Goal: Transaction & Acquisition: Purchase product/service

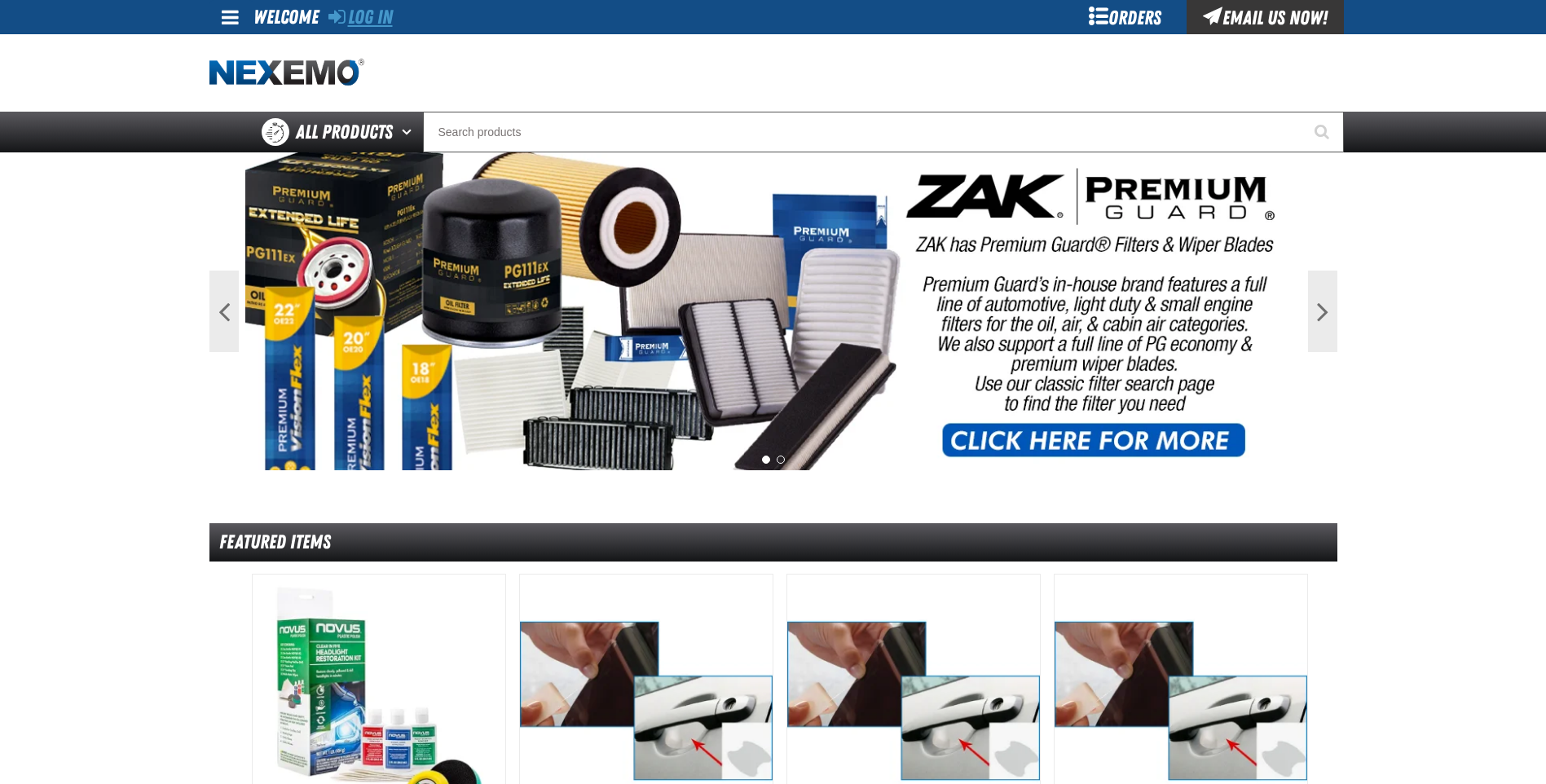
click at [362, 13] on link "Log In" at bounding box center [360, 17] width 65 height 23
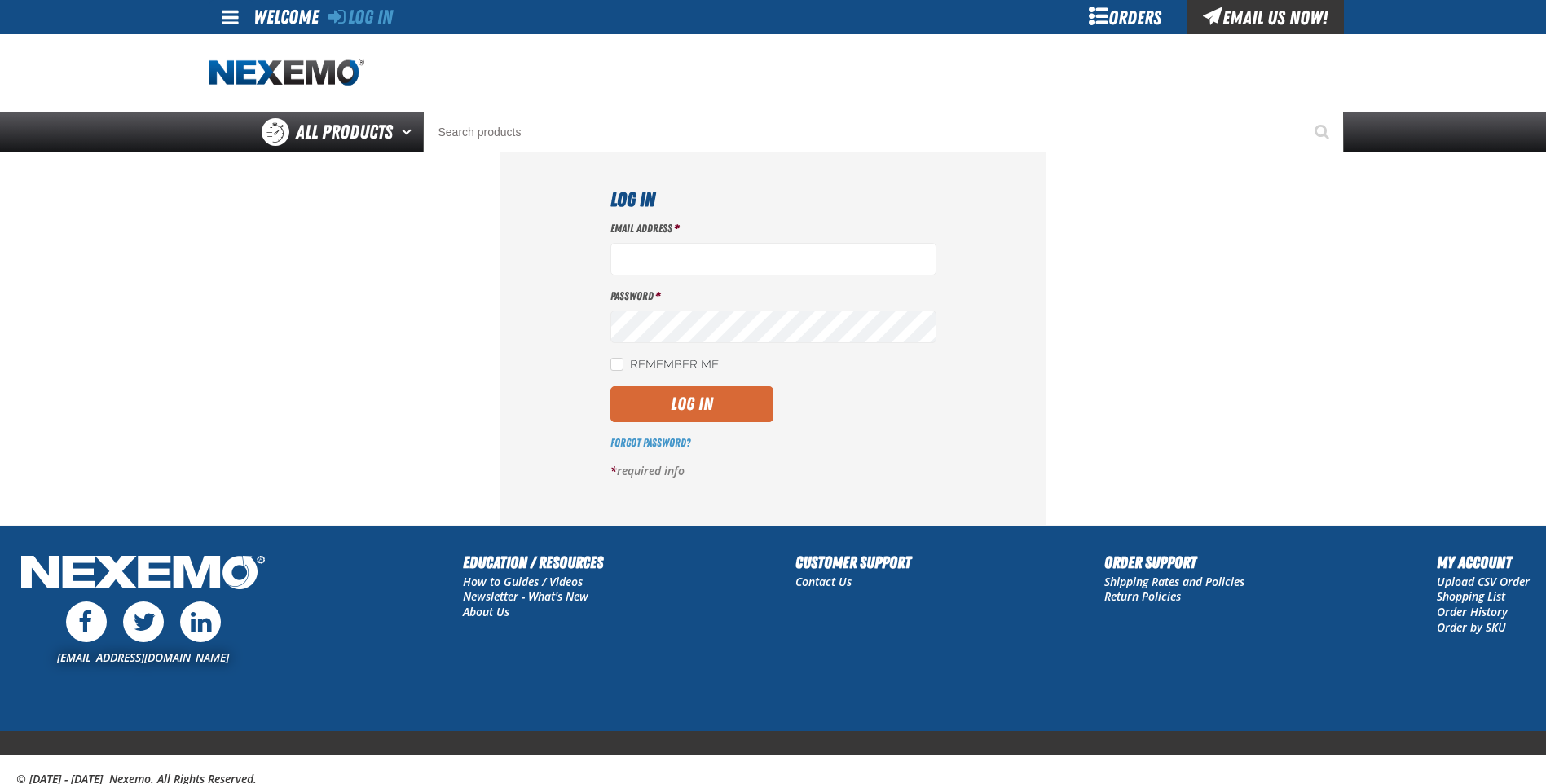
type input "jreeves@vtaig.com"
click at [698, 405] on button "Log In" at bounding box center [692, 404] width 163 height 36
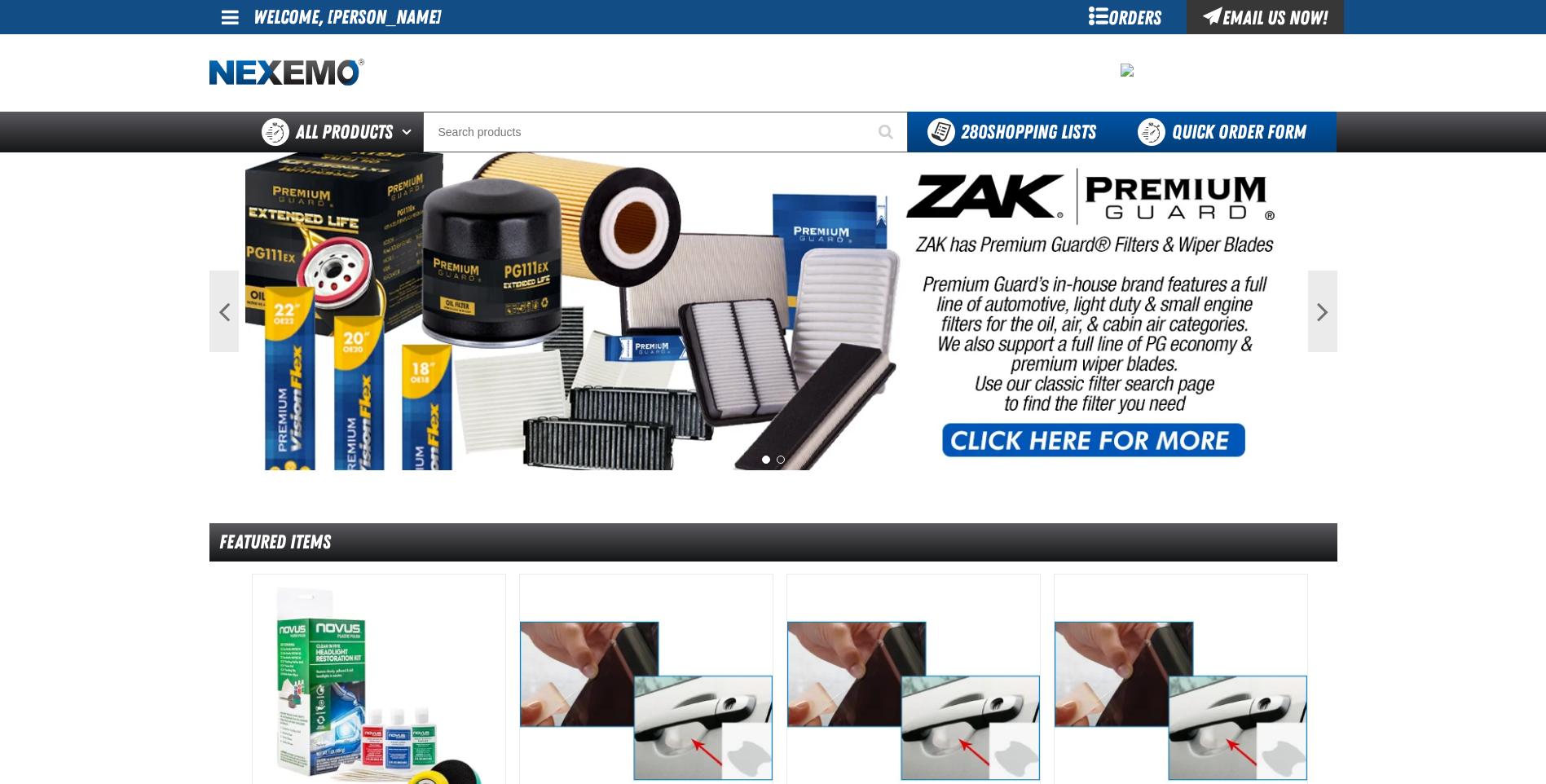
click at [1228, 141] on link "Quick Order Form" at bounding box center [1227, 132] width 221 height 41
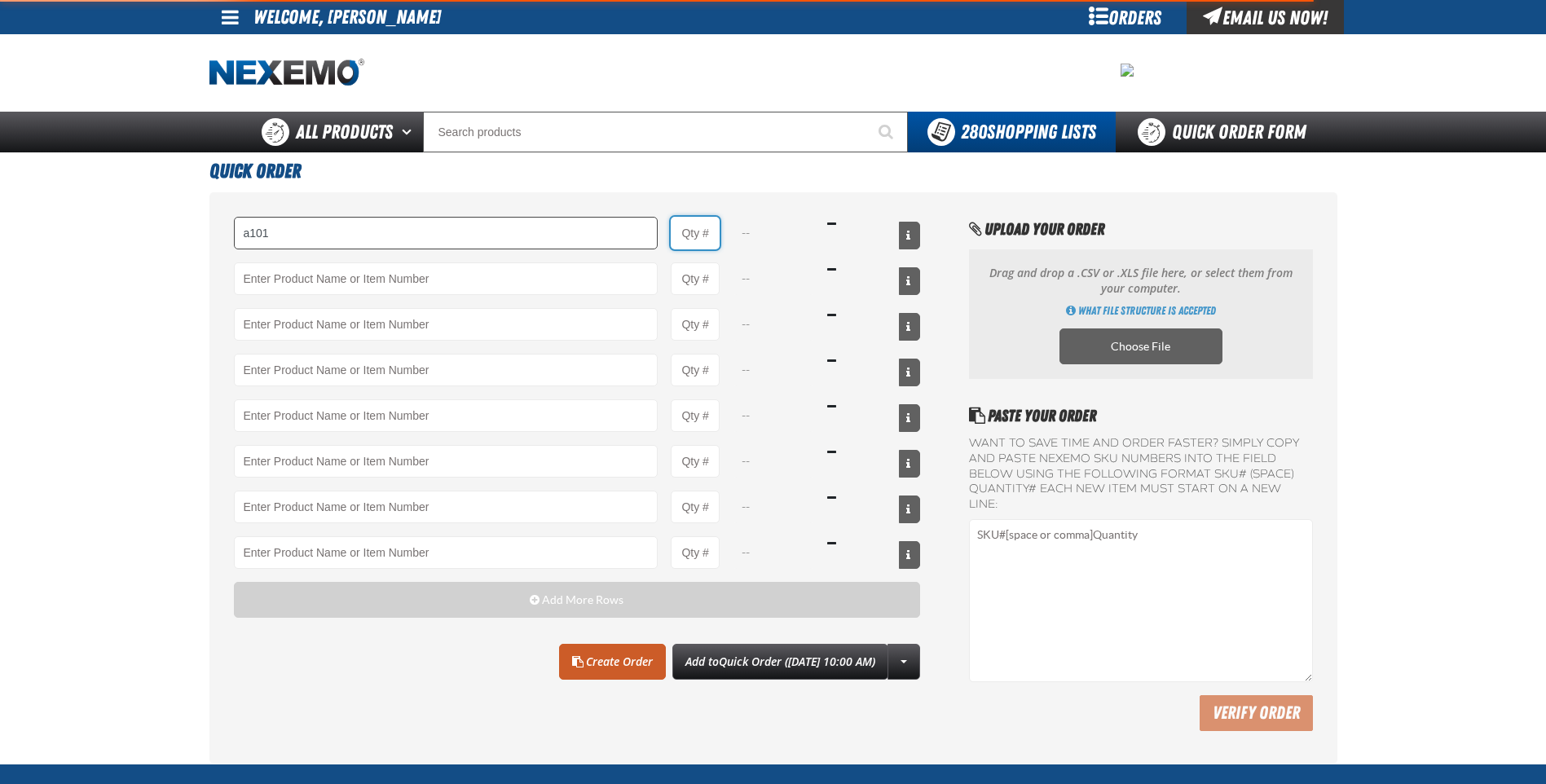
type input "A101 - Brake Parts Cleaner - ZAK Products"
type input "1"
select select "can"
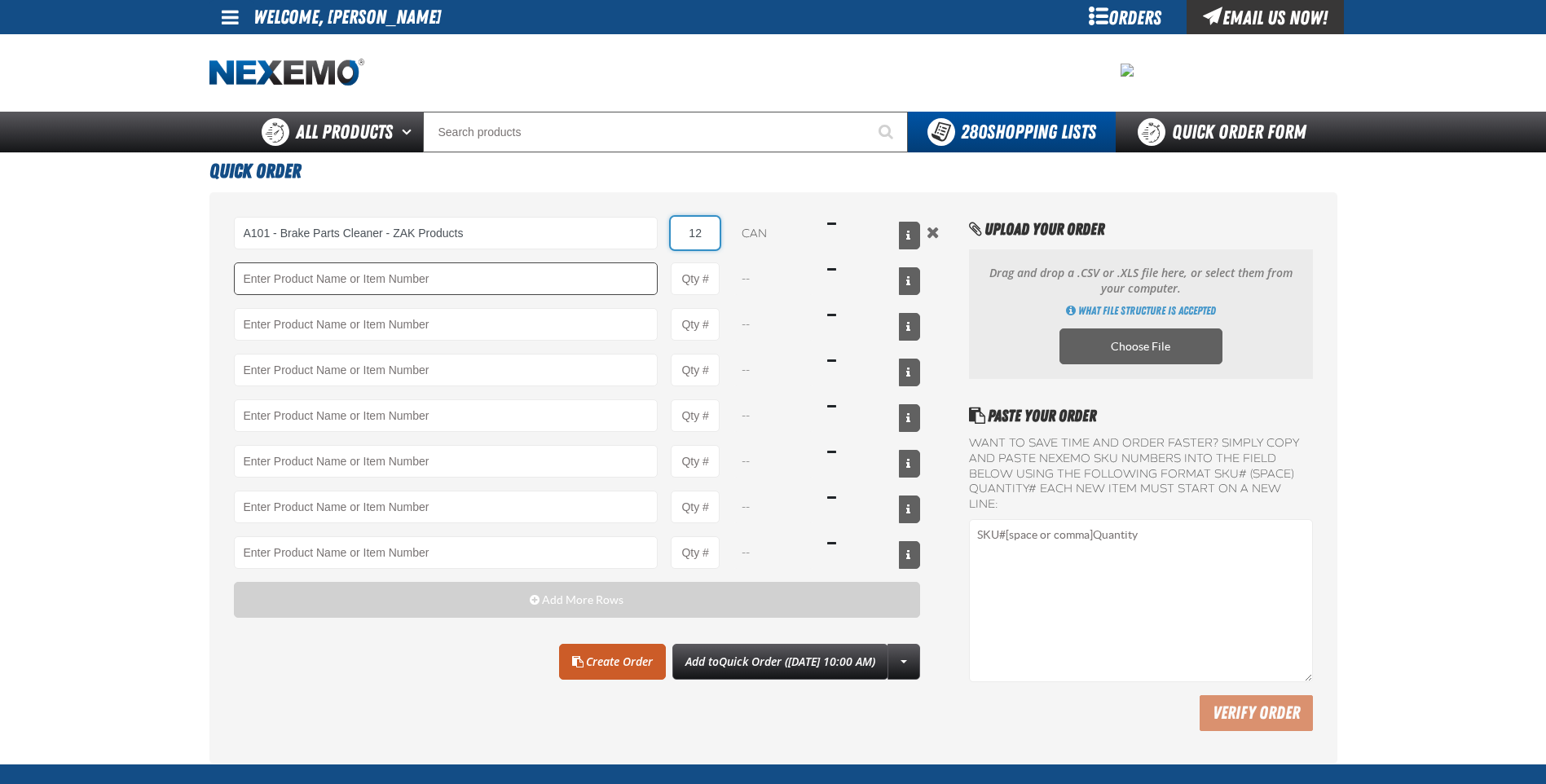
type input "12"
click at [493, 283] on input "Product" at bounding box center [446, 278] width 425 height 33
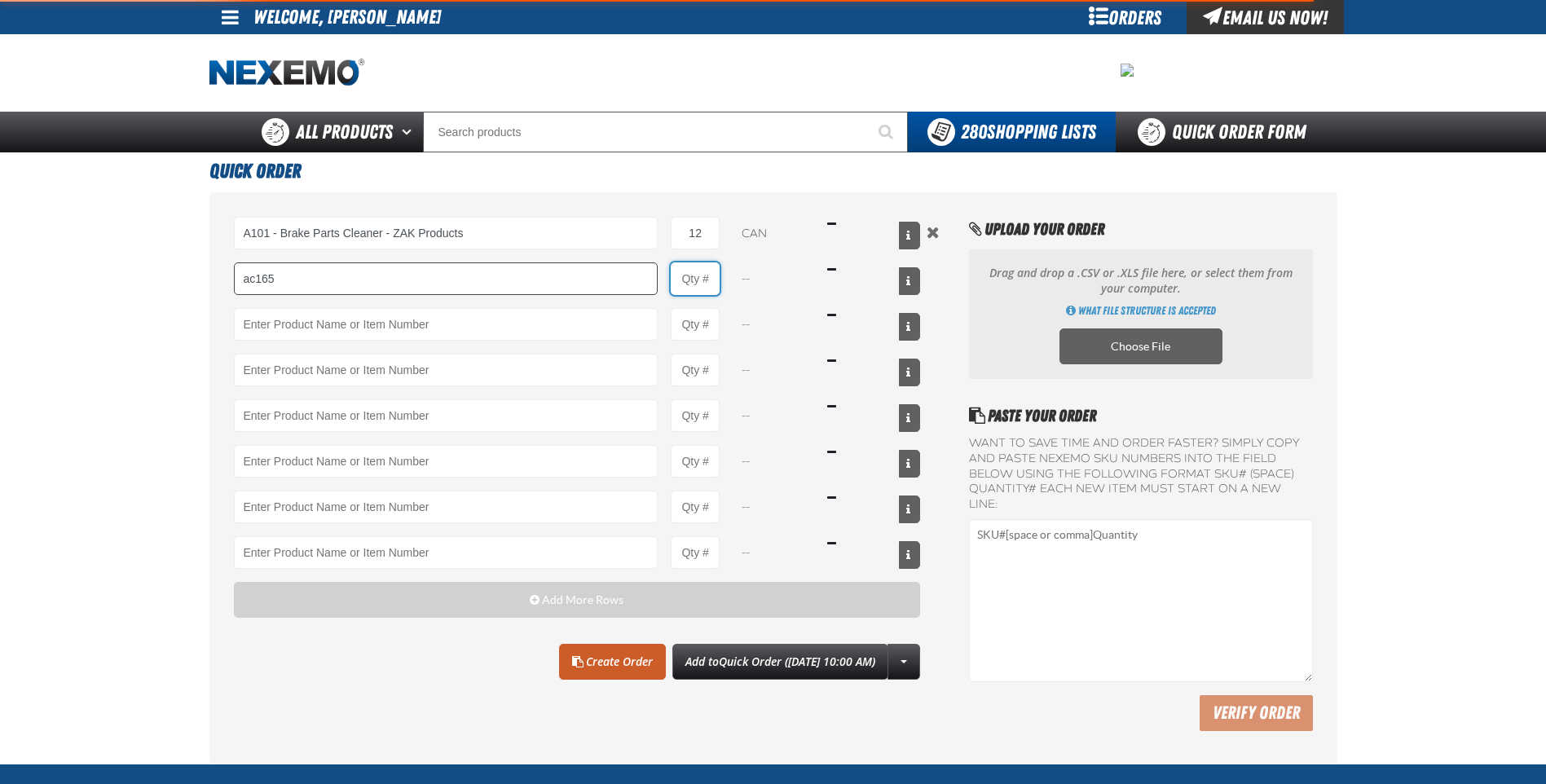
type input "AC165 - Bio-Zone Natural Odor Eliminator - ZAK Products"
type input "1"
select select "bottle"
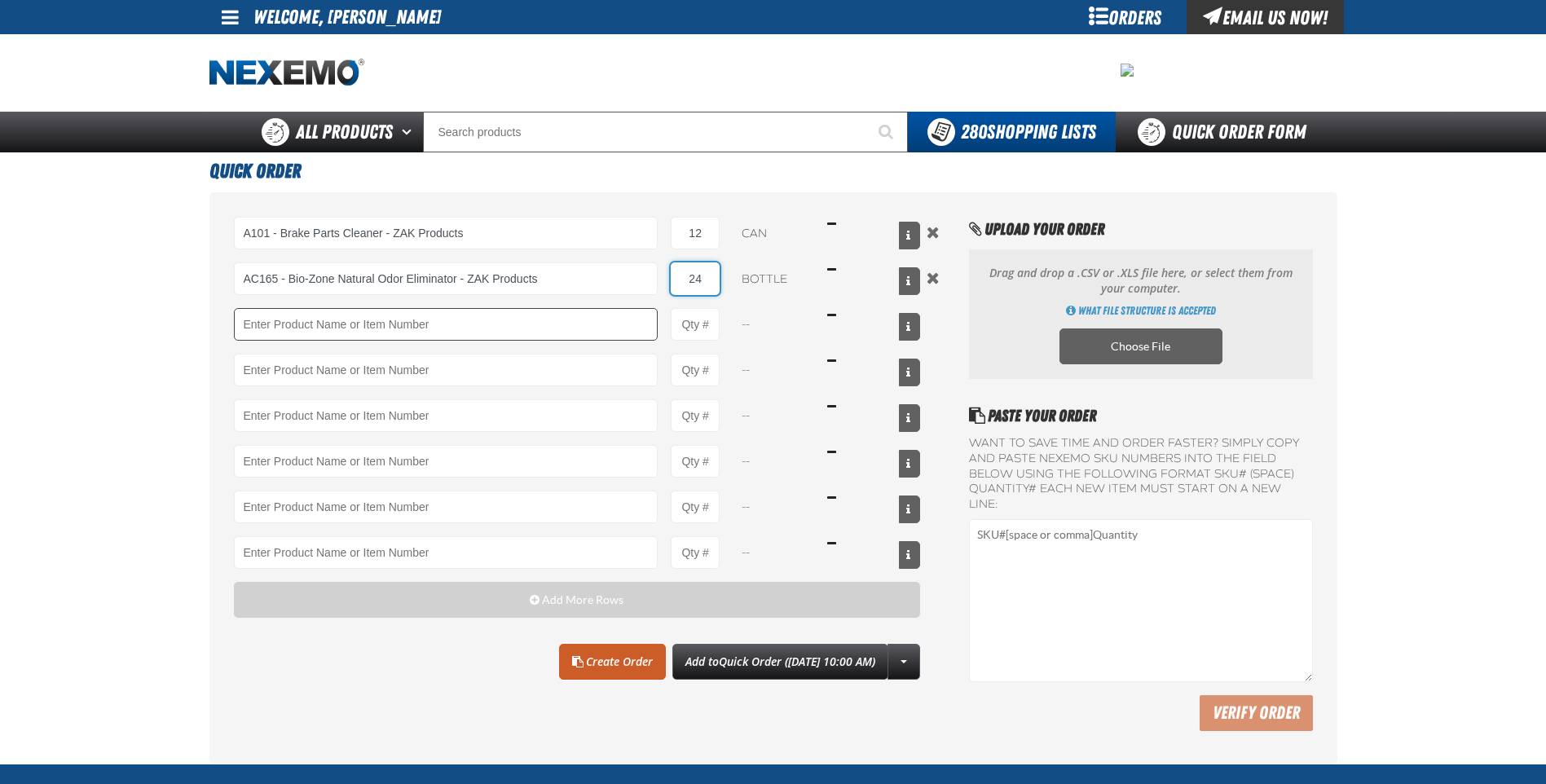
type input "24"
click at [460, 335] on input "Product" at bounding box center [446, 324] width 425 height 33
type input "ATK404 - Automatic Transmission Service Kit - ZAK Products"
type input "1"
select select "kit"
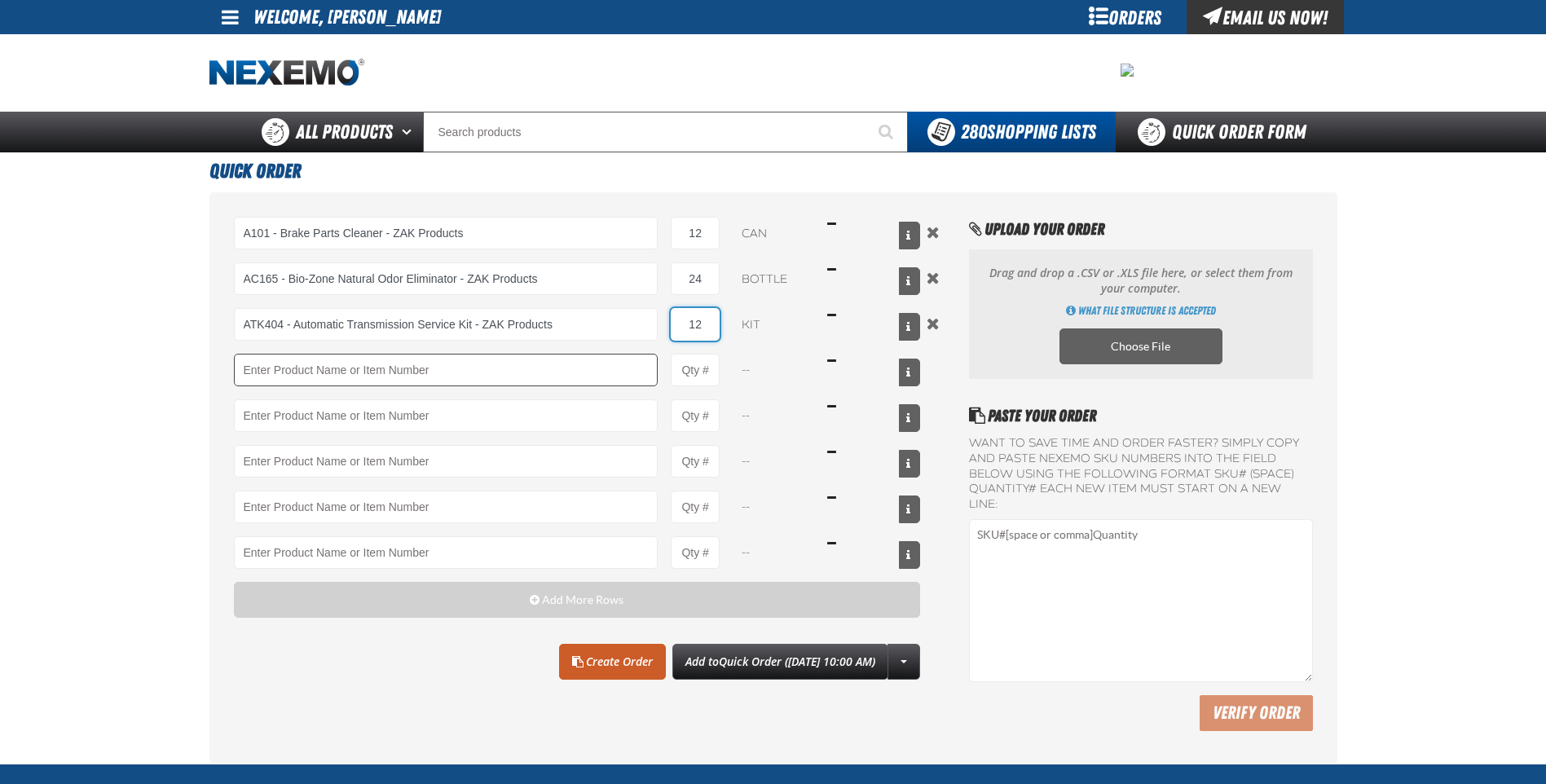
type input "12"
click at [516, 364] on input "Product" at bounding box center [446, 369] width 425 height 33
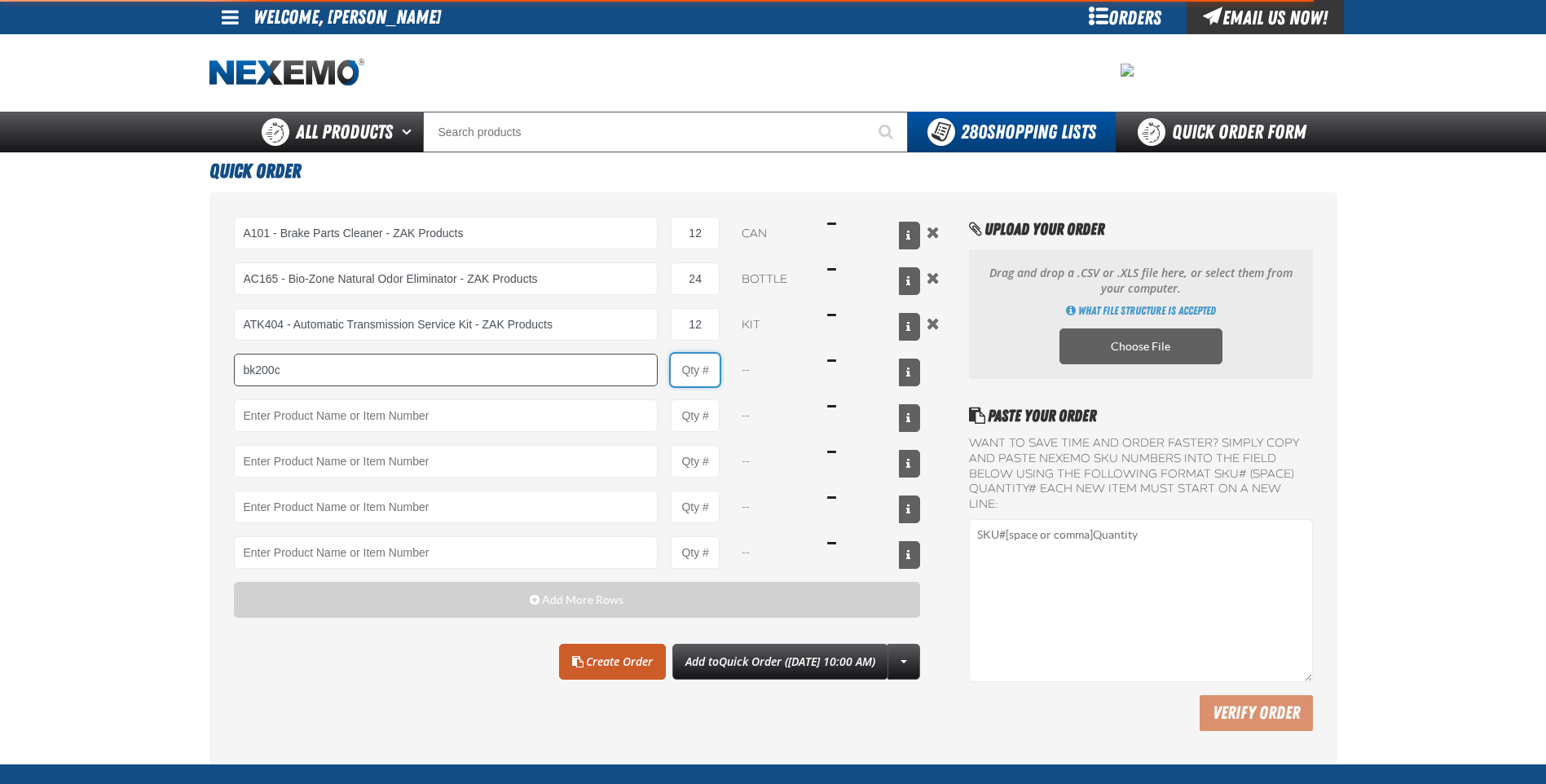
type input "BK200C - DOT 4 Brake Fluid Cleaner Kit - ZAK Products"
type input "1"
select select "kit"
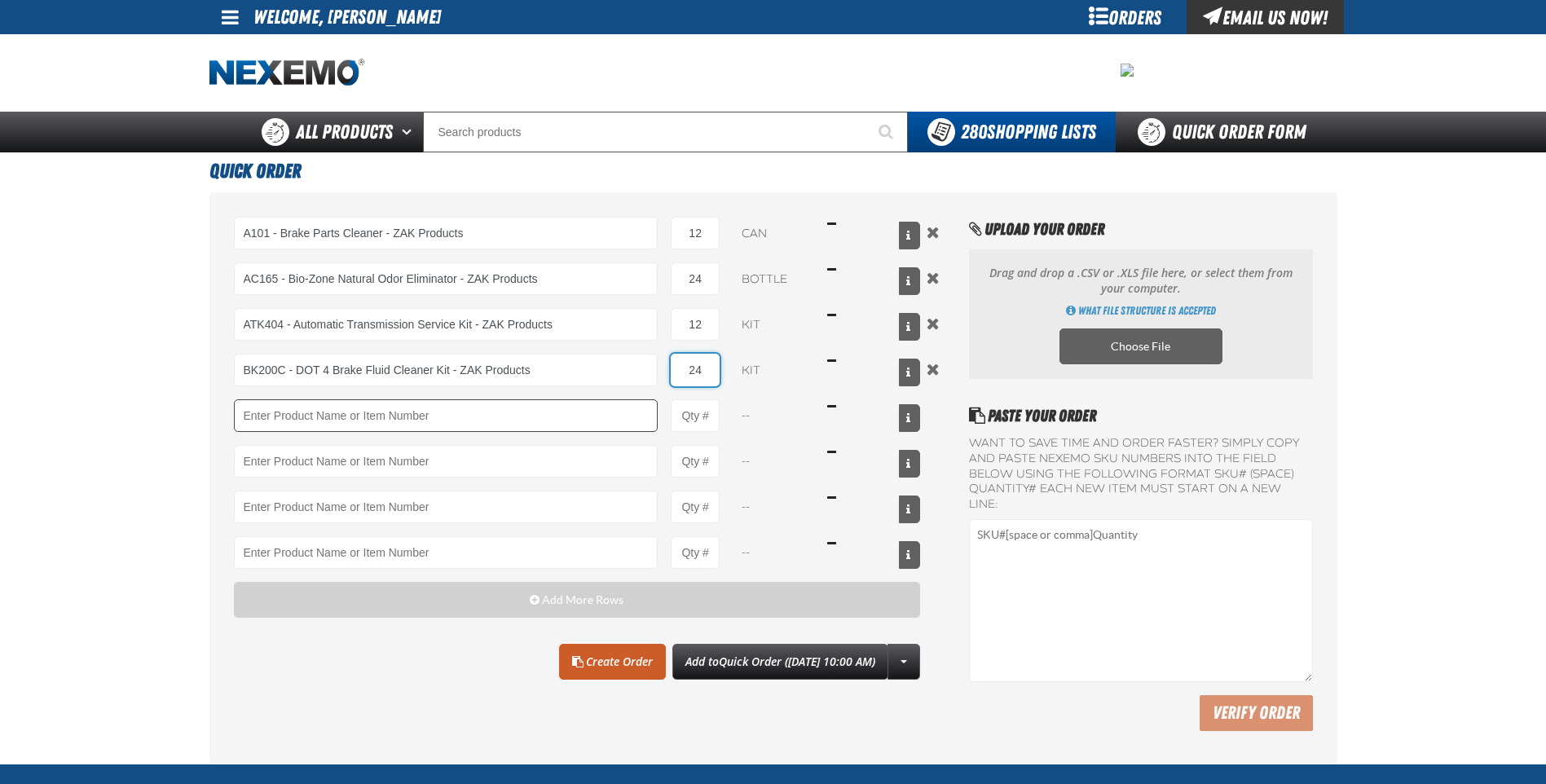
type input "24"
click at [526, 417] on input "Product" at bounding box center [446, 415] width 425 height 33
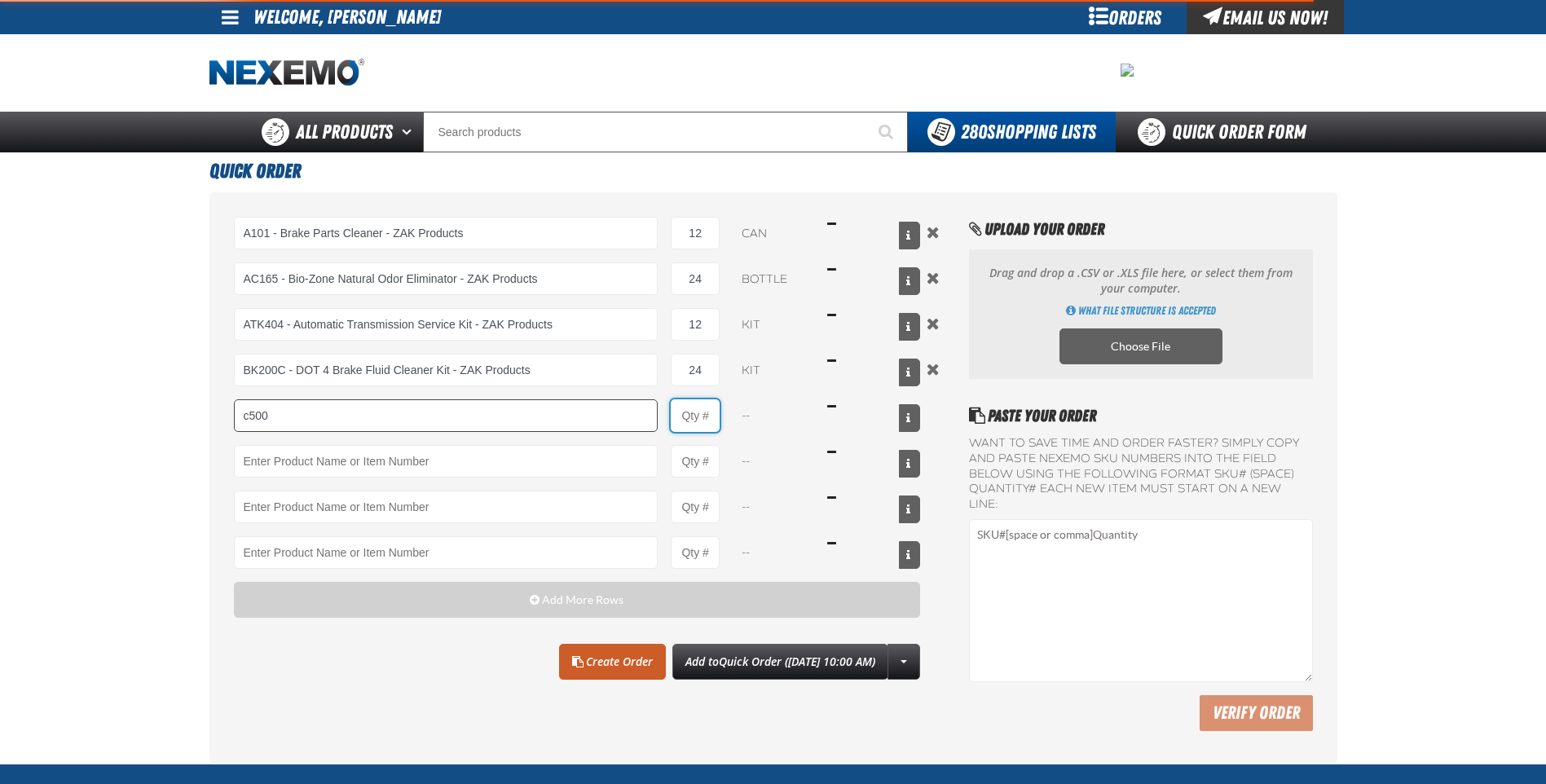
type input "C500 - Synthetic Engine Oil Booster - ZAK Products"
type input "1"
select select "bottle"
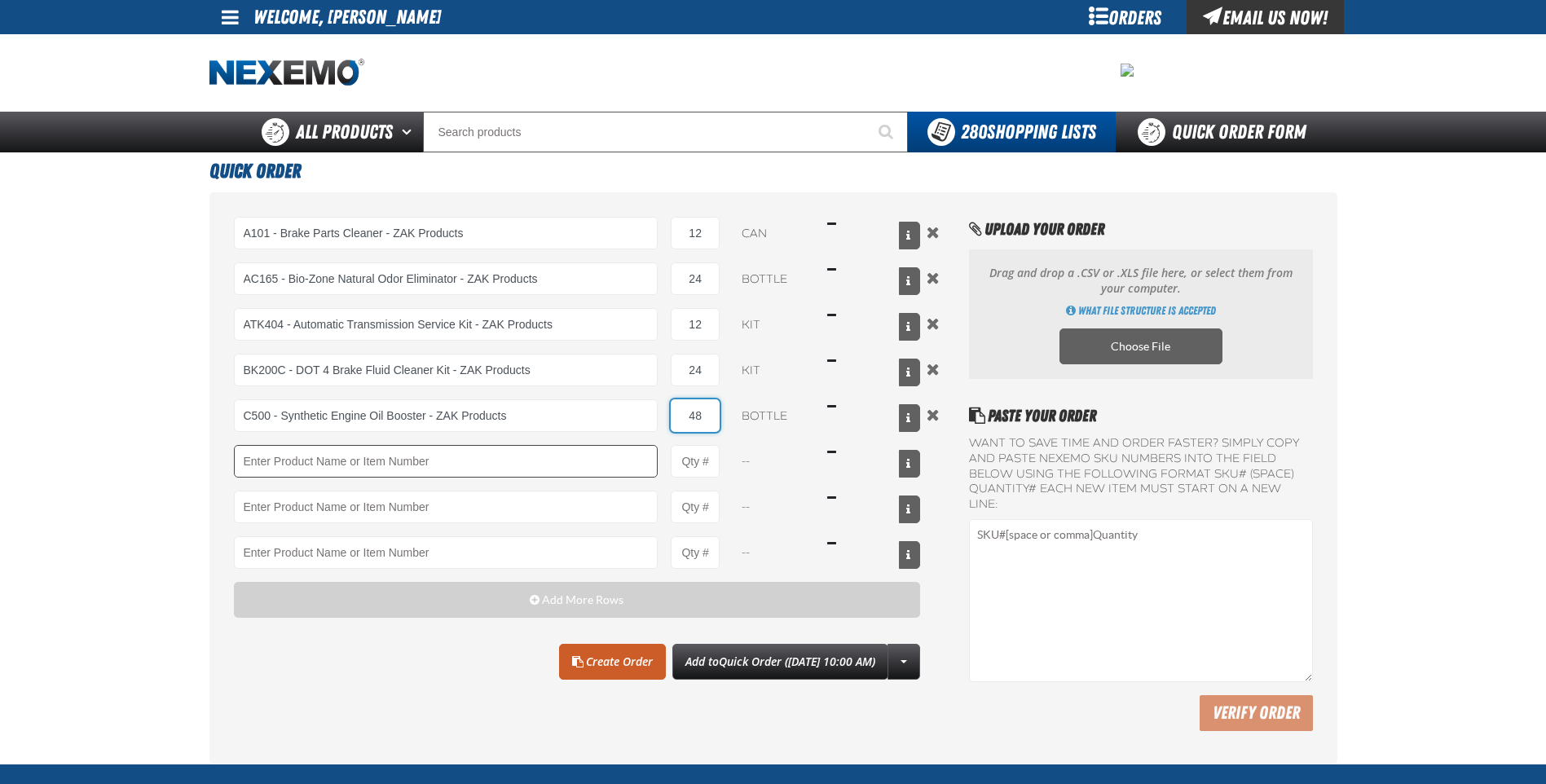
type input "48"
click at [566, 462] on input "Product" at bounding box center [446, 461] width 425 height 33
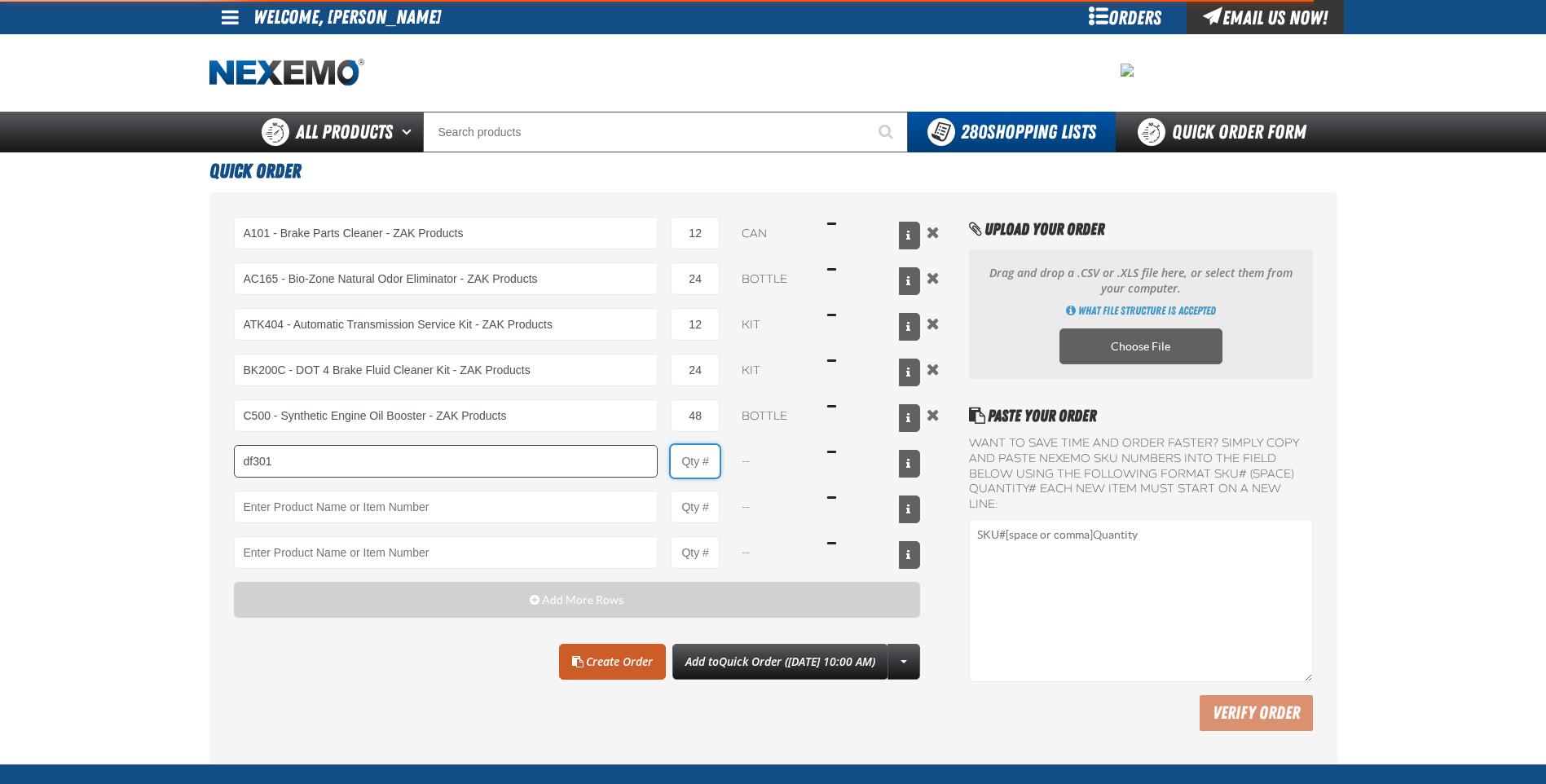
type input "DF301 - Diesel Synthetic Engine Oil Conditioner - ZAK Products"
type input "1"
select select "bottle"
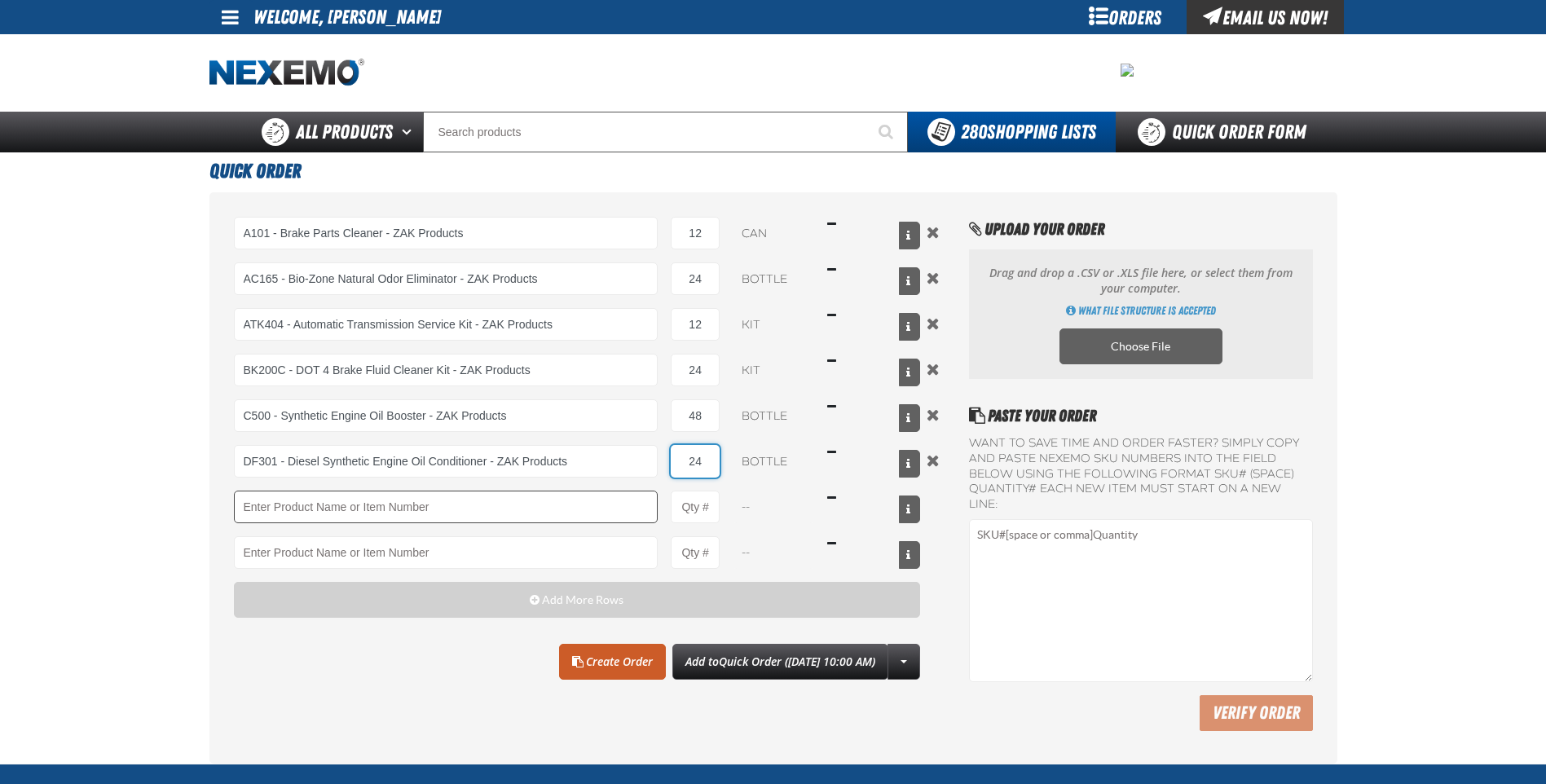
type input "24"
click at [544, 515] on input "Product" at bounding box center [446, 507] width 425 height 33
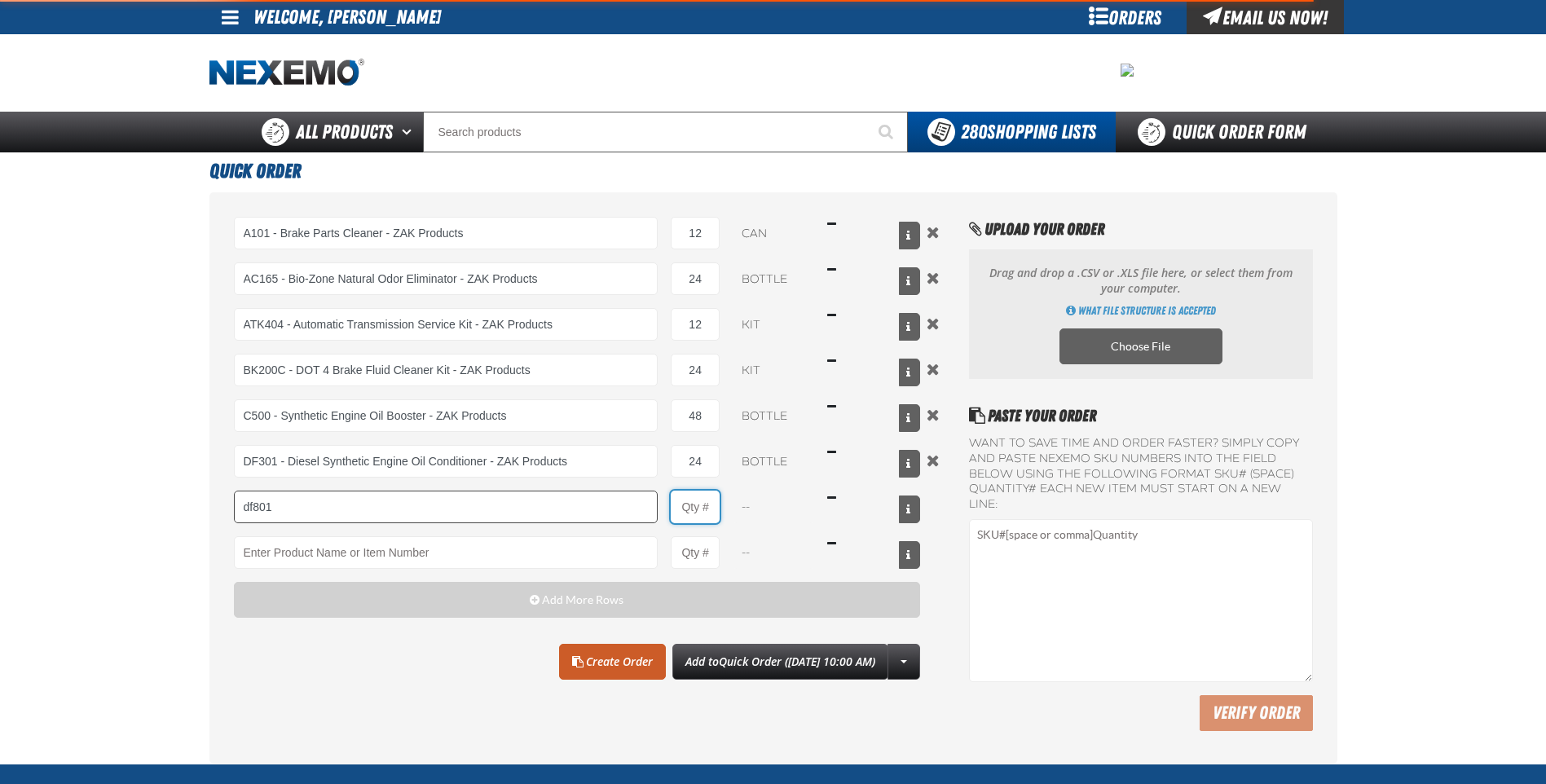
type input "DF801 - DIESEL 8-in-1 TOTAL CLEAN - ZAK Products"
type input "1"
select select "bottle"
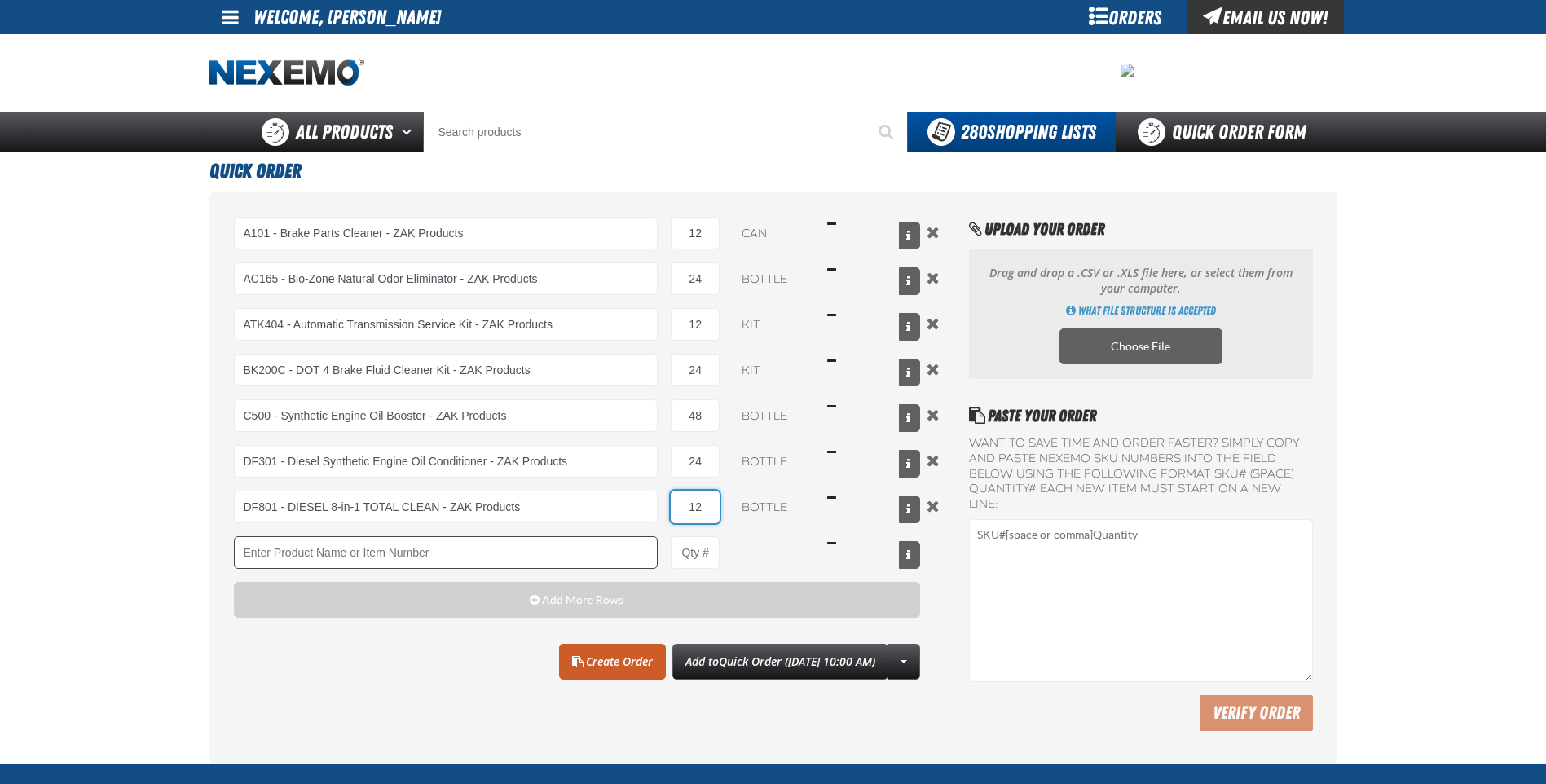
type input "12"
click at [515, 541] on input "Product" at bounding box center [446, 552] width 425 height 33
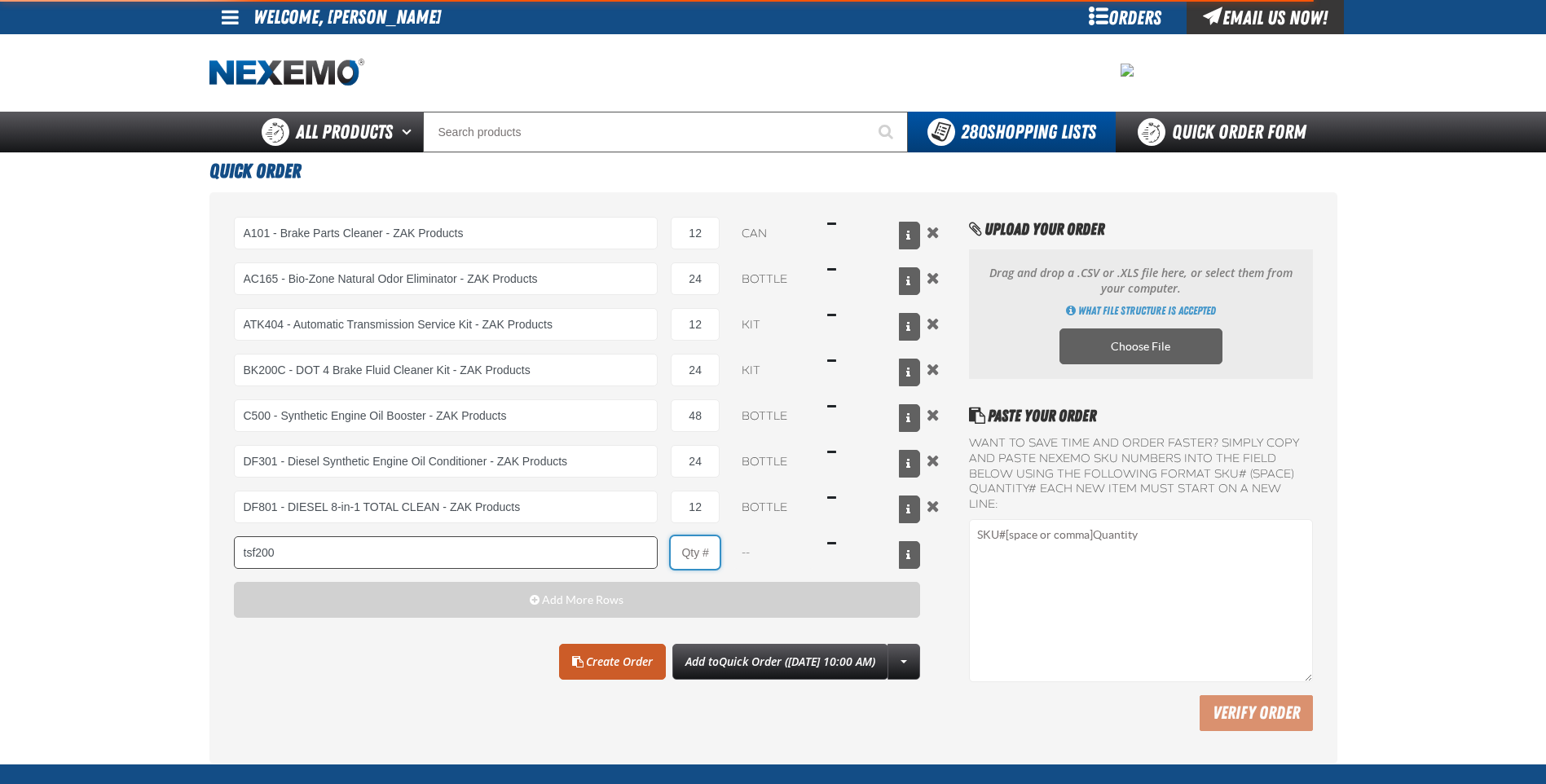
type input "TSF200 - 2-Step GDI Intake Cleaning Service"
type input "1"
select select "kit"
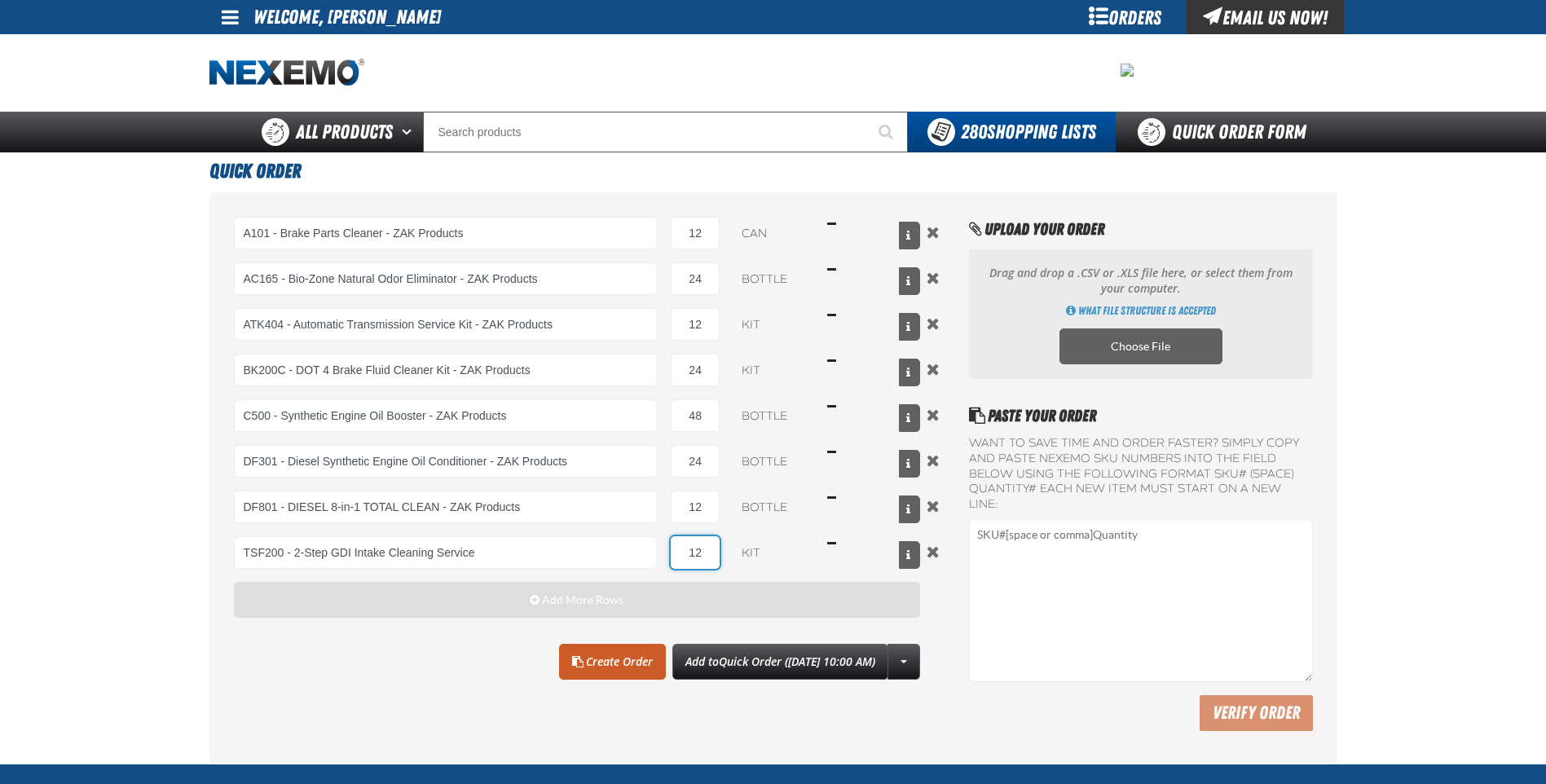
type input "12"
click at [532, 601] on span "button" at bounding box center [535, 600] width 10 height 12
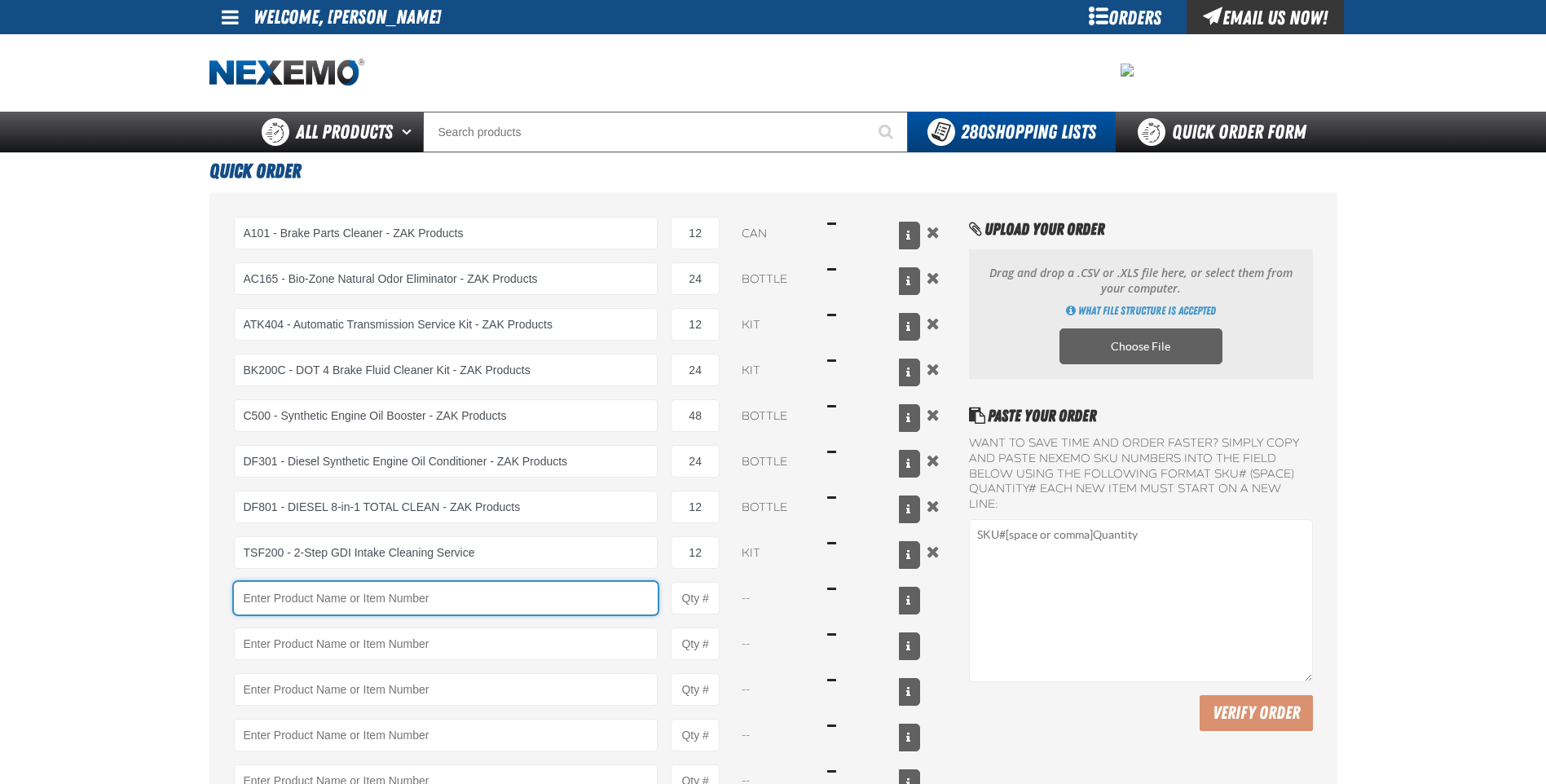
click at [533, 598] on input "Product" at bounding box center [446, 597] width 425 height 33
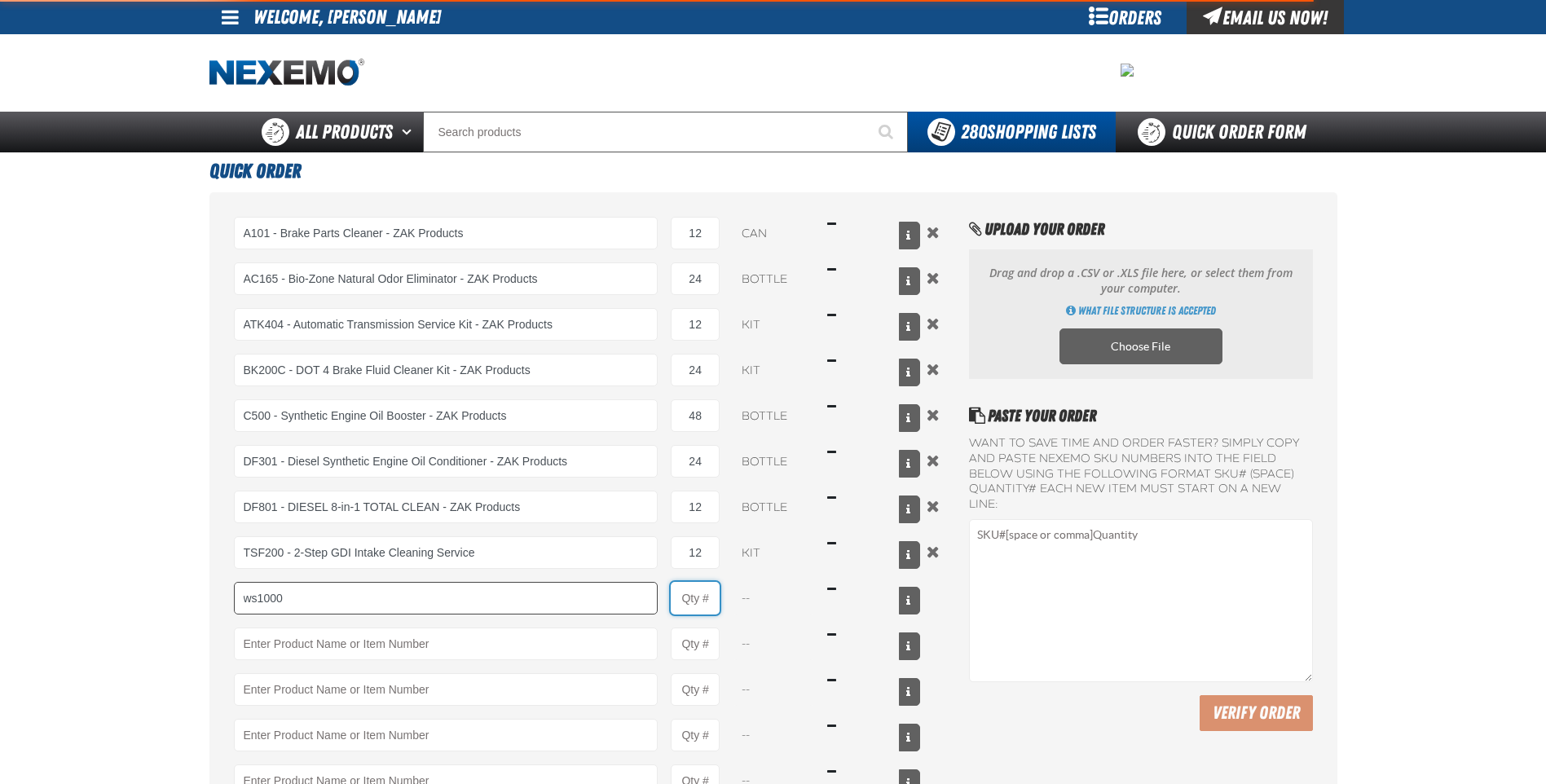
type input "WS1000 - World Standard Performance Transmission Fluid - ZAK Products"
type input "1"
select select "bottle"
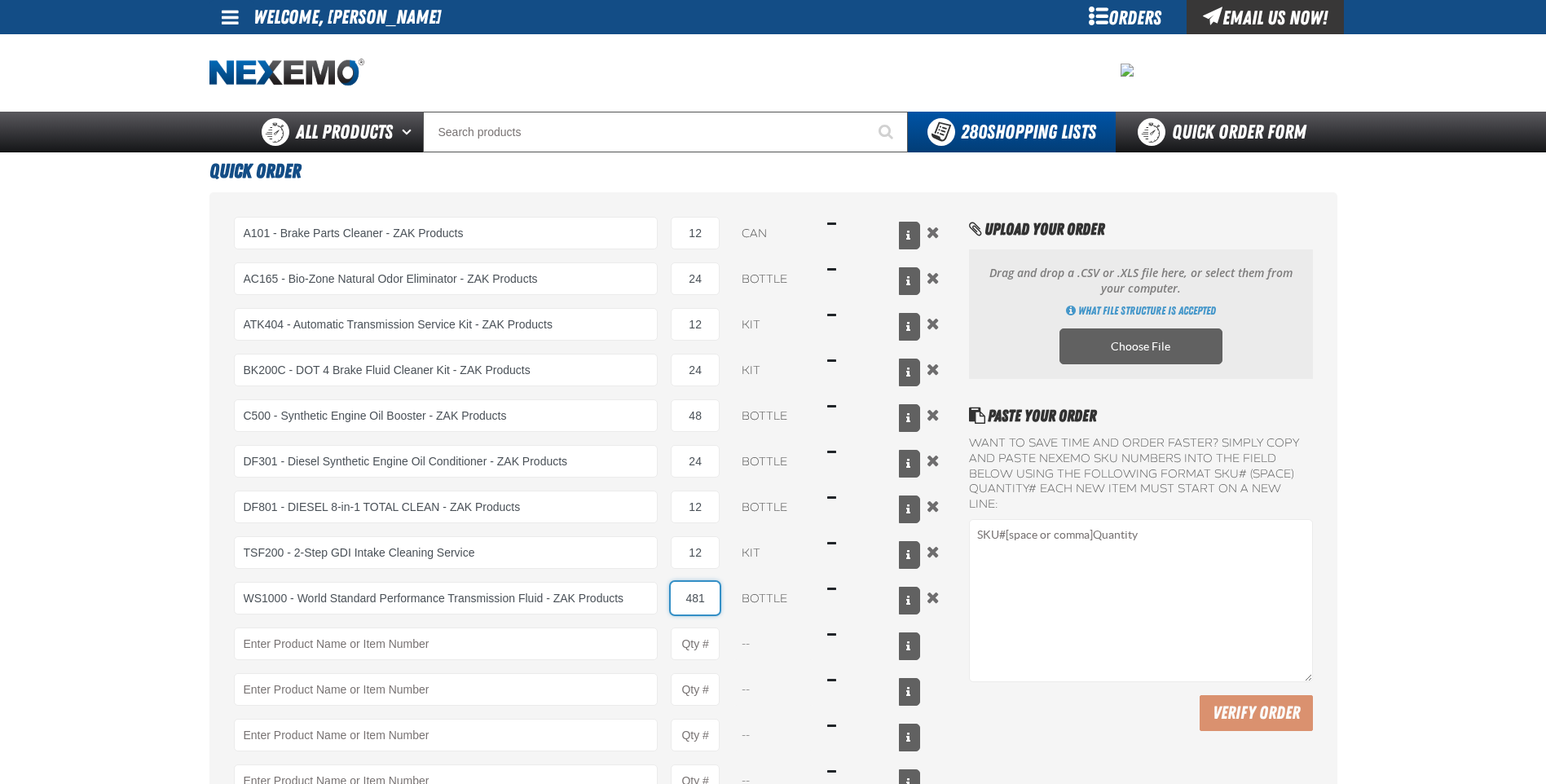
click at [709, 600] on input "481" at bounding box center [695, 597] width 49 height 33
type input "48"
click at [613, 641] on input "Product" at bounding box center [446, 643] width 425 height 33
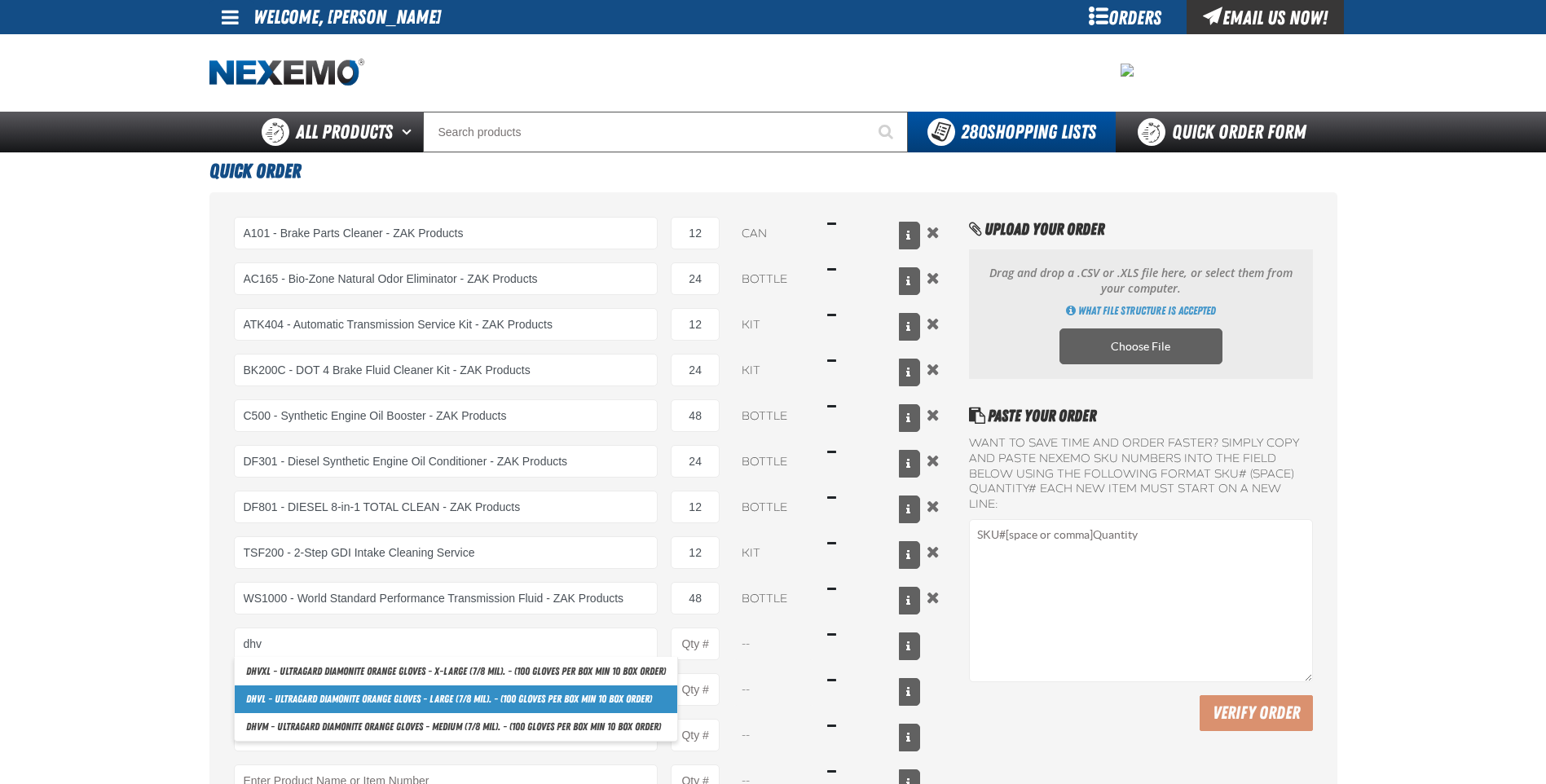
click at [473, 684] on div "A101 - Brake Parts Cleaner - ZAK Products 12 can $37.08 AC165 - Bio-Zone Natura…" at bounding box center [577, 507] width 687 height 580
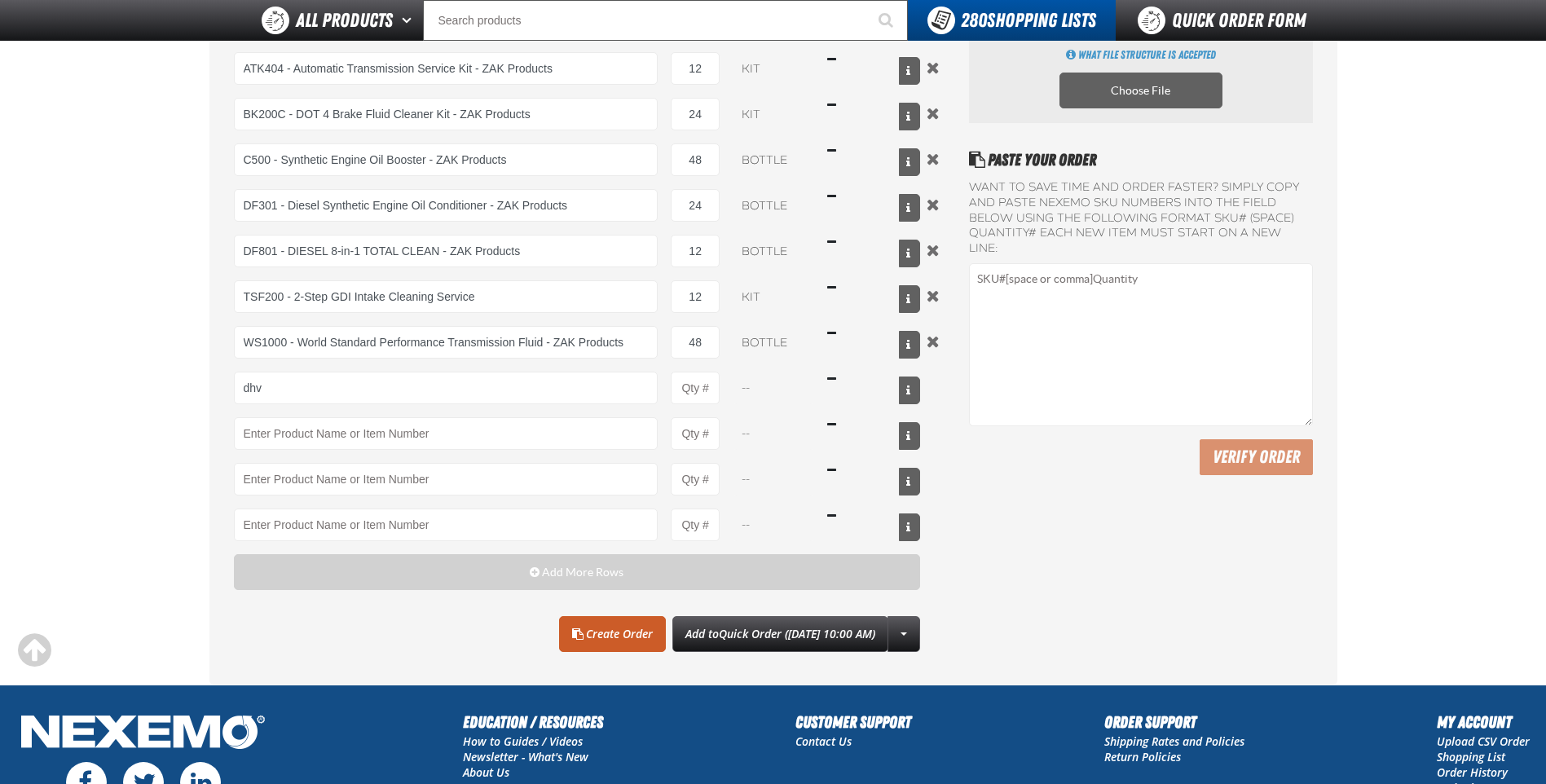
scroll to position [245, 0]
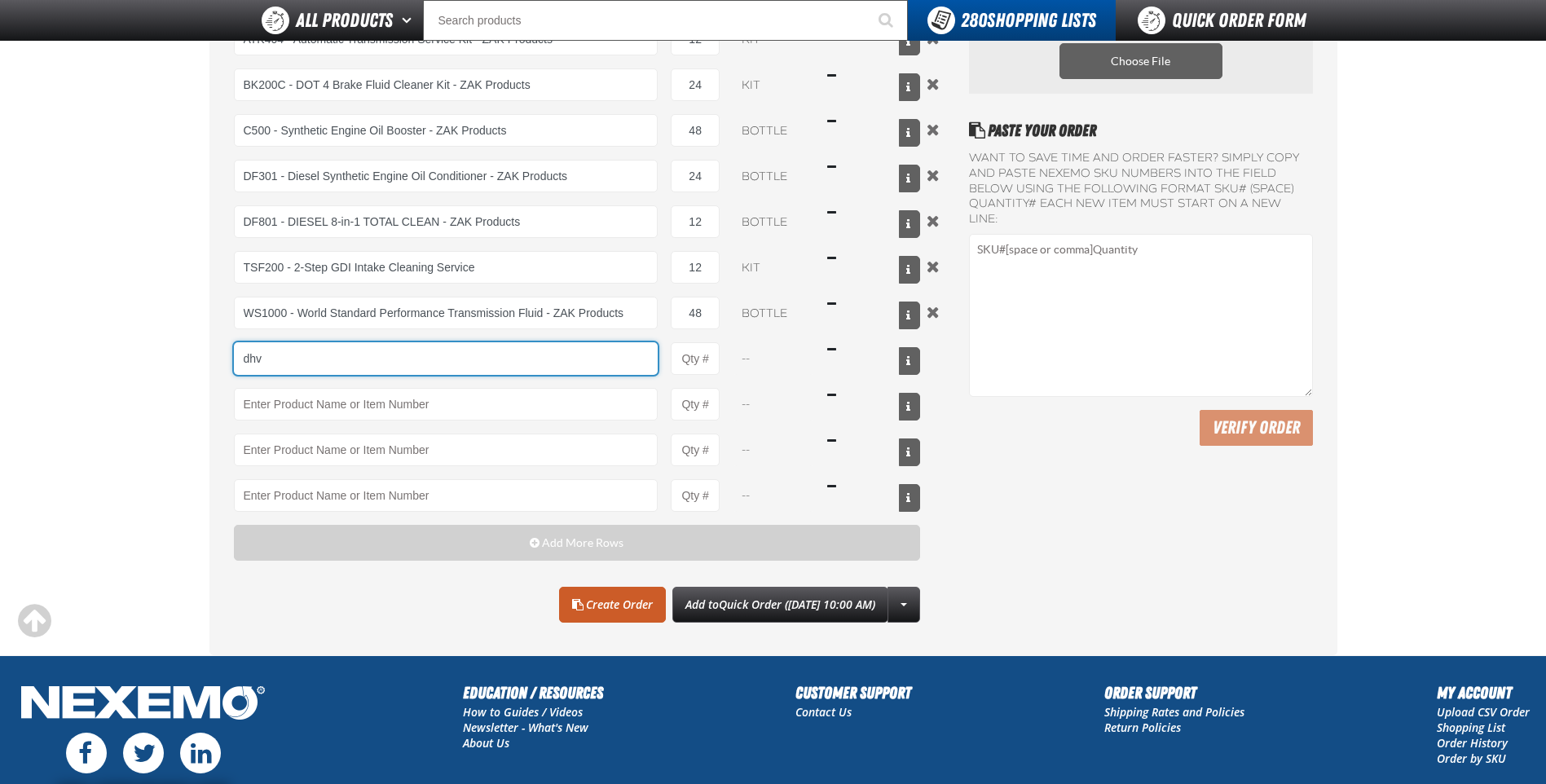
click at [293, 357] on input "dhv" at bounding box center [446, 358] width 425 height 33
type input "d"
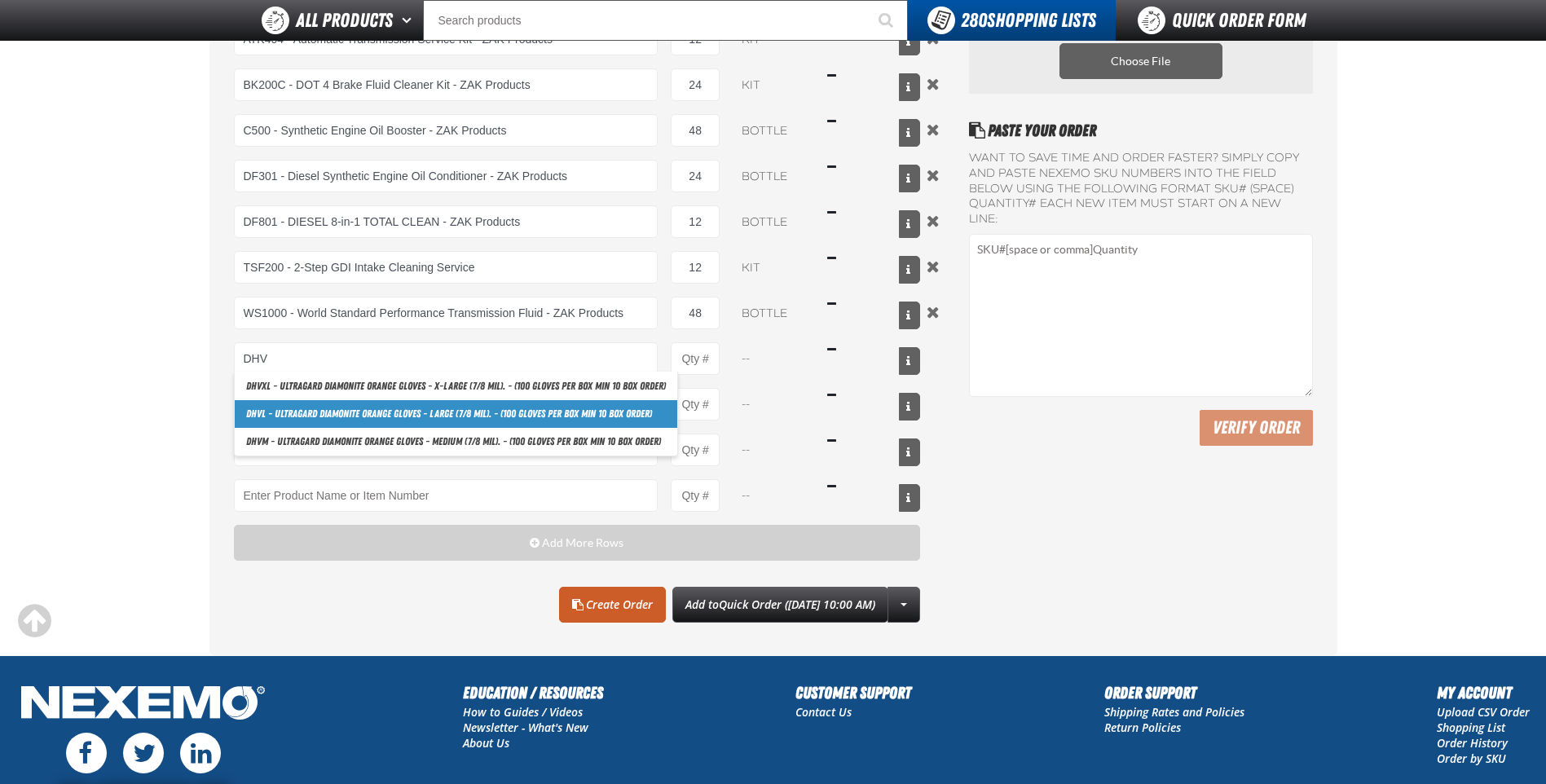
click at [300, 415] on link "DHV L - Ultragard Diamonite Orange Gloves - Large (7/8 mil). - (100 gloves per …" at bounding box center [456, 414] width 442 height 28
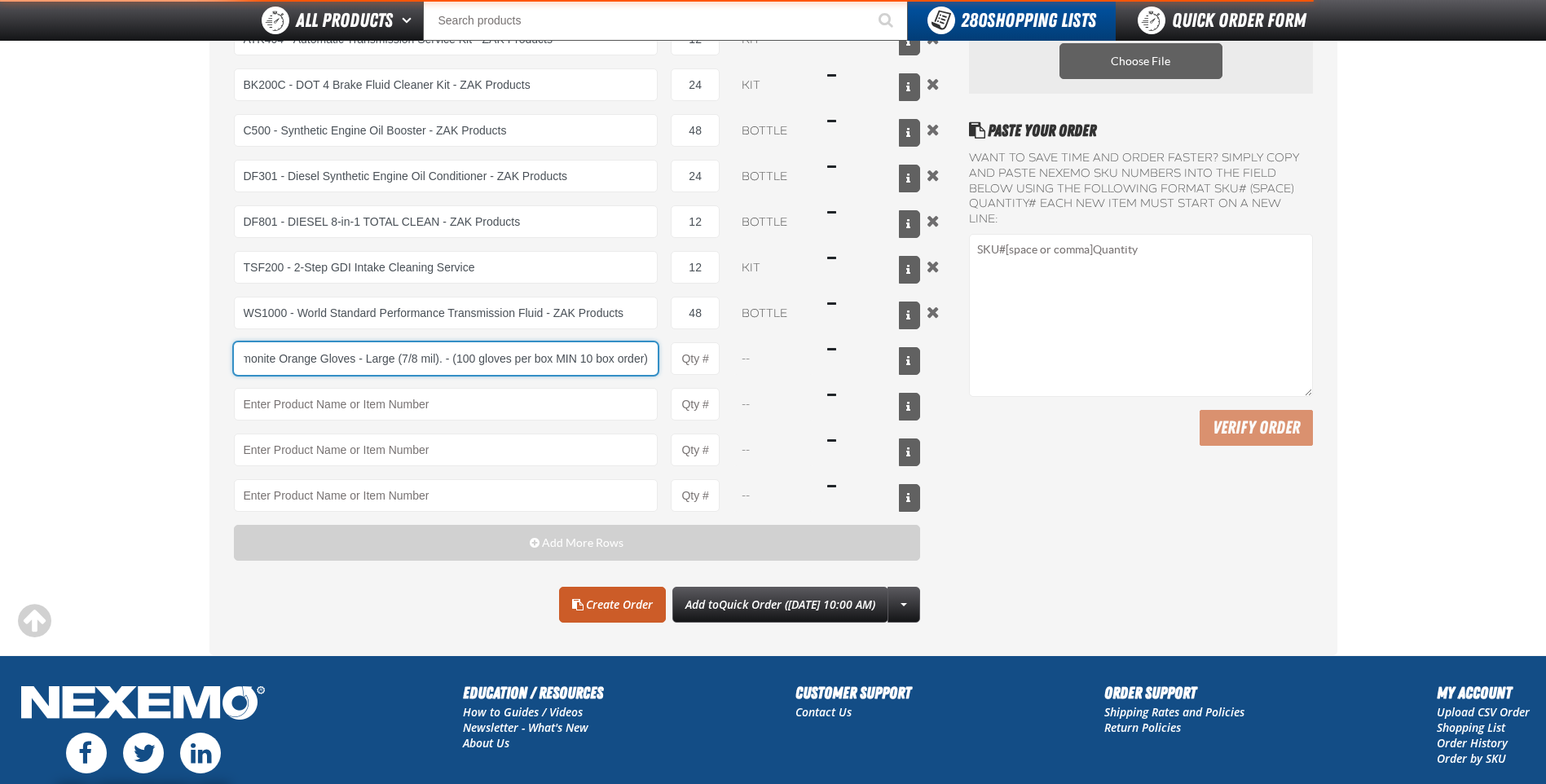
type input "DHVL - Ultragard Diamonite Orange Gloves - Large (7/8 mil). - (100 gloves per b…"
type input "1"
select select "box"
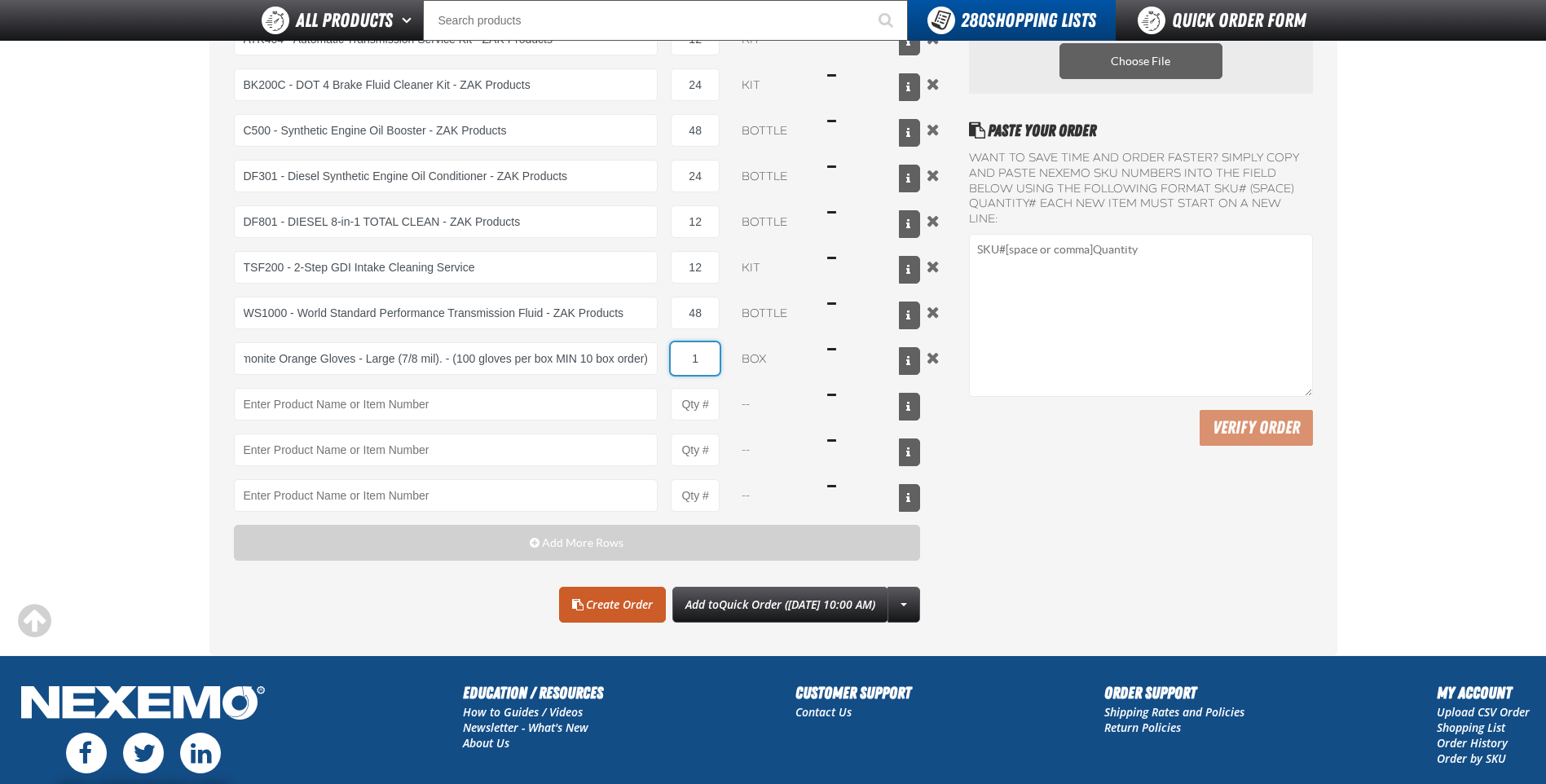
click at [711, 364] on input "1" at bounding box center [695, 358] width 49 height 33
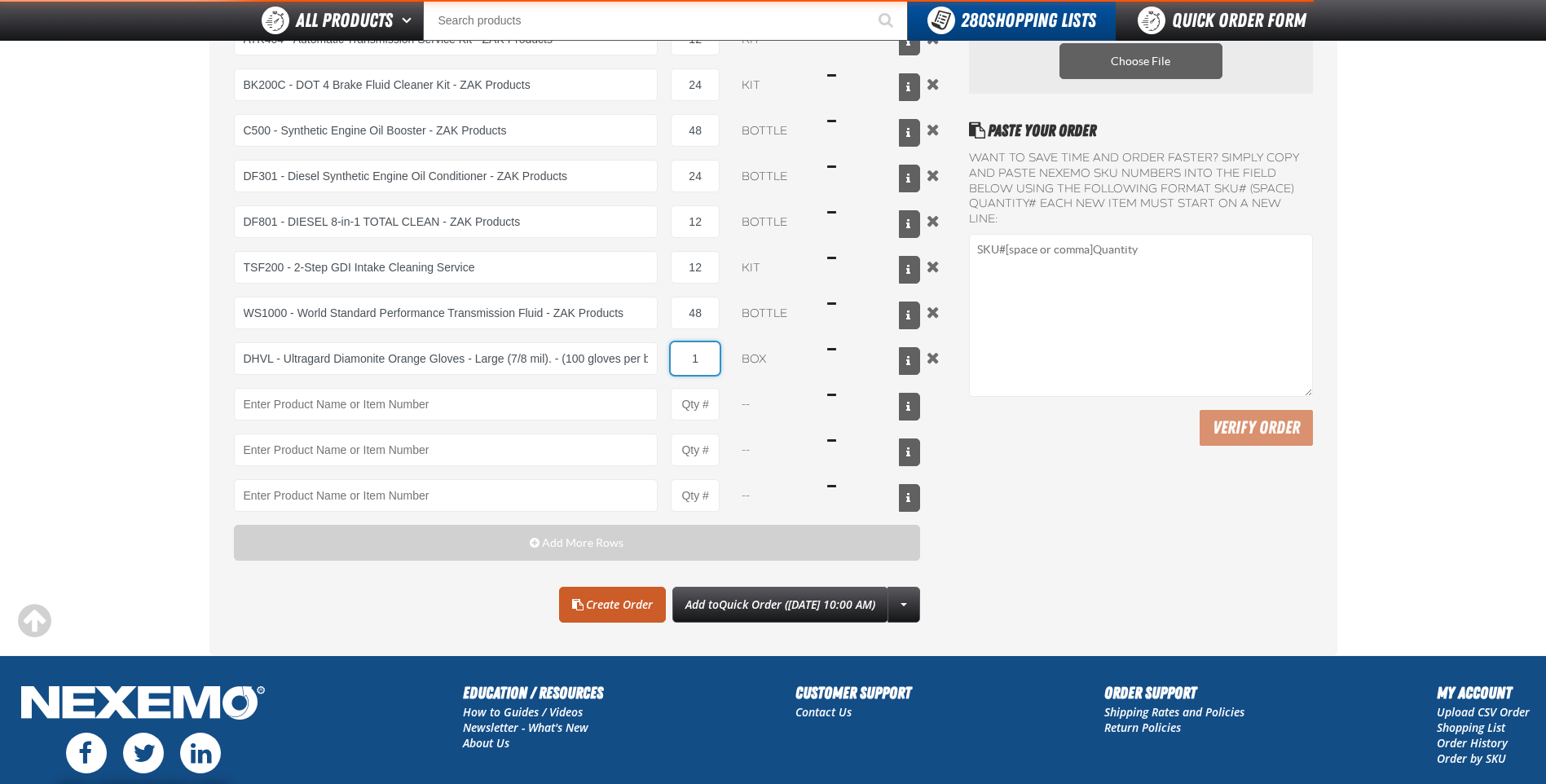
type input "DHVL - Ultragard Diamonite Orange Gloves - Large (7/8 mil). - (100 gloves per b…"
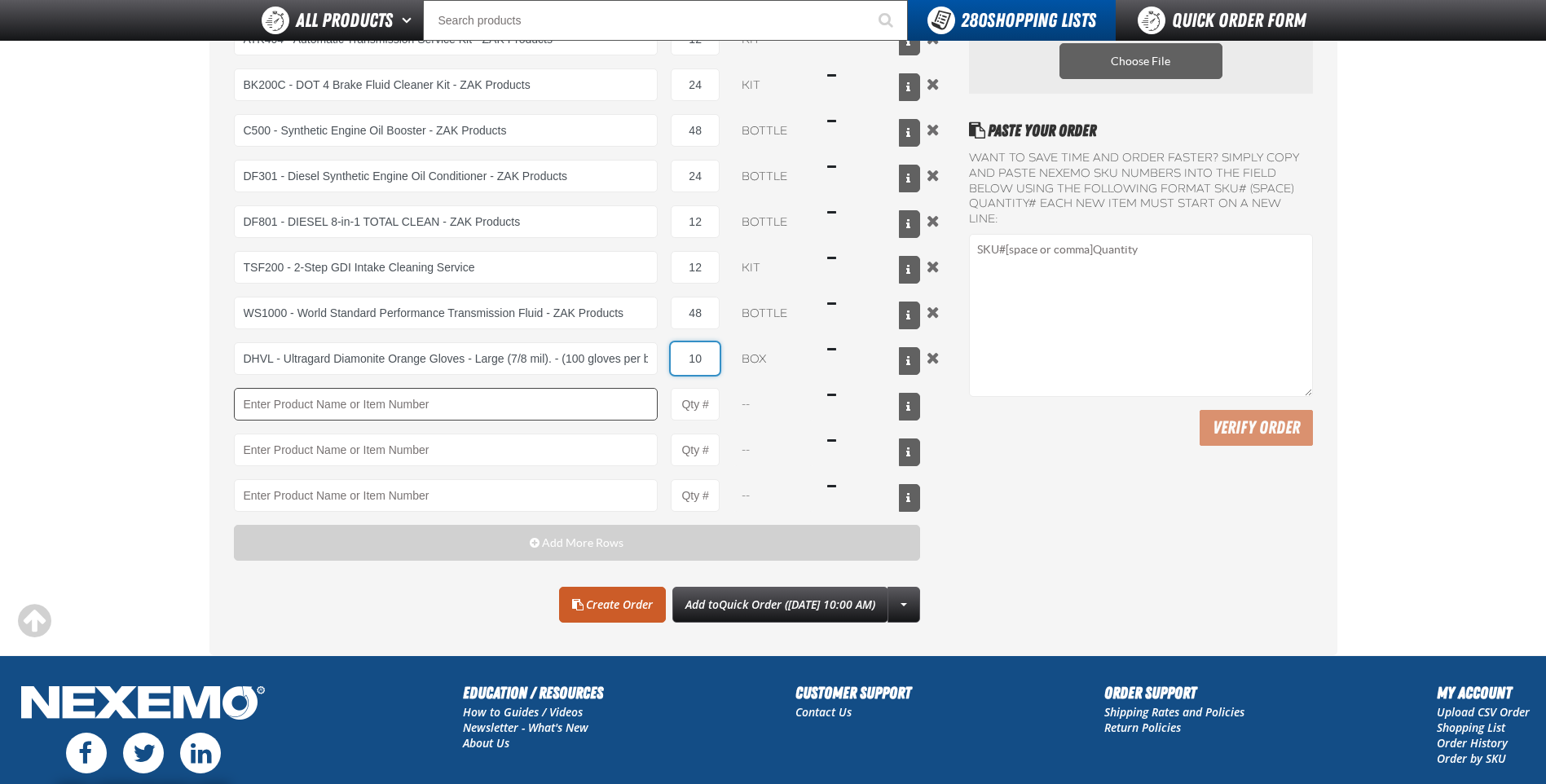
type input "10"
click at [566, 414] on input "Product" at bounding box center [446, 404] width 425 height 33
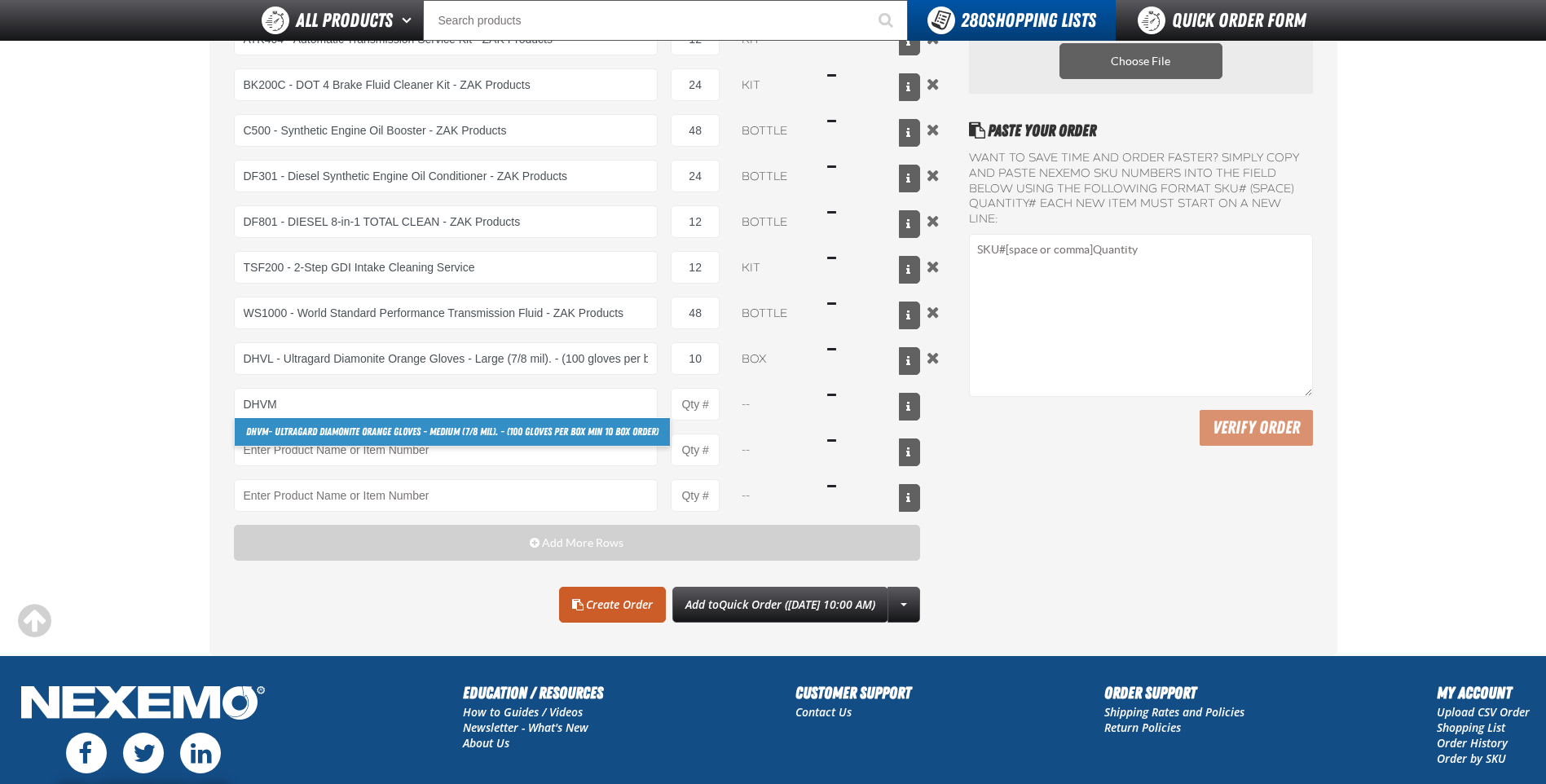
click at [543, 421] on link "DHVM - Ultragard Diamonite Orange Gloves - Medium (7/8 mil). - (100 gloves per …" at bounding box center [452, 431] width 435 height 28
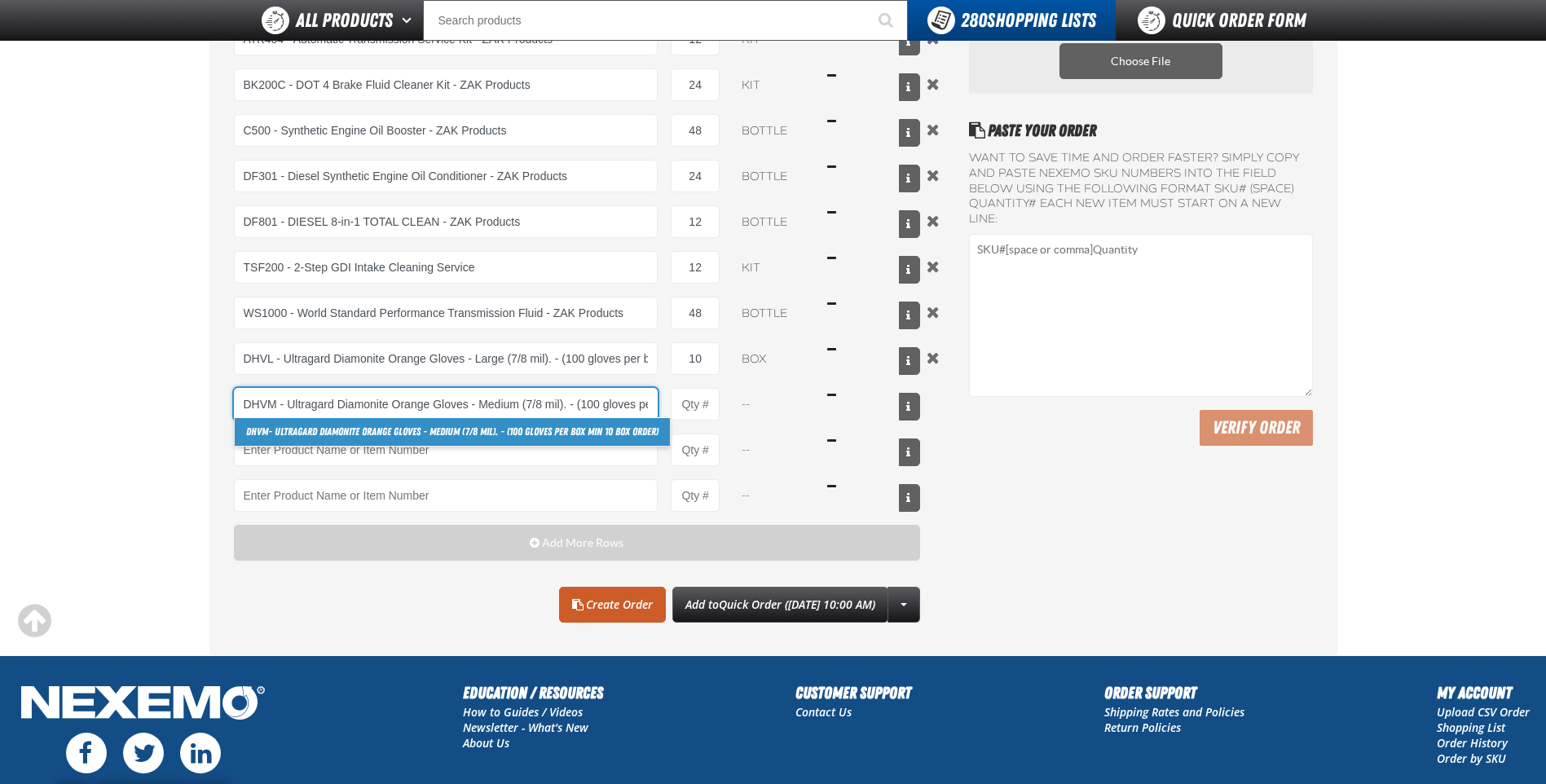
scroll to position [0, 124]
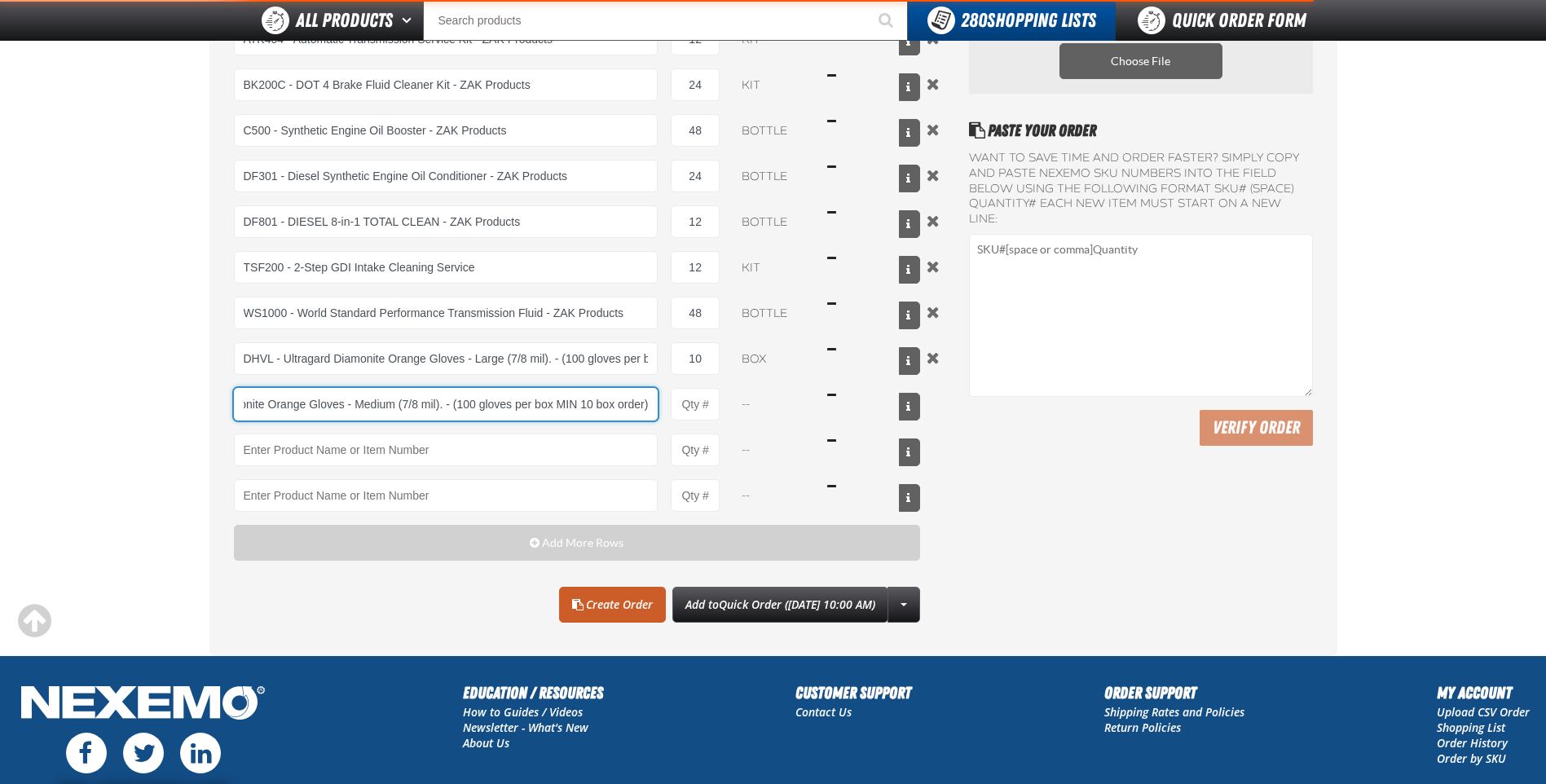
type input "DHVM - Ultragard Diamonite Orange Gloves - Medium (7/8 mil). - (100 gloves per …"
type input "1"
select select "box"
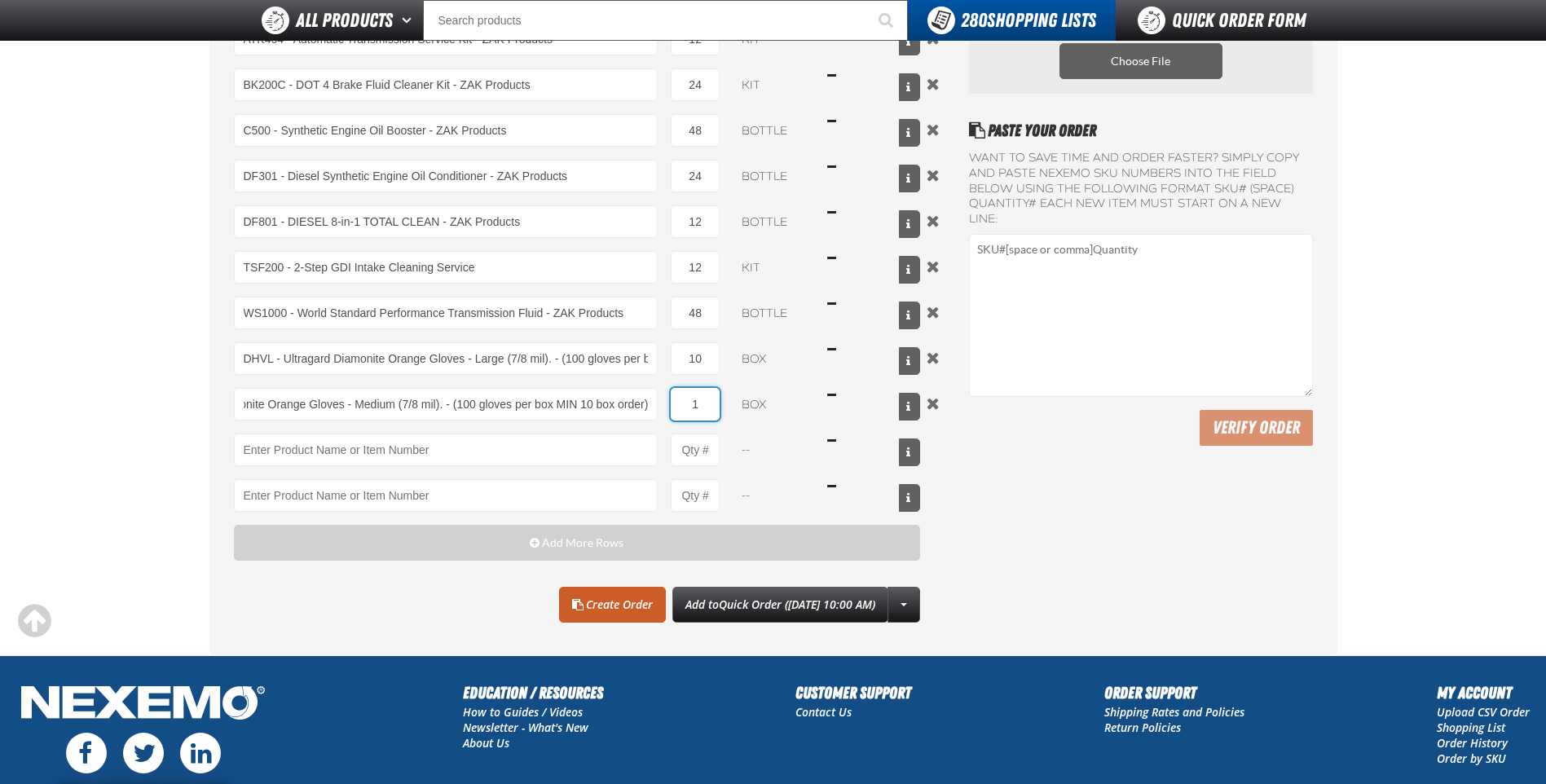
scroll to position [0, 0]
click at [719, 402] on input "1" at bounding box center [695, 404] width 49 height 33
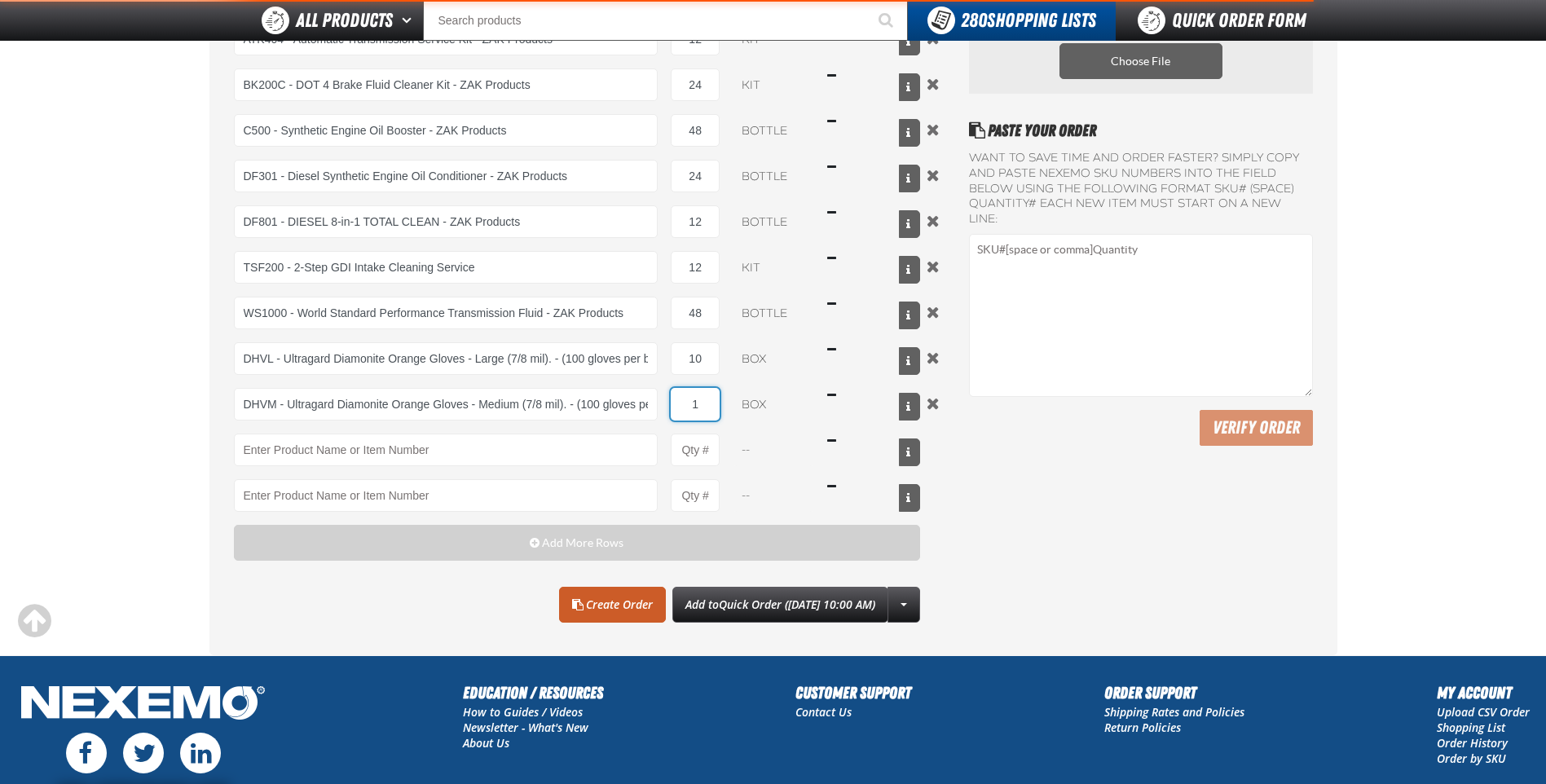
type input "DHVM - Ultragard Diamonite Orange Gloves - Medium (7/8 mil). - (100 gloves per …"
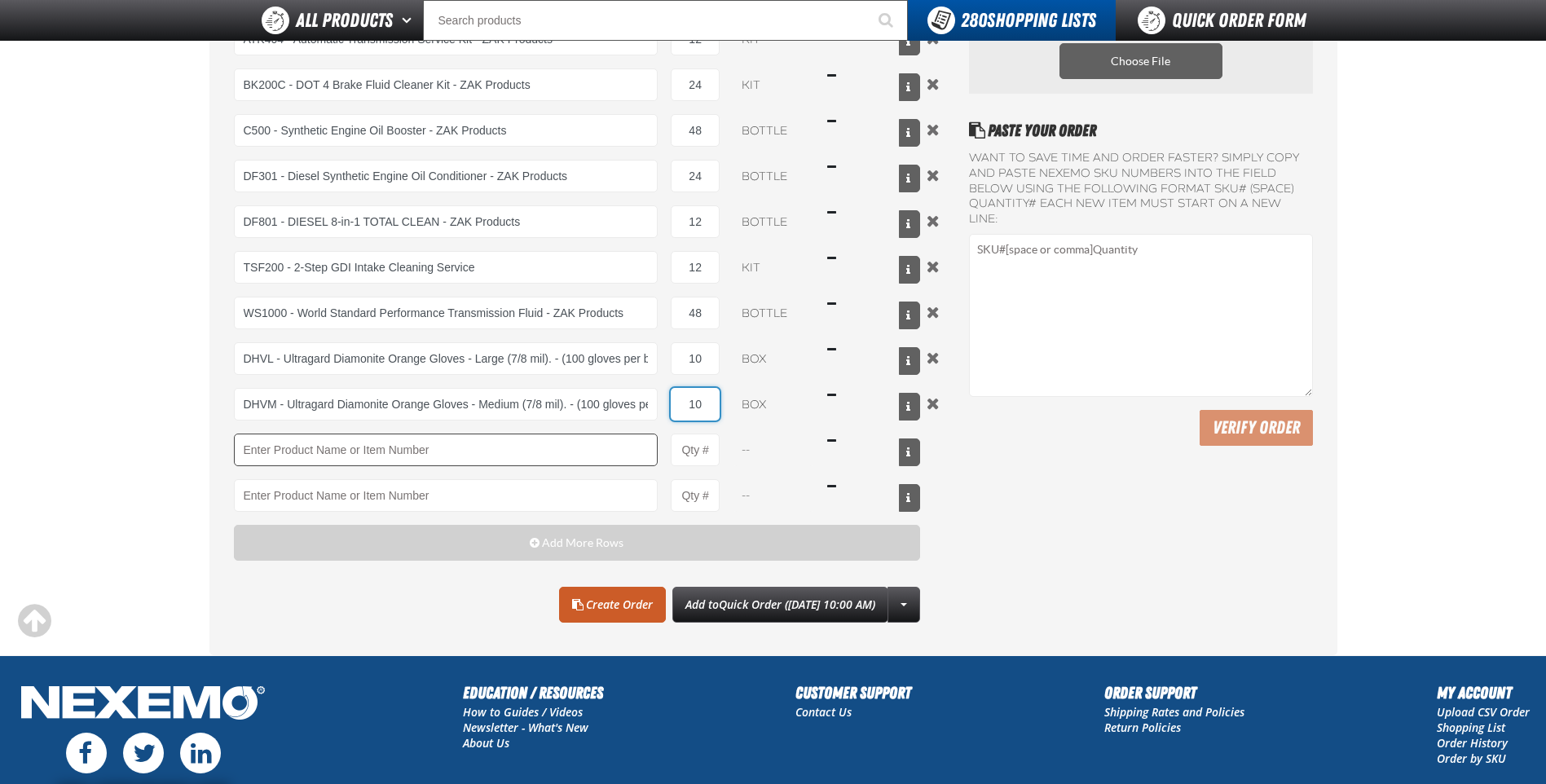
type input "10"
click at [472, 451] on input "Product" at bounding box center [446, 449] width 425 height 33
click at [374, 475] on link "N2C APS - N2 Nitrogen Caps (500 caps per bag)" at bounding box center [338, 477] width 207 height 28
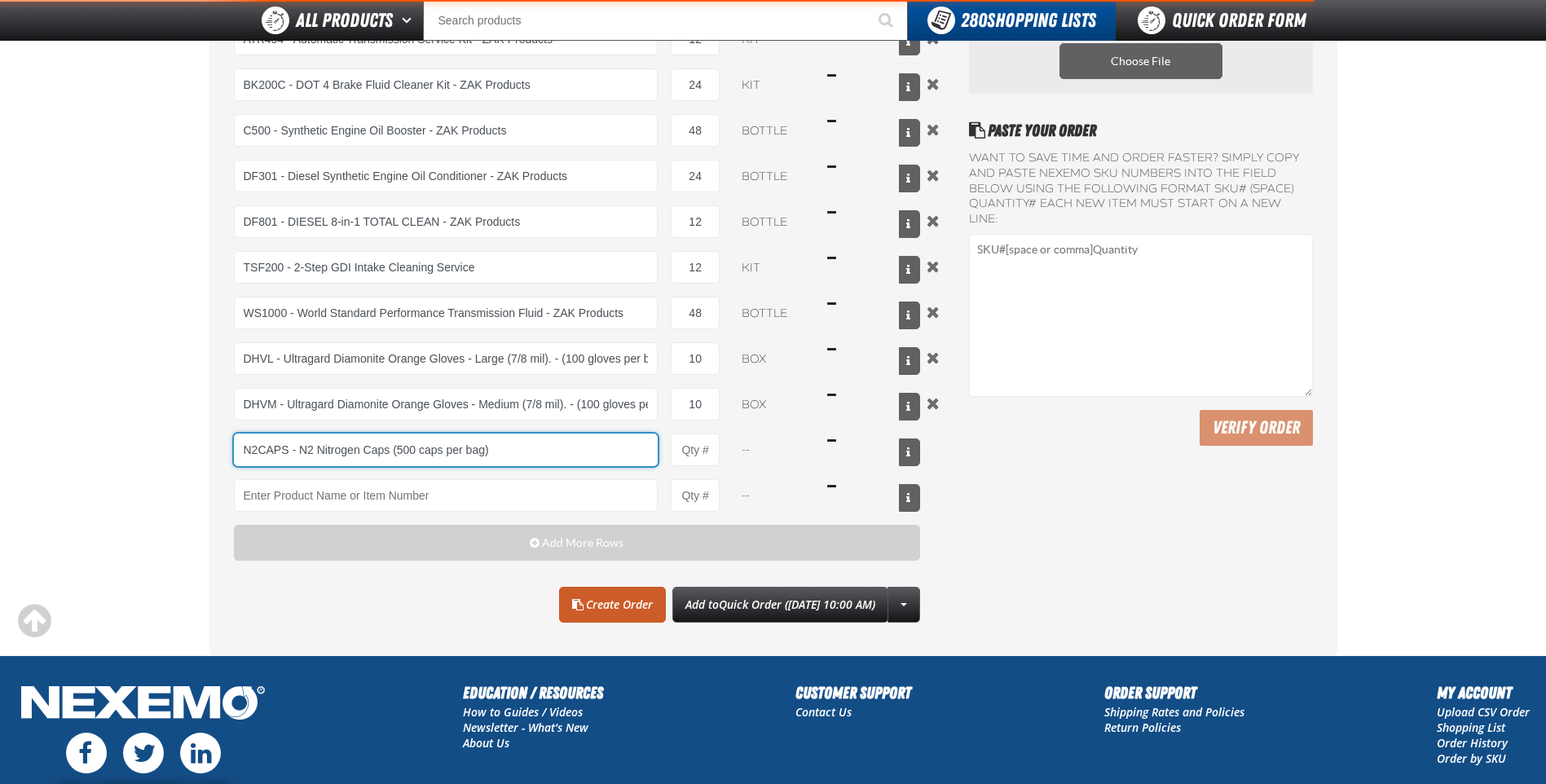
type input "N2CAPS - N2 Nitrogen Caps (500 caps per bag)"
type input "1"
select select "bag"
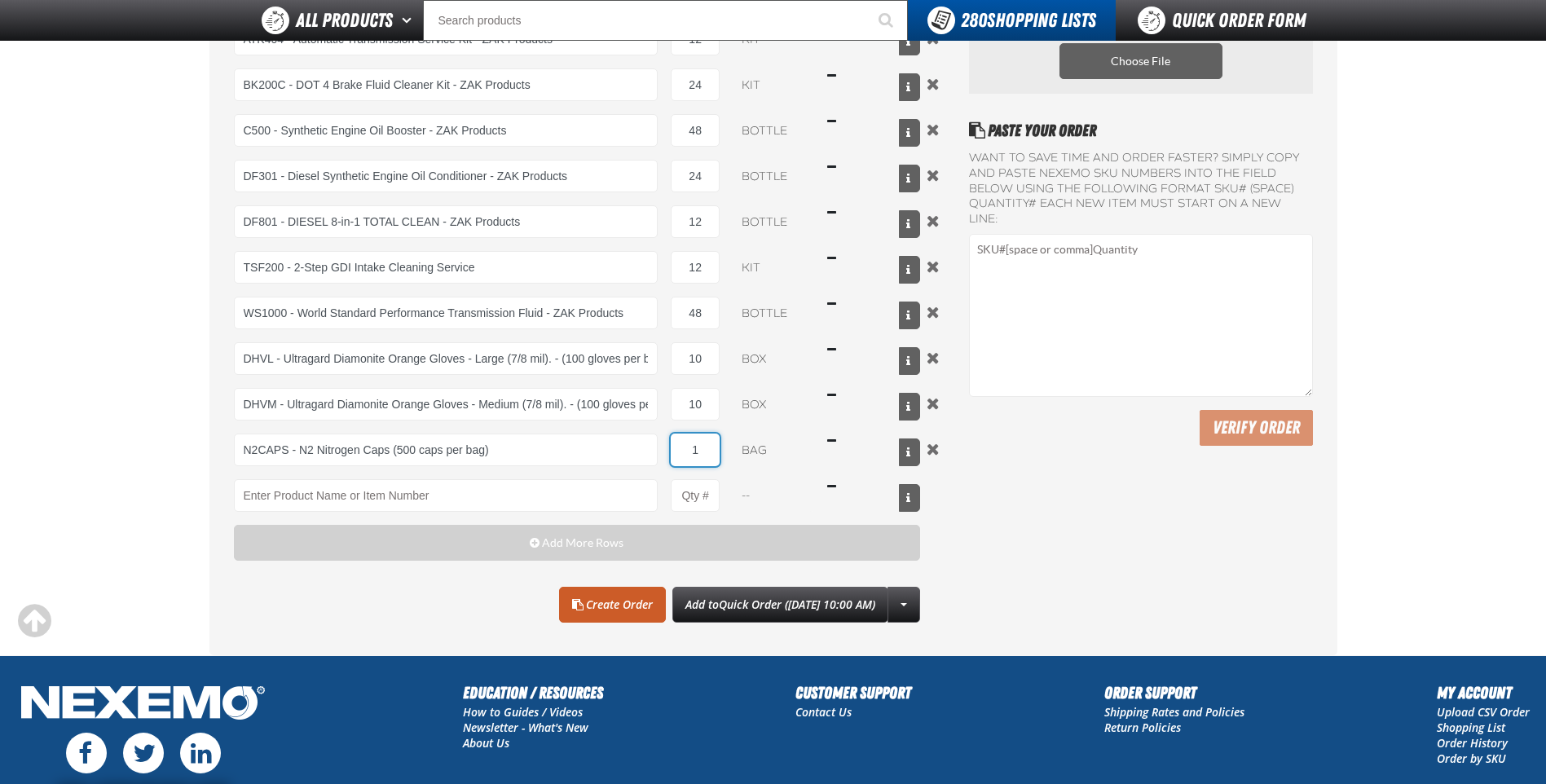
click at [716, 462] on input "1" at bounding box center [695, 449] width 49 height 33
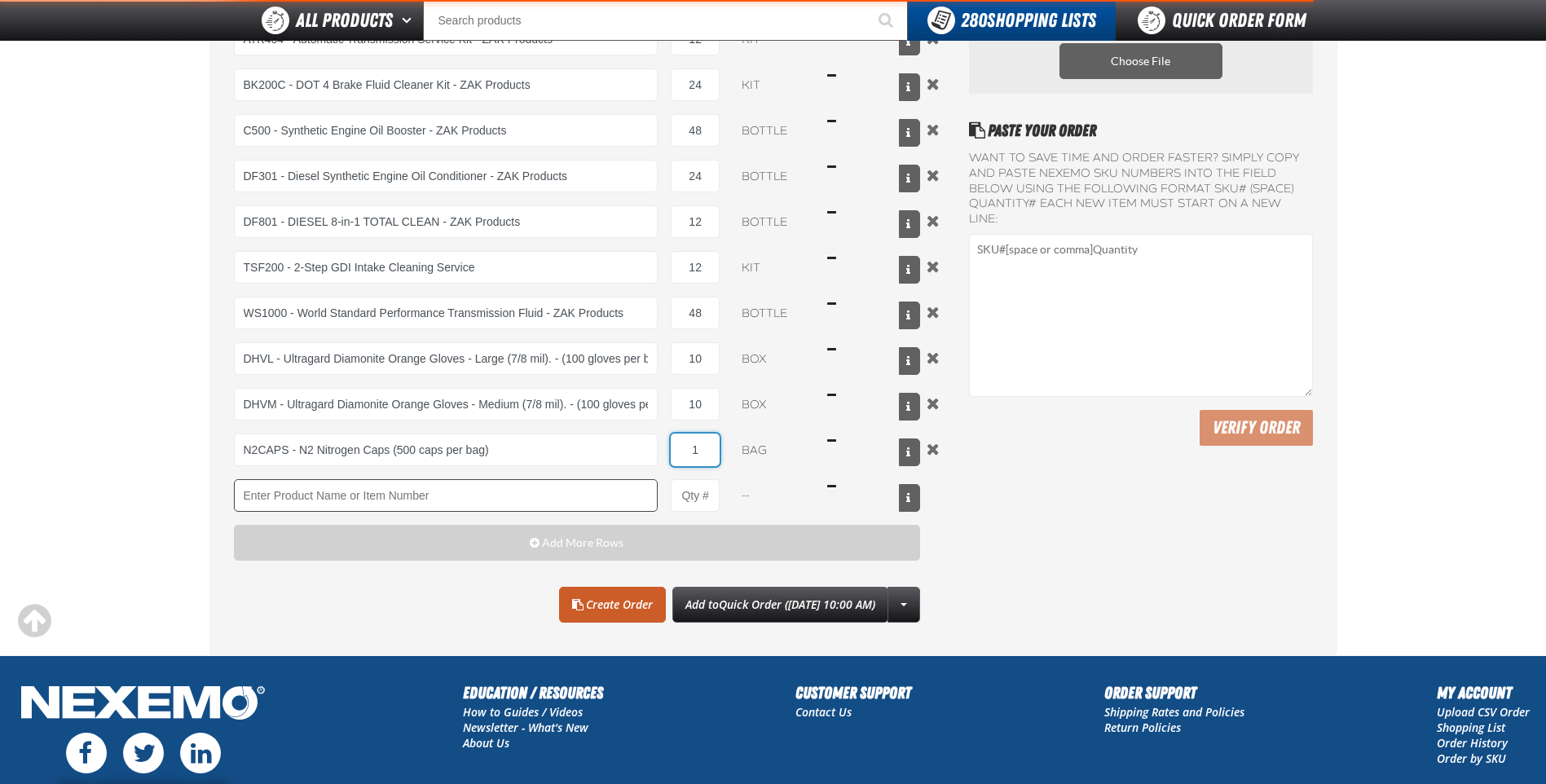
type input "N2CAPS - N2 Nitrogen Caps (500 caps per bag)"
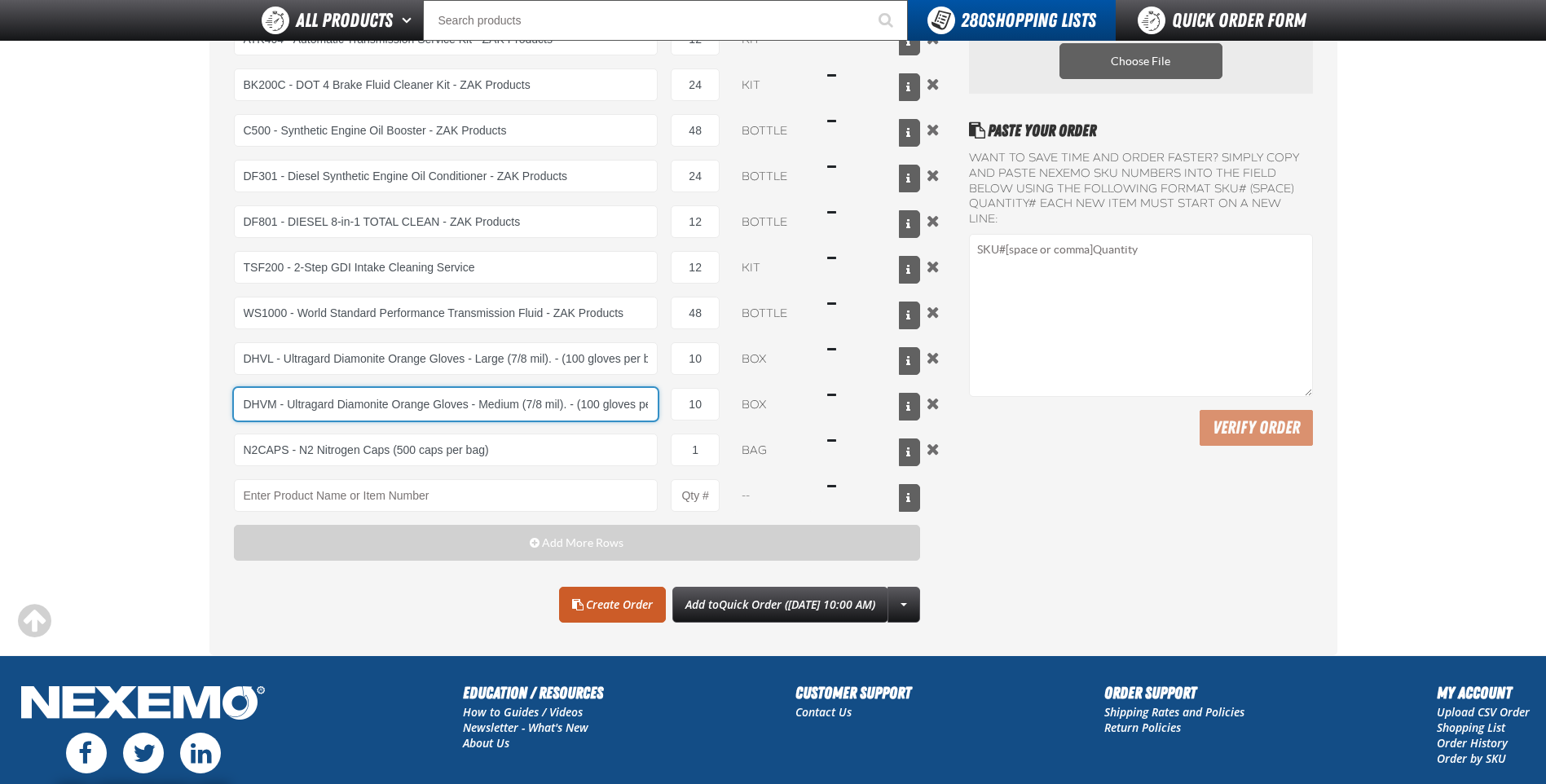
click at [634, 401] on input "DHVM - Ultragard Diamonite Orange Gloves - Medium (7/8 mil). - (100 gloves per …" at bounding box center [446, 404] width 425 height 33
click at [633, 398] on input "DHVM - Ultragard Diamonite Orange Gloves - Medium (7/8 mil). - (100 gloves per …" at bounding box center [446, 404] width 425 height 33
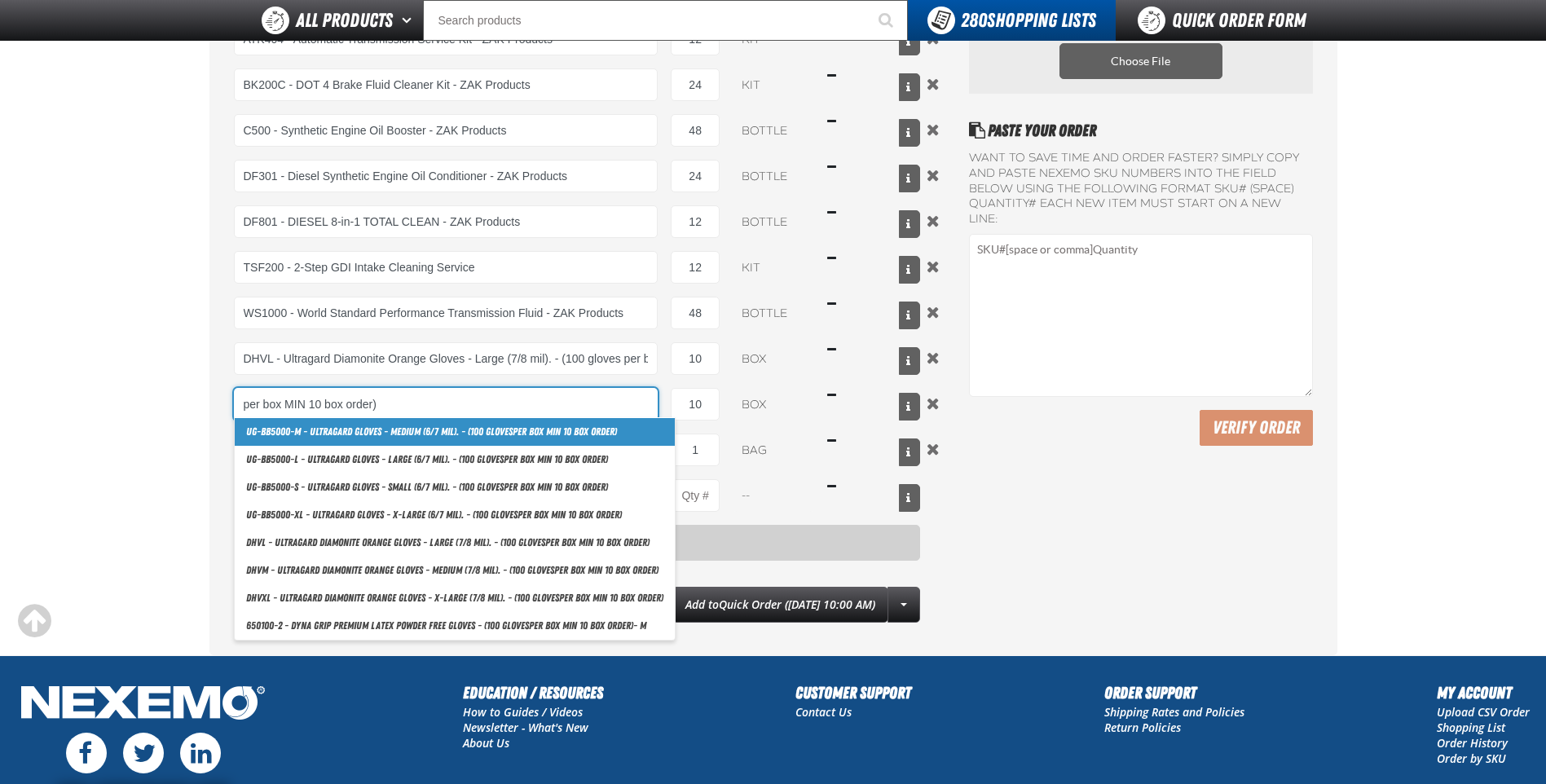
click at [440, 406] on input "per box MIN 10 box order)" at bounding box center [446, 404] width 425 height 33
type input "p"
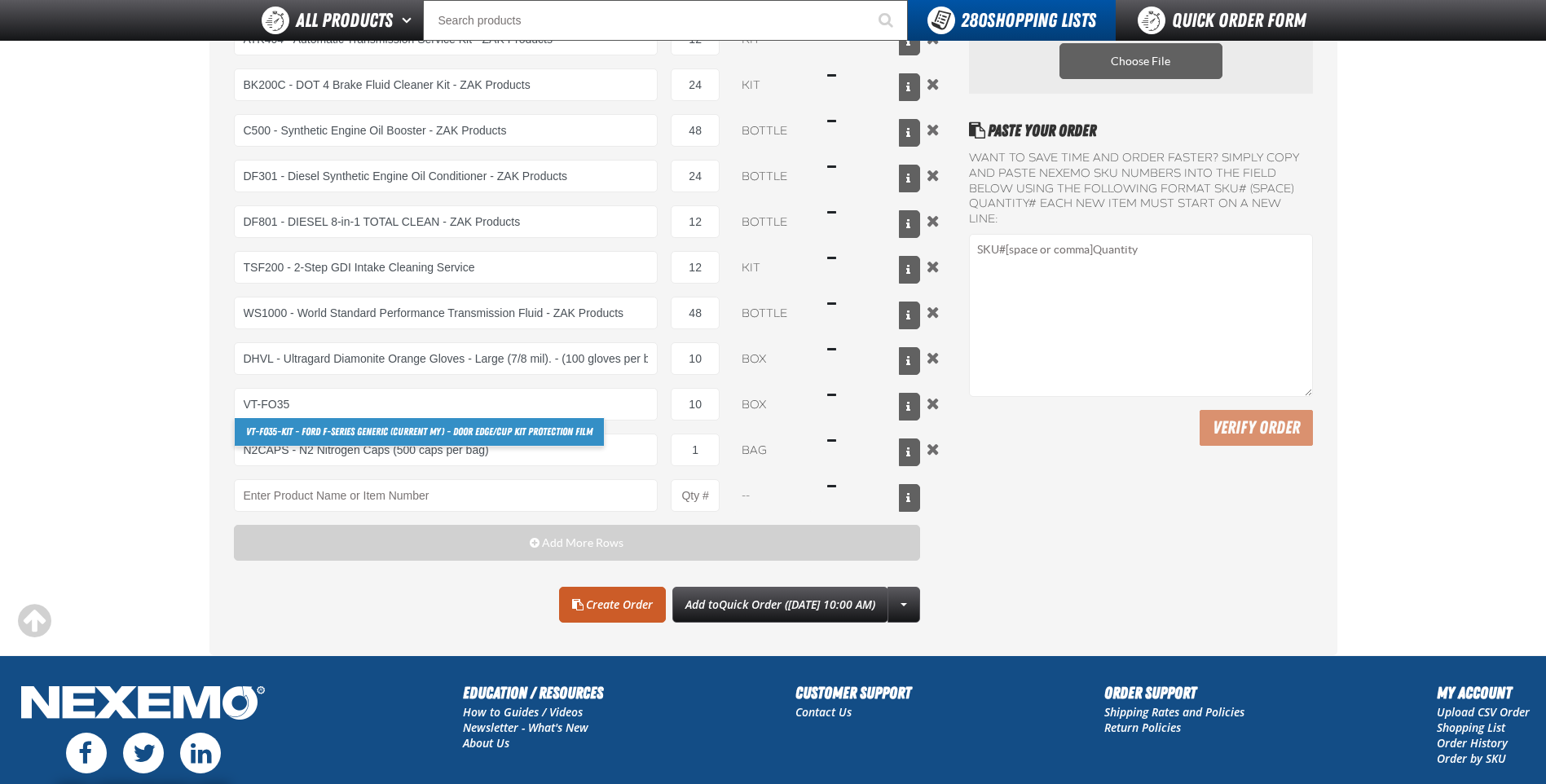
click at [454, 425] on link "VT-FO35 -KIT - Ford F-Series Generic (Current MY) - Door Edge/Cup Kit Protectio…" at bounding box center [419, 431] width 370 height 28
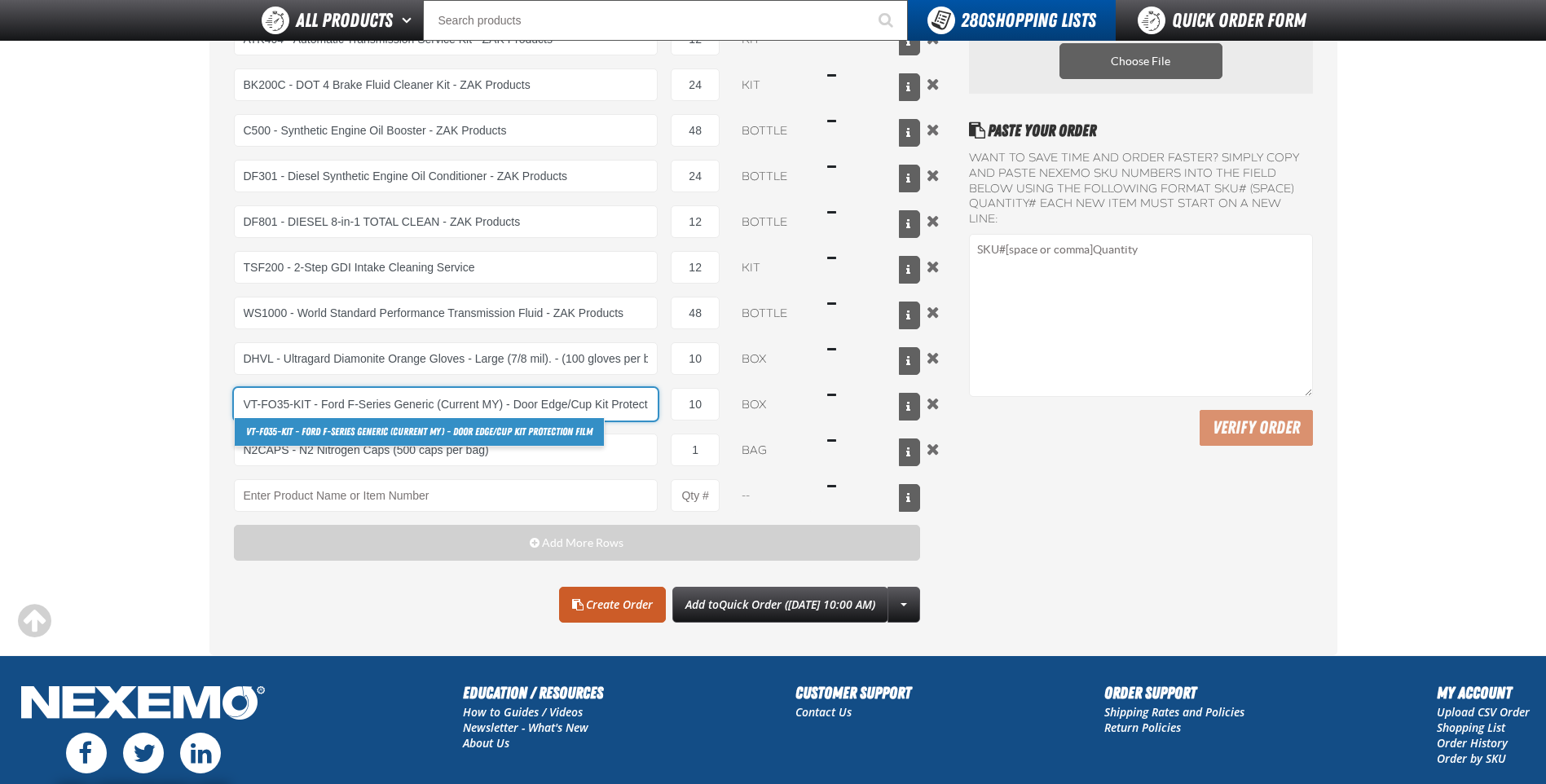
scroll to position [0, 39]
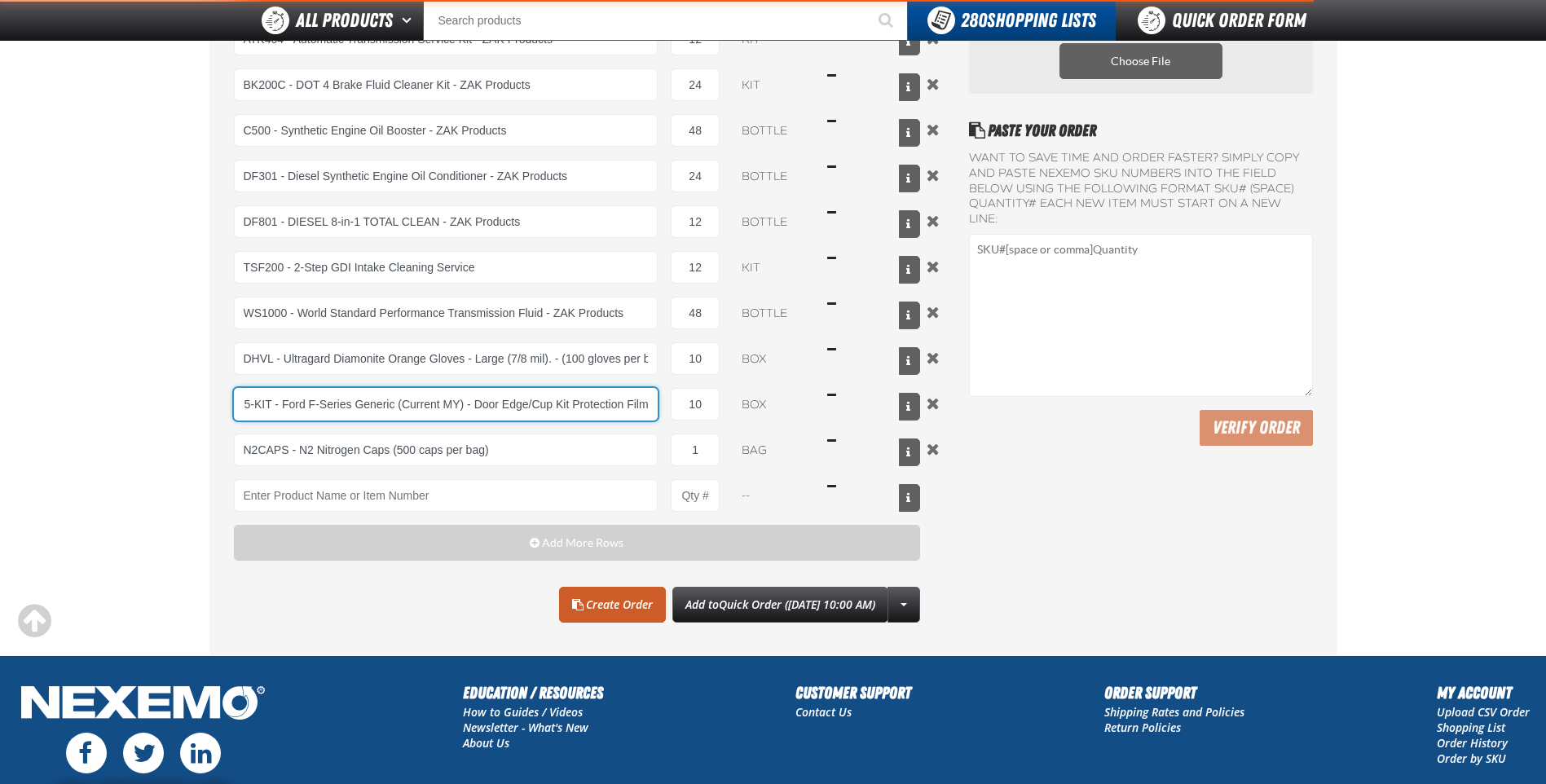
type input "VT-FO35-KIT - Ford F-Series Generic (Current MY) - Door Edge/Cup Kit Protection…"
select select "each"
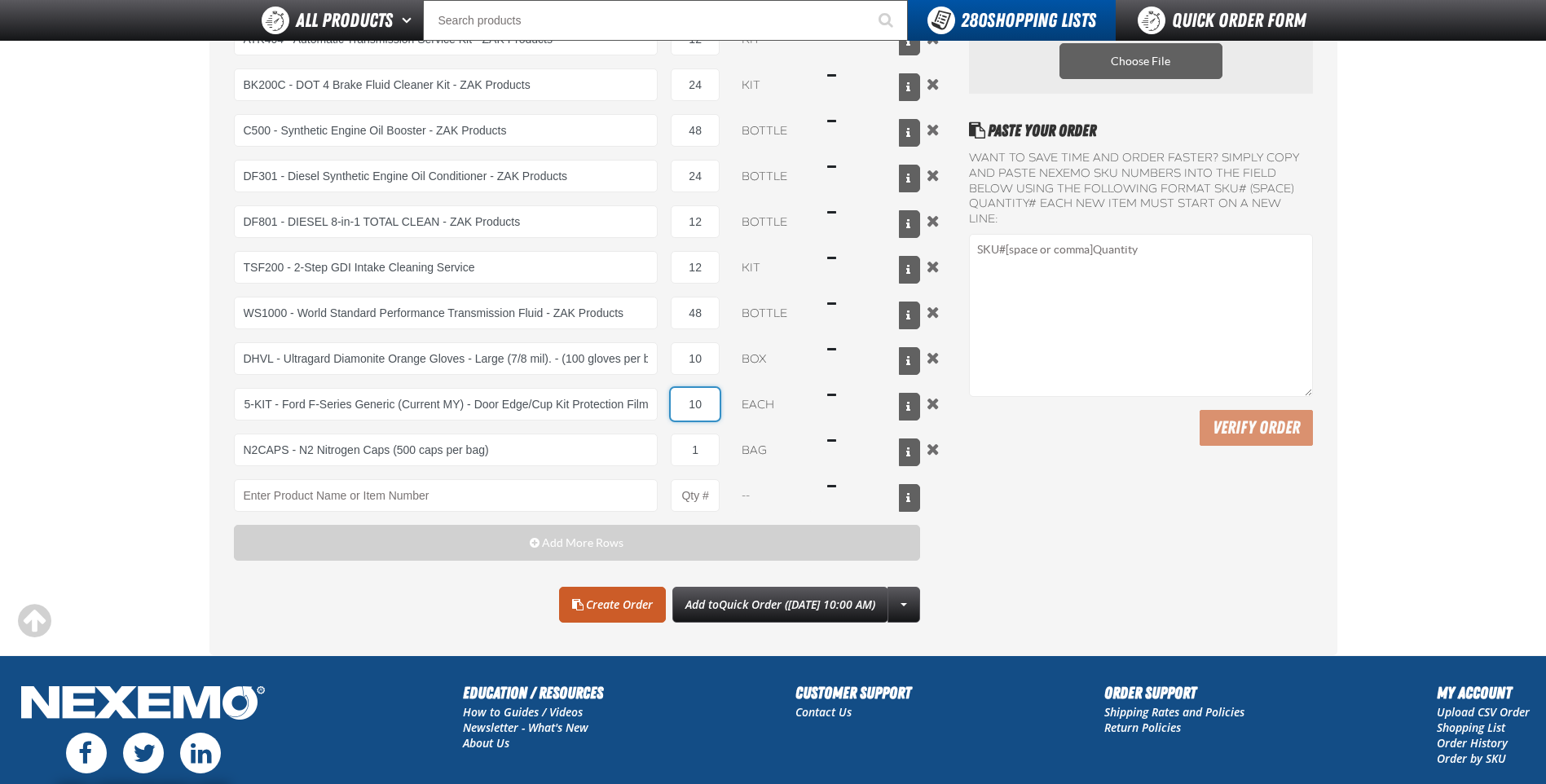
click at [710, 416] on input "10" at bounding box center [695, 404] width 49 height 33
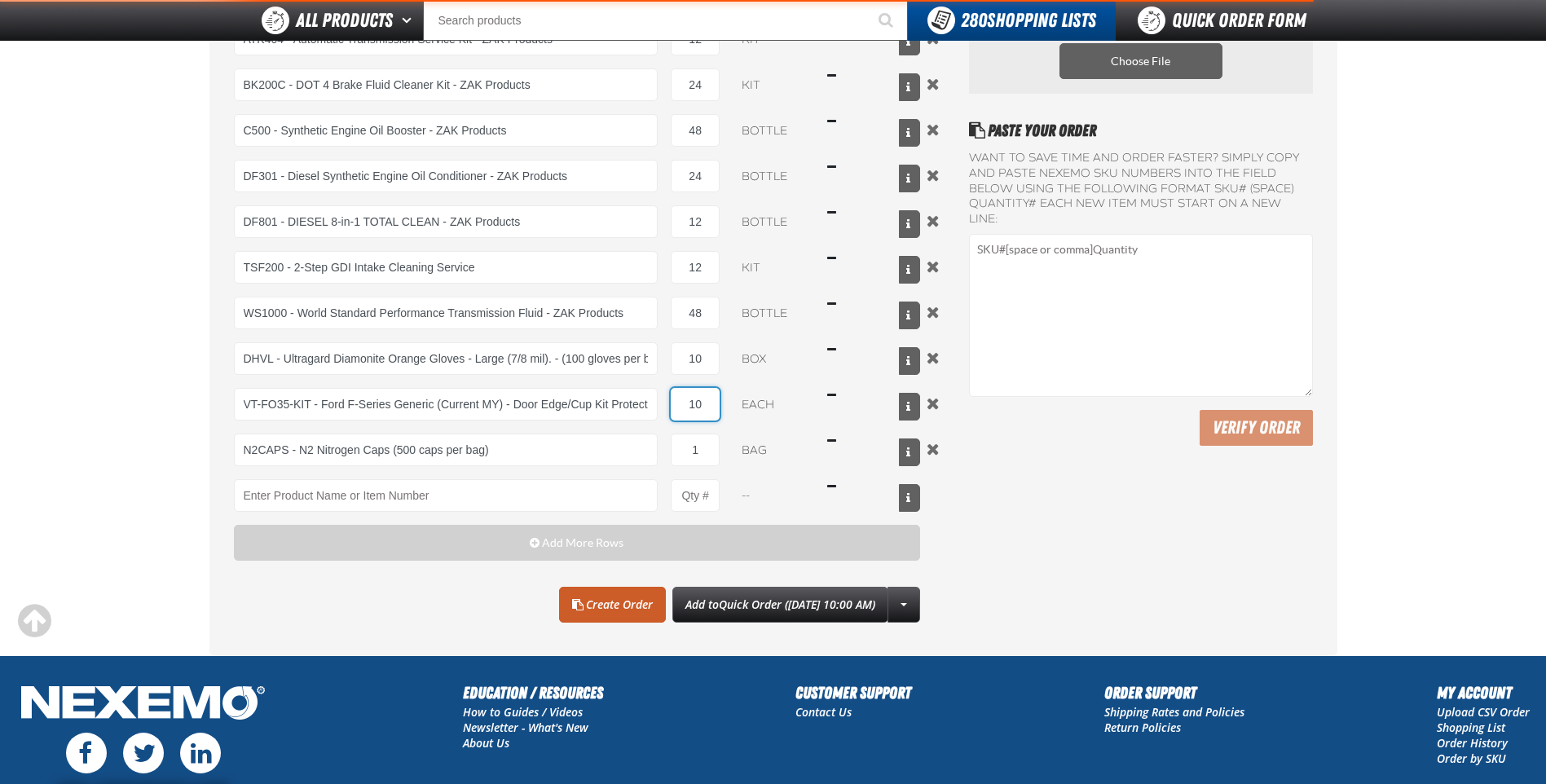
click at [710, 416] on input "10" at bounding box center [695, 404] width 49 height 33
type input "VT-FO35-KIT - Ford F-Series Generic (Current MY) - Door Edge/Cup Kit Protection…"
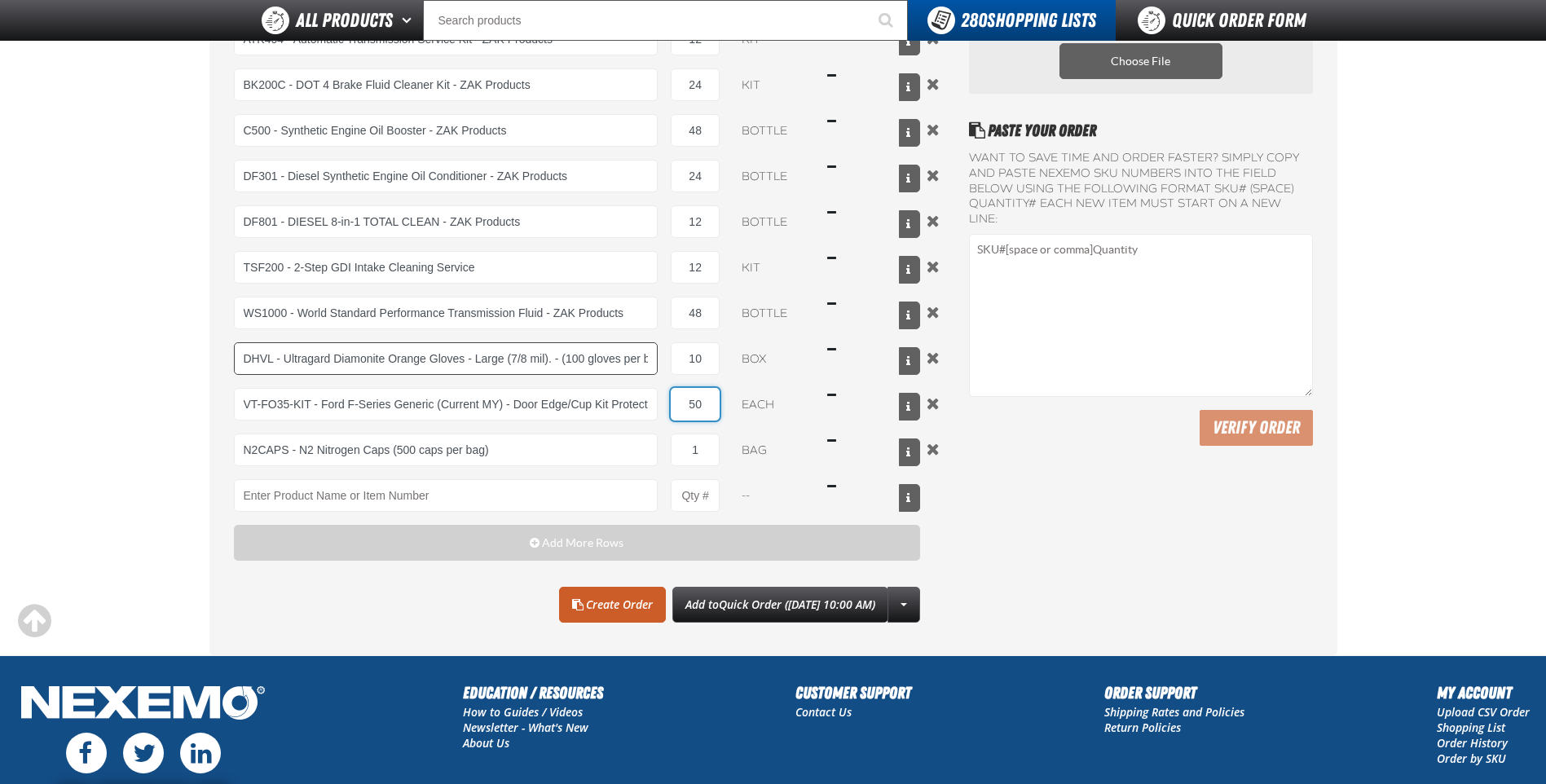
type input "50"
click at [640, 365] on input "DHVL - Ultragard Diamonite Orange Gloves - Large (7/8 mil). - (100 gloves per b…" at bounding box center [446, 358] width 425 height 33
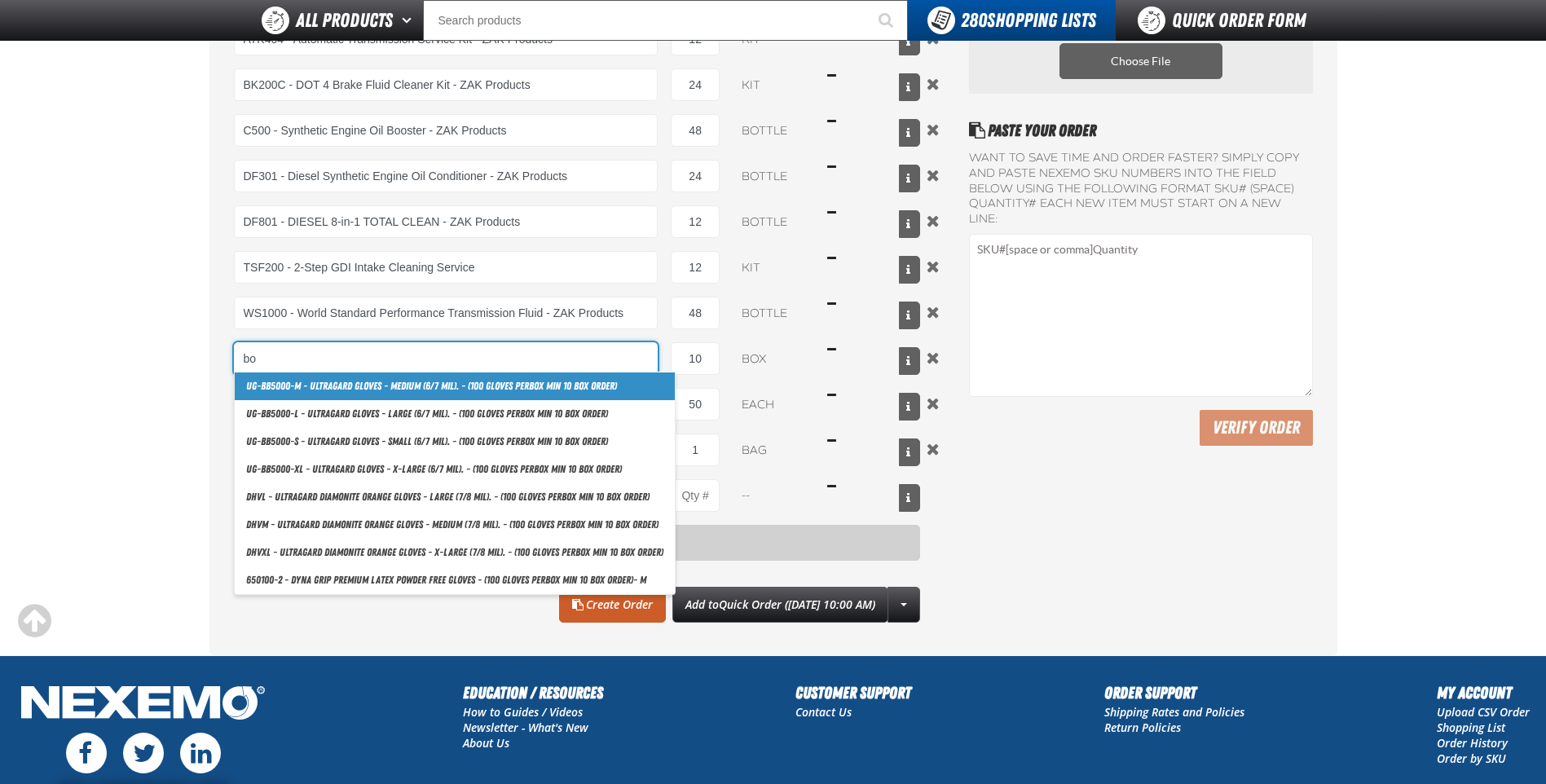
type input "b"
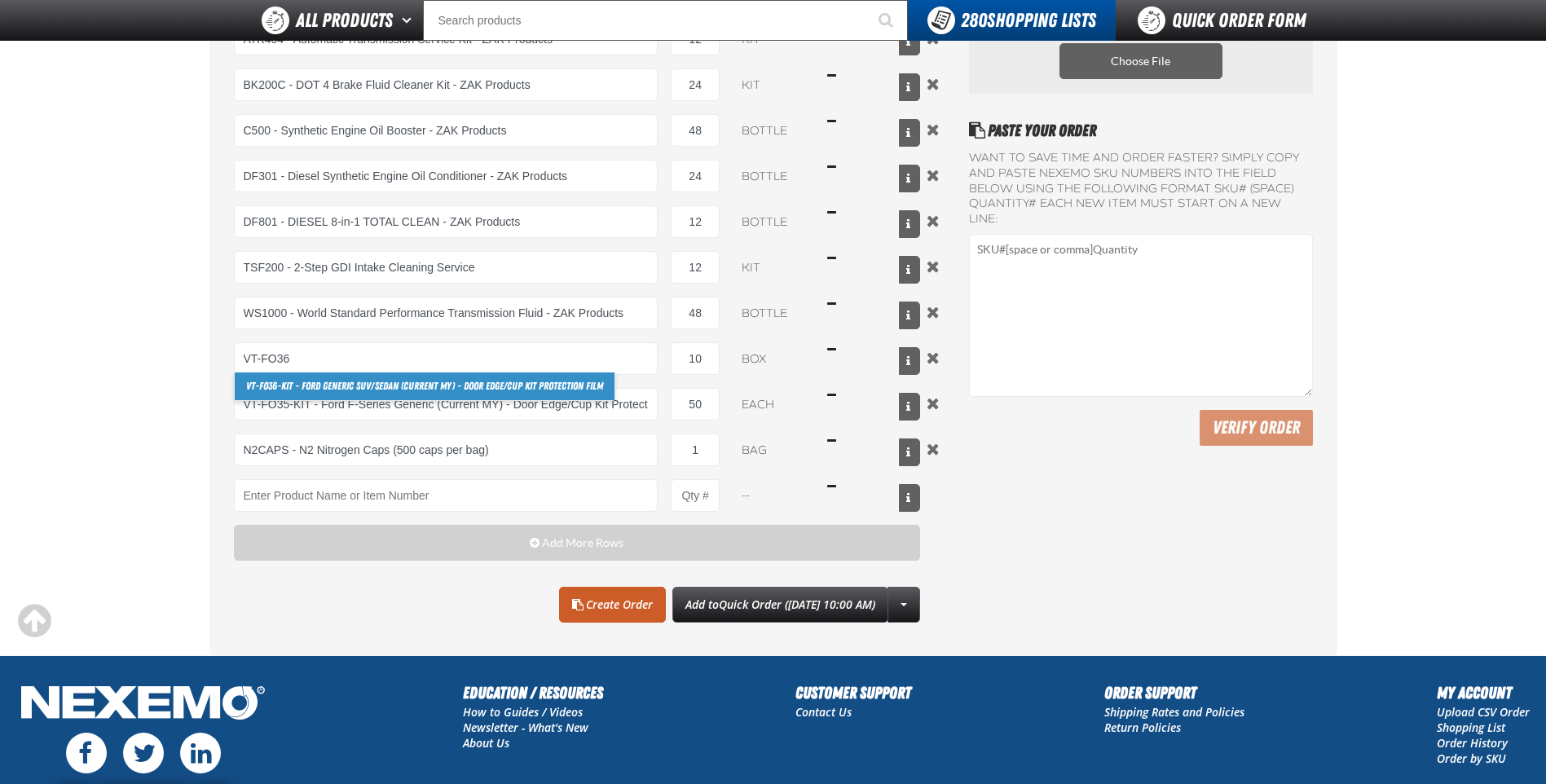
click at [463, 378] on link "VT-FO36 -KIT - Ford Generic SUV/Sedan (Current MY) - Door Edge/Cup Kit Protecti…" at bounding box center [424, 386] width 380 height 28
type input "VT-FO36-KIT - Ford Generic SUV/Sedan (Current MY) - Door Edge/Cup Kit Protectio…"
select select "each"
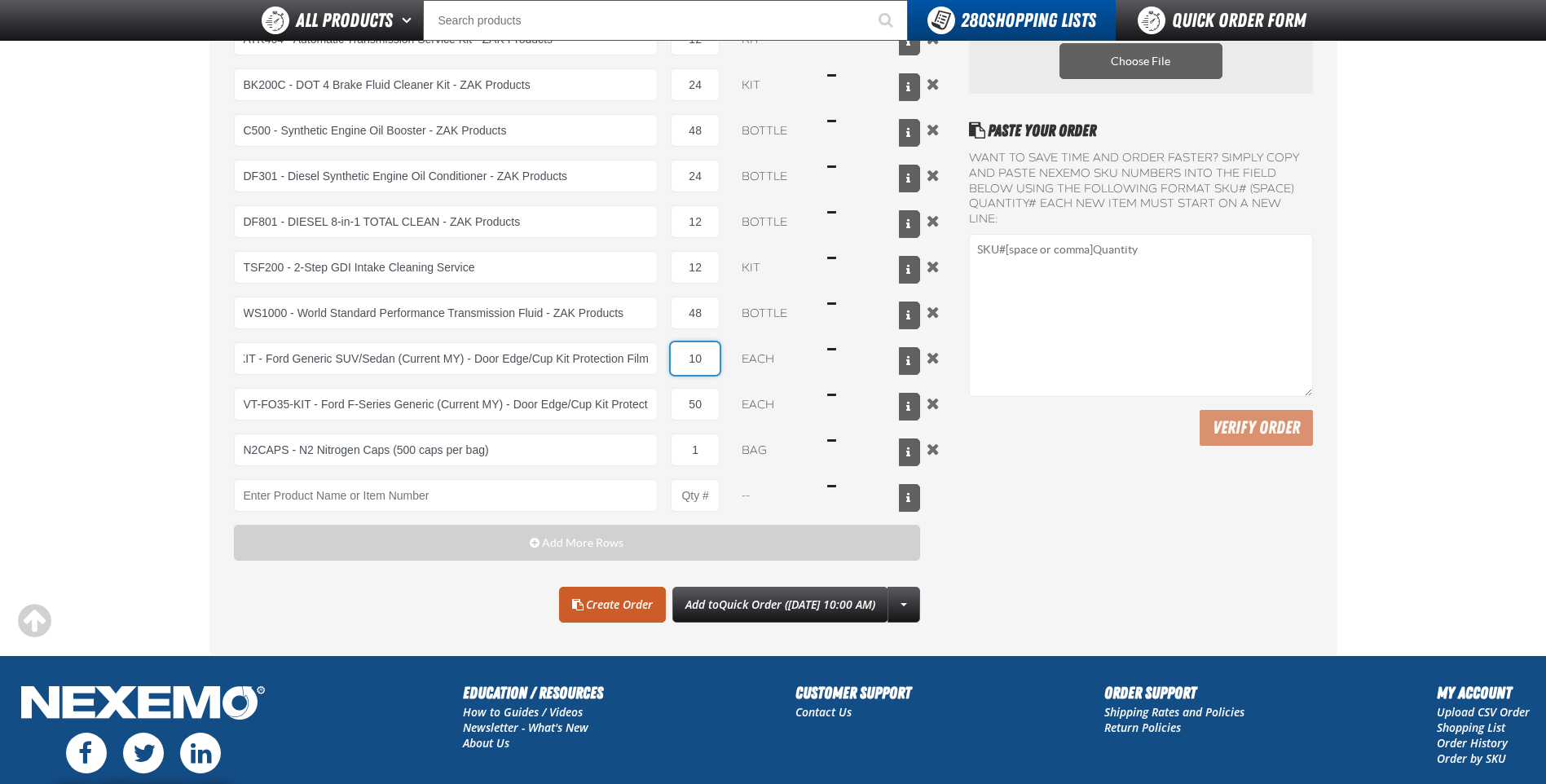
scroll to position [0, 0]
click at [708, 364] on input "10" at bounding box center [695, 358] width 49 height 33
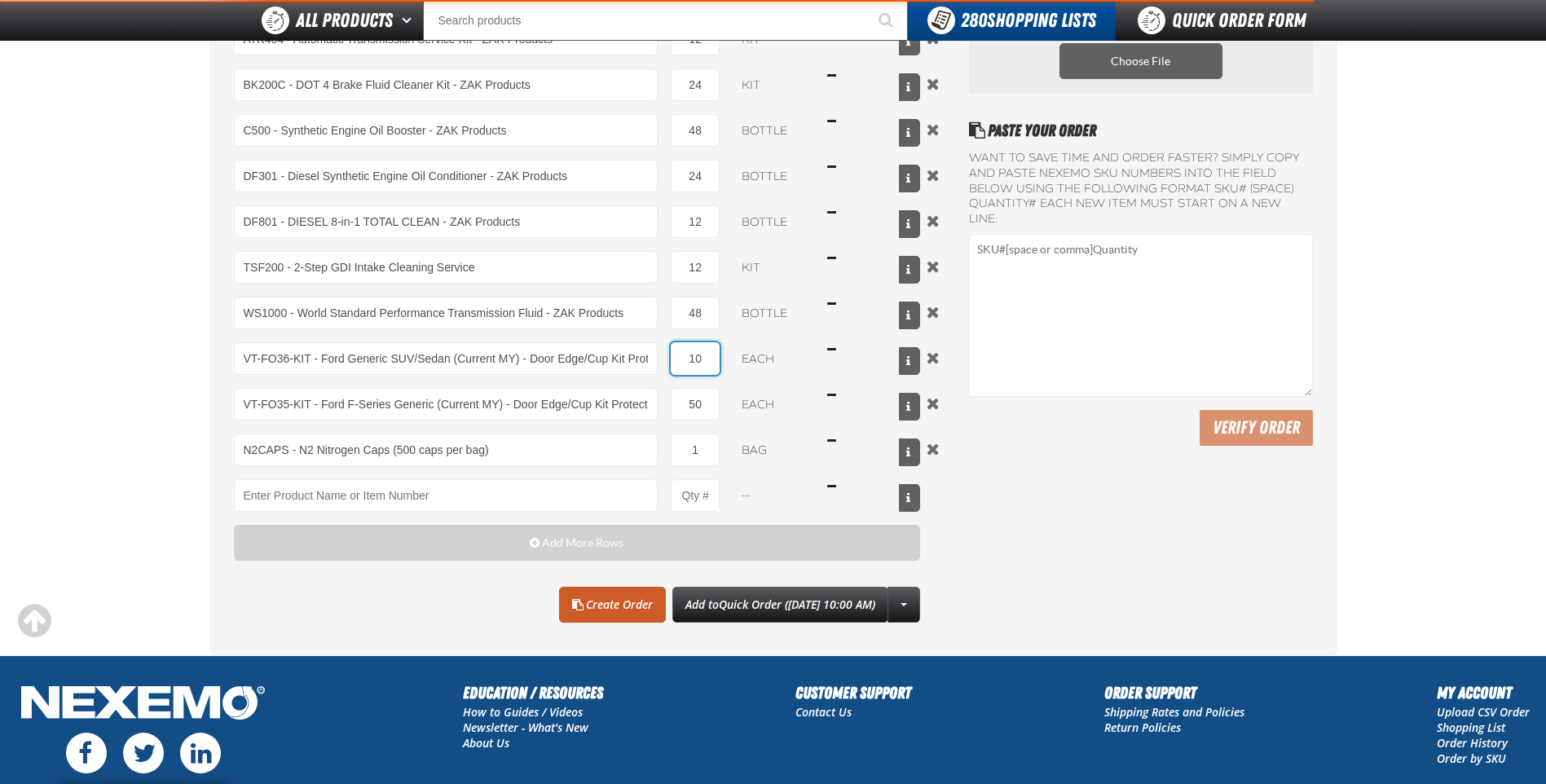
click at [708, 364] on input "10" at bounding box center [695, 358] width 49 height 33
type input "VT-FO36-KIT - Ford Generic SUV/Sedan (Current MY) - Door Edge/Cup Kit Protectio…"
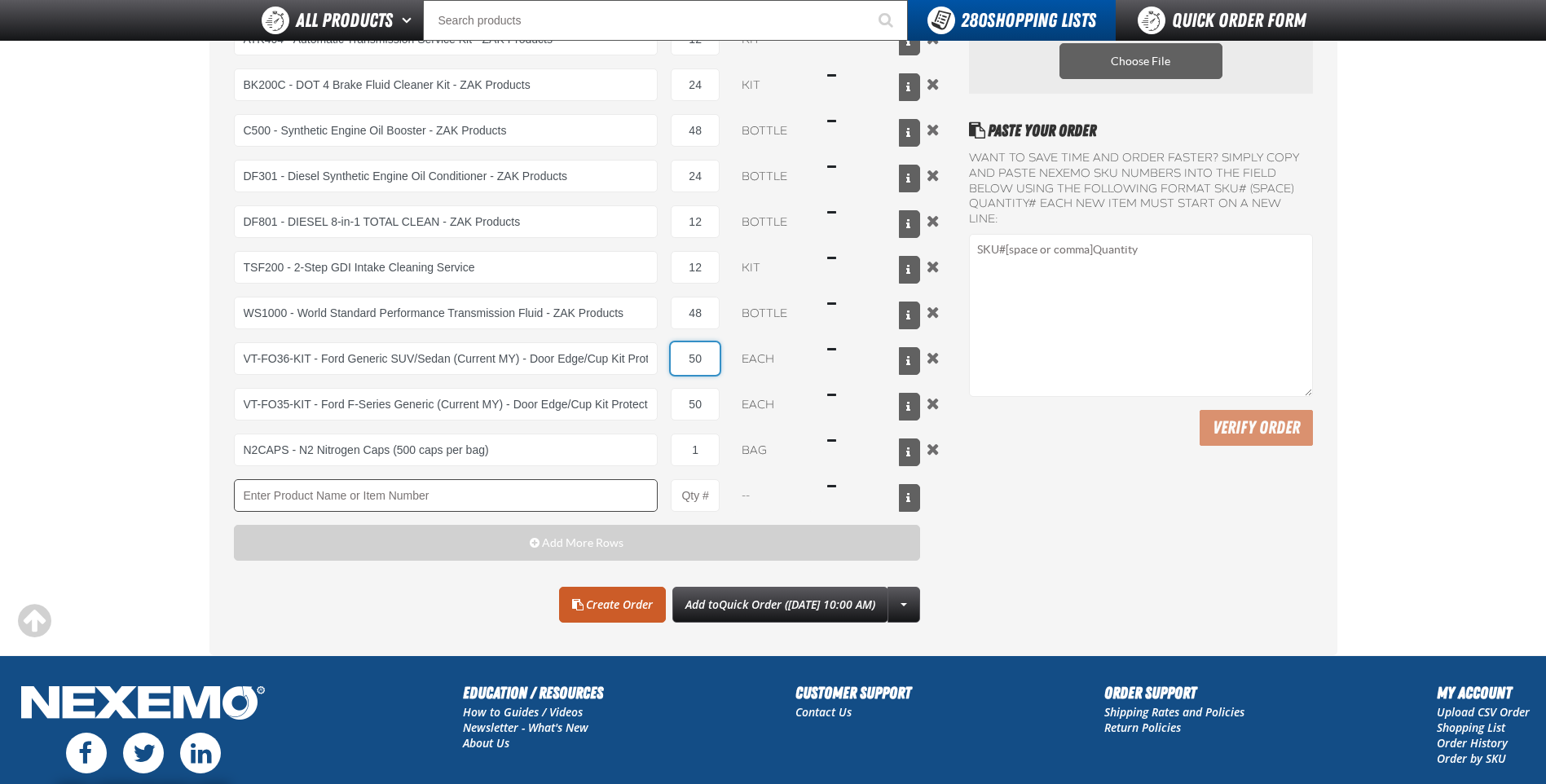
type input "50"
click at [551, 491] on input "Product" at bounding box center [446, 495] width 425 height 33
click at [613, 606] on link "Create Order" at bounding box center [612, 604] width 106 height 36
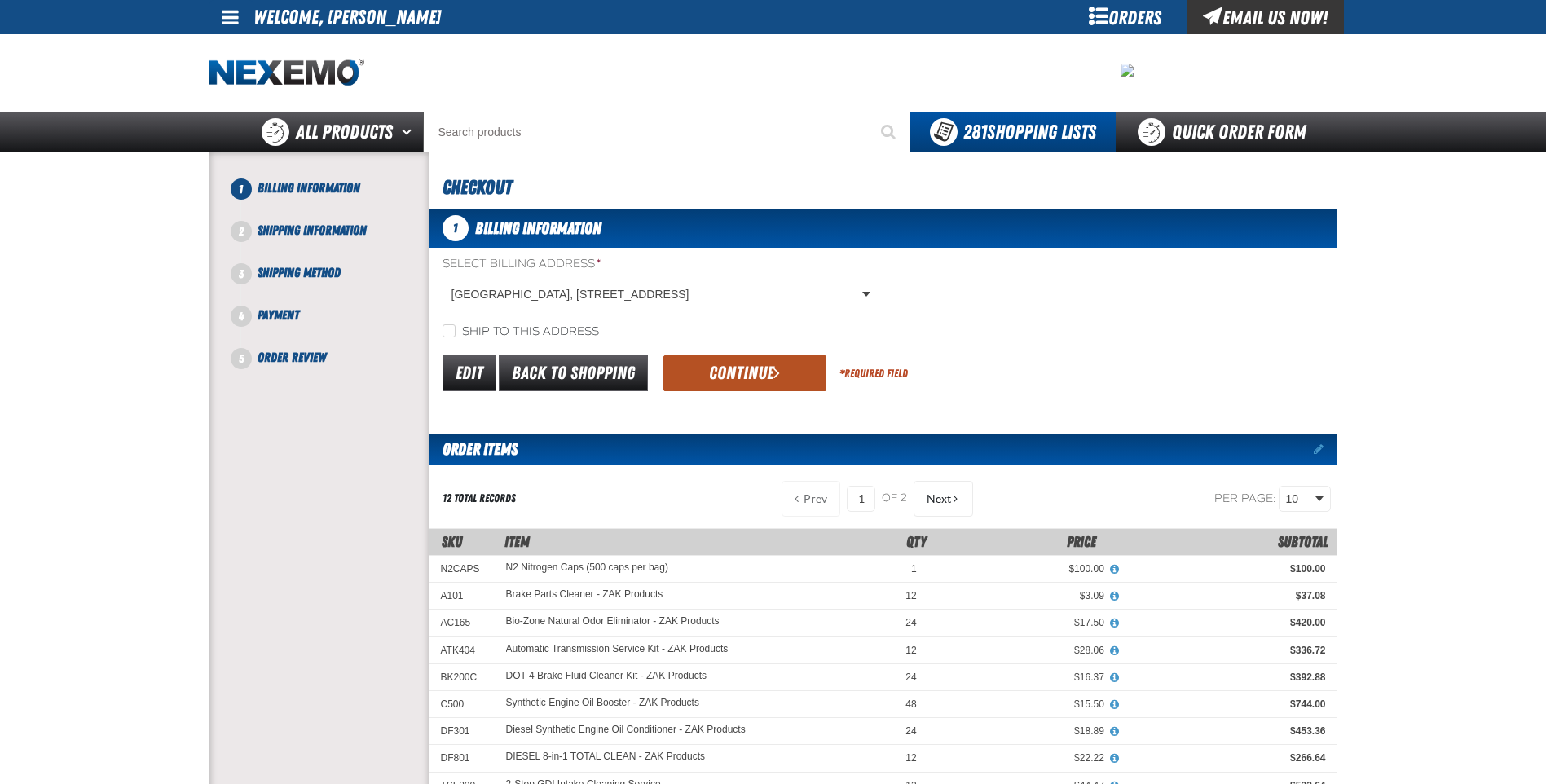
click at [717, 376] on button "Continue" at bounding box center [745, 373] width 163 height 36
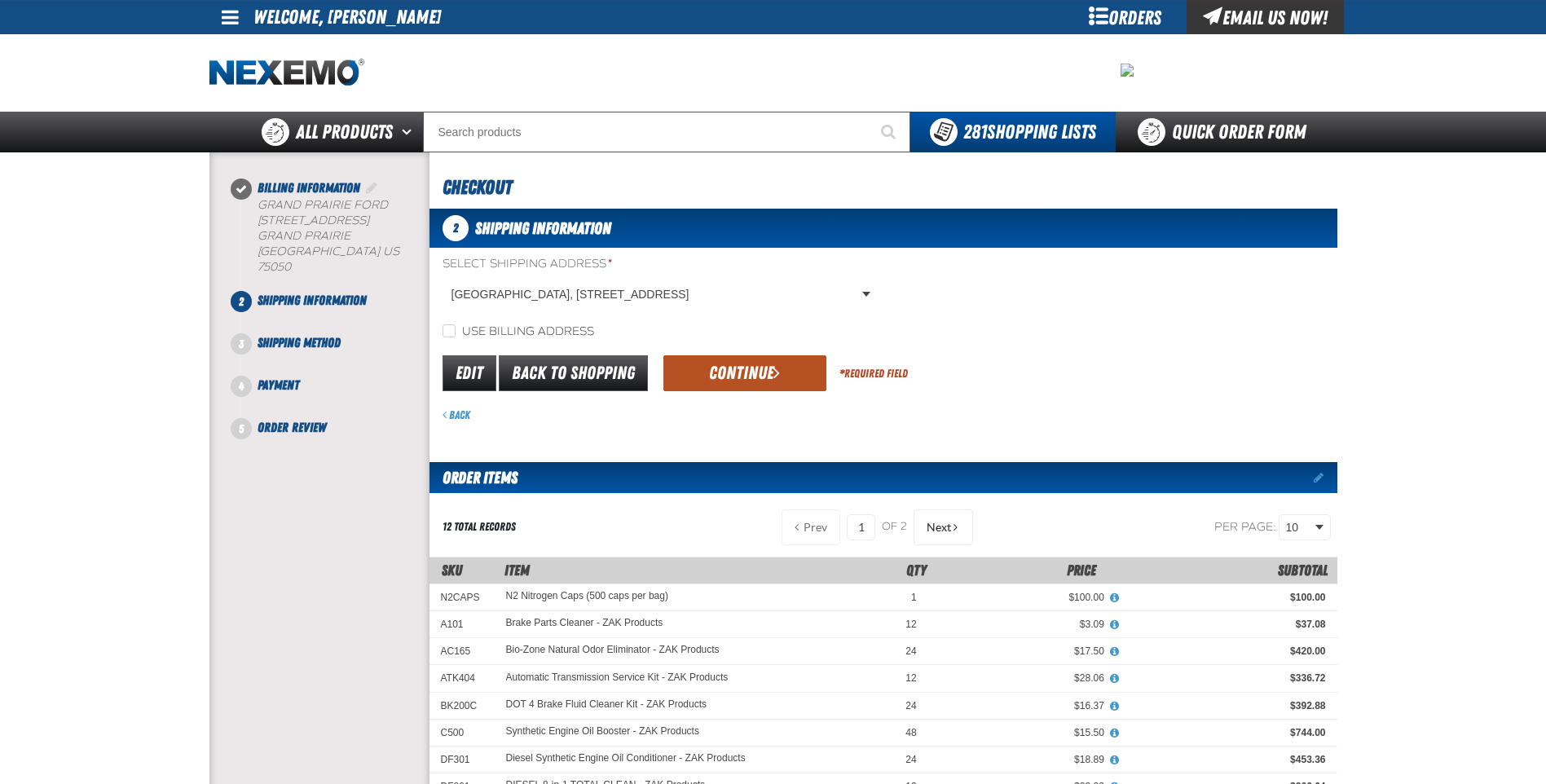
click at [726, 370] on button "Continue" at bounding box center [745, 373] width 163 height 36
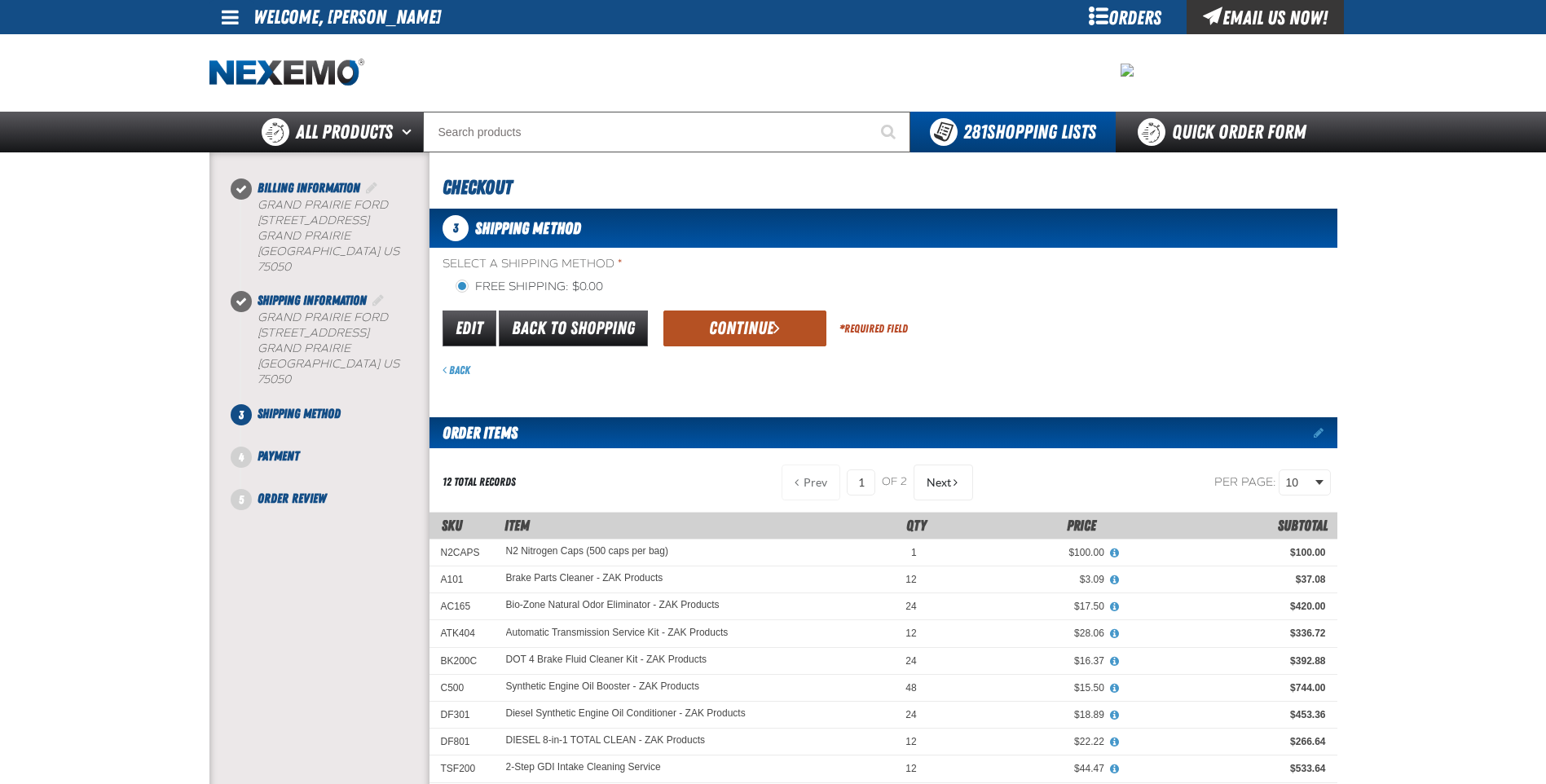
click at [749, 314] on button "Continue" at bounding box center [745, 328] width 163 height 36
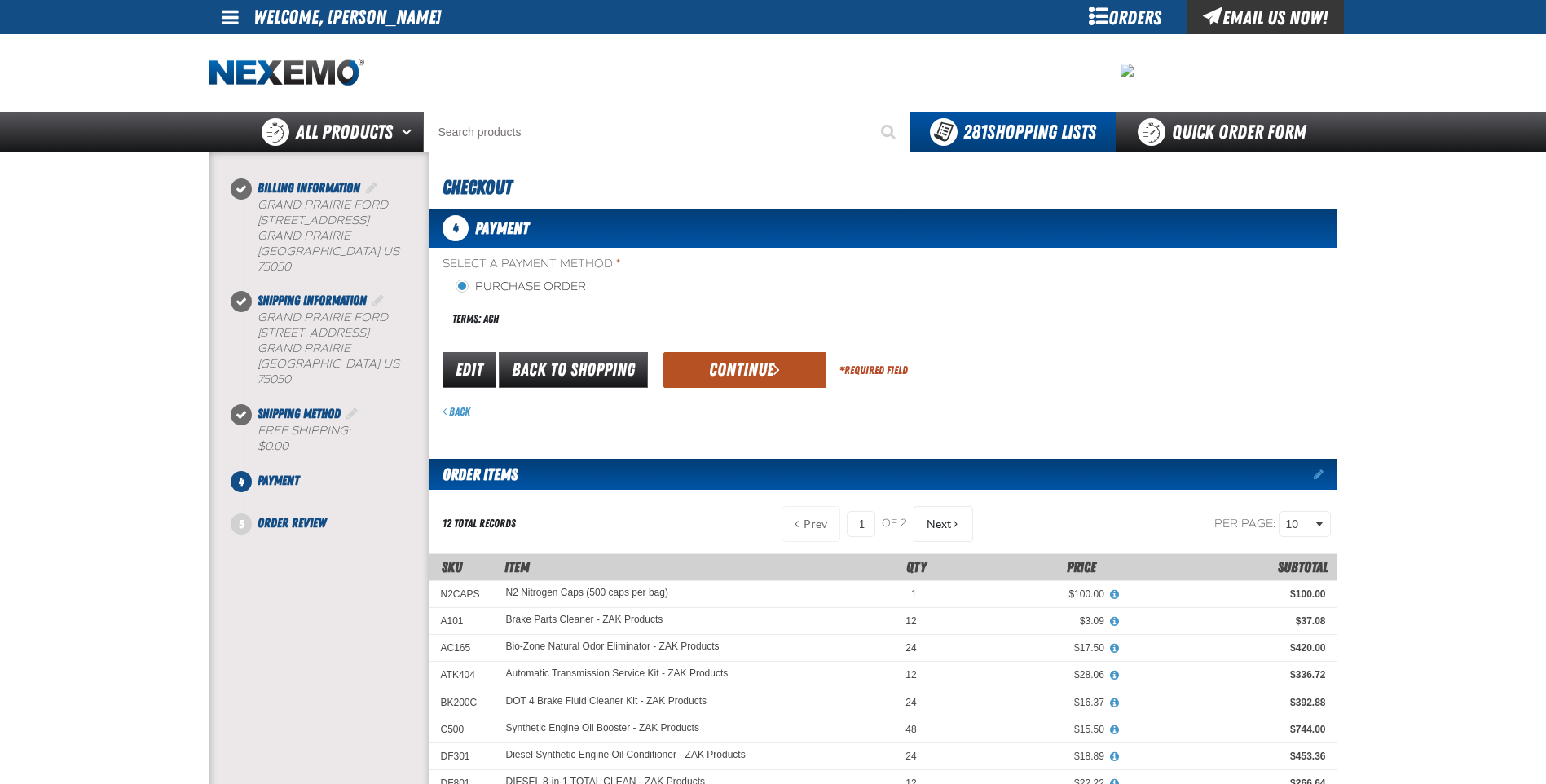
click at [757, 368] on button "Continue" at bounding box center [745, 369] width 163 height 36
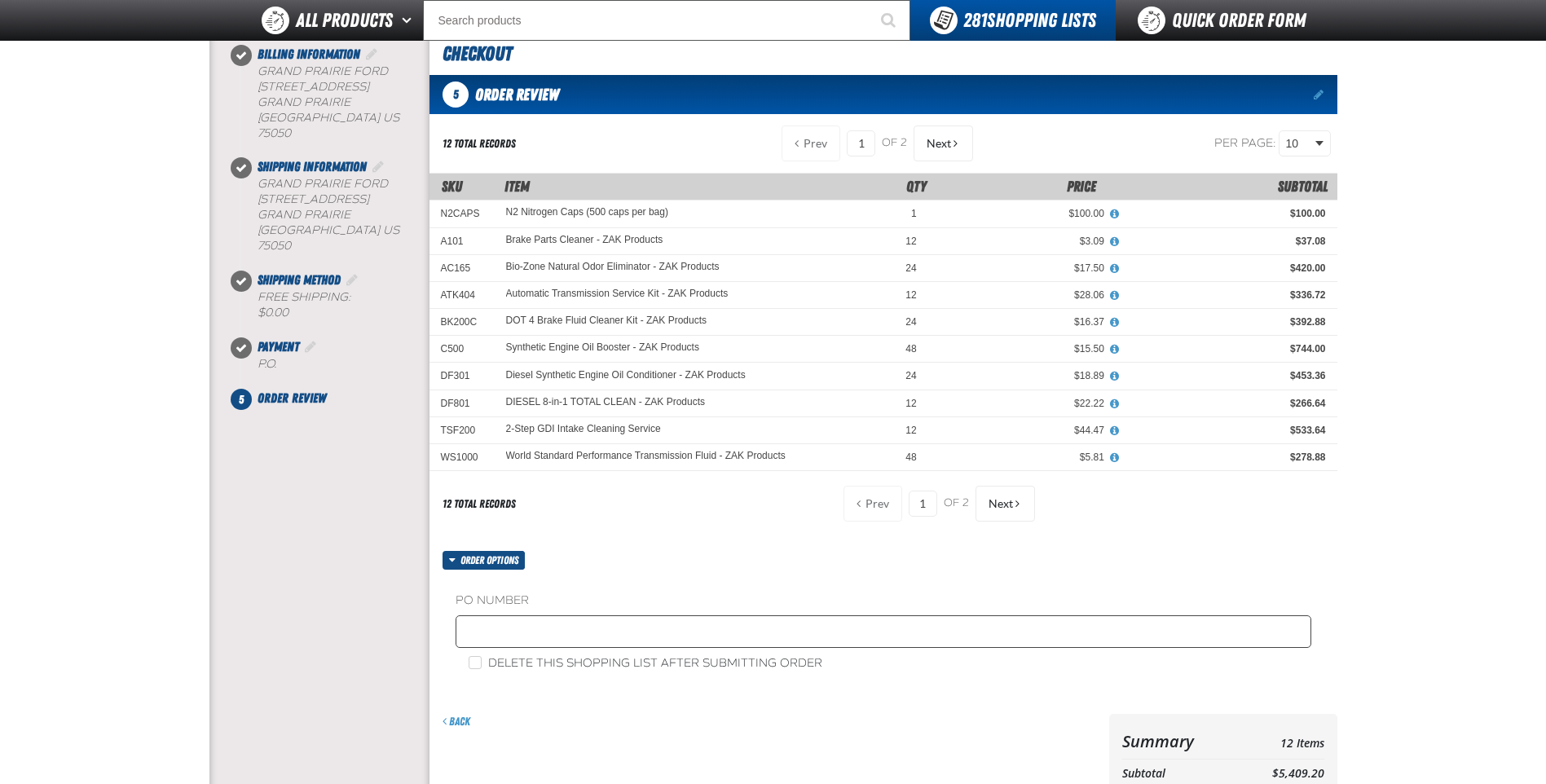
scroll to position [326, 0]
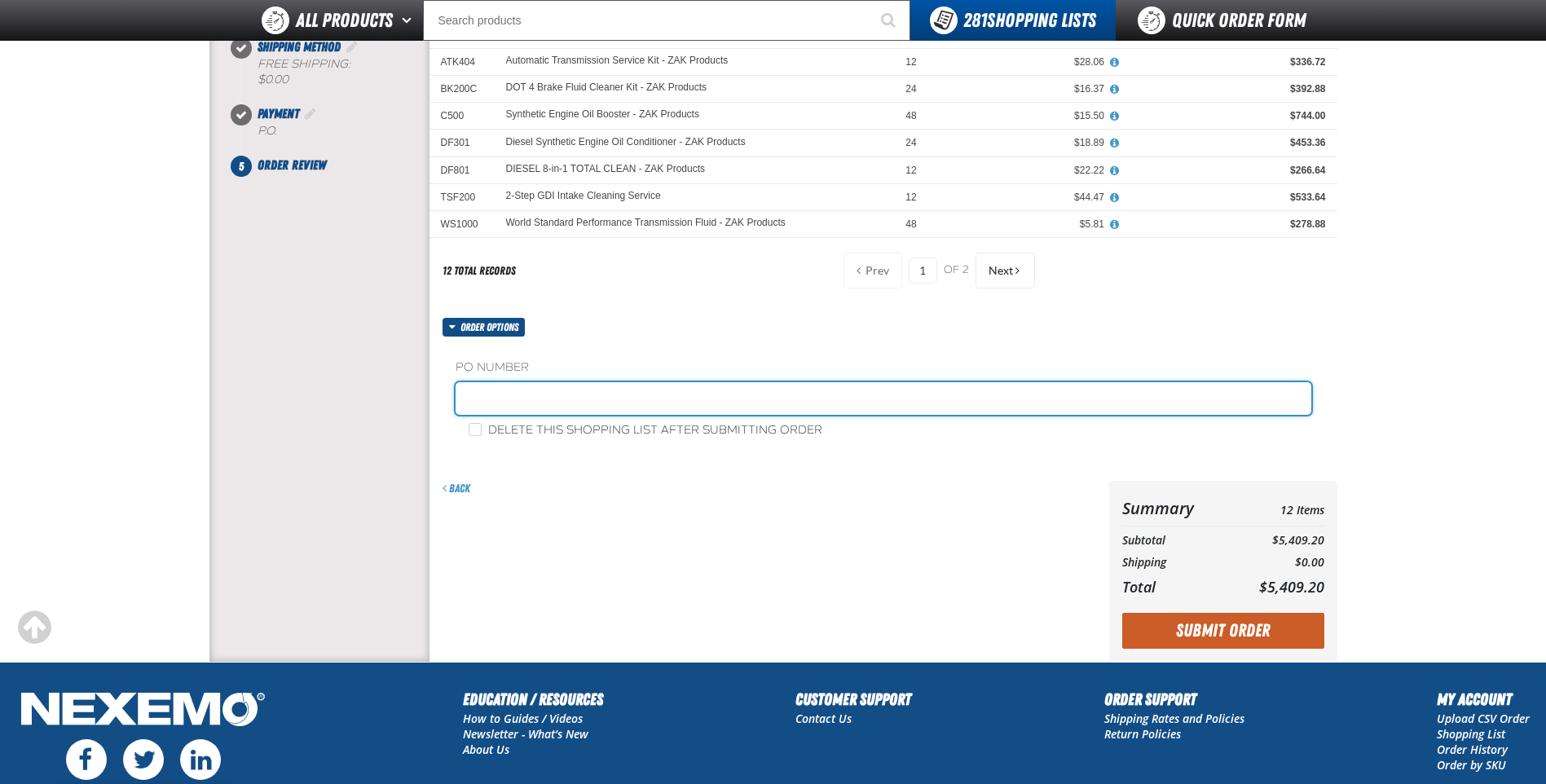
click at [652, 407] on input "text" at bounding box center [883, 398] width 856 height 33
type input "0818ZAK"
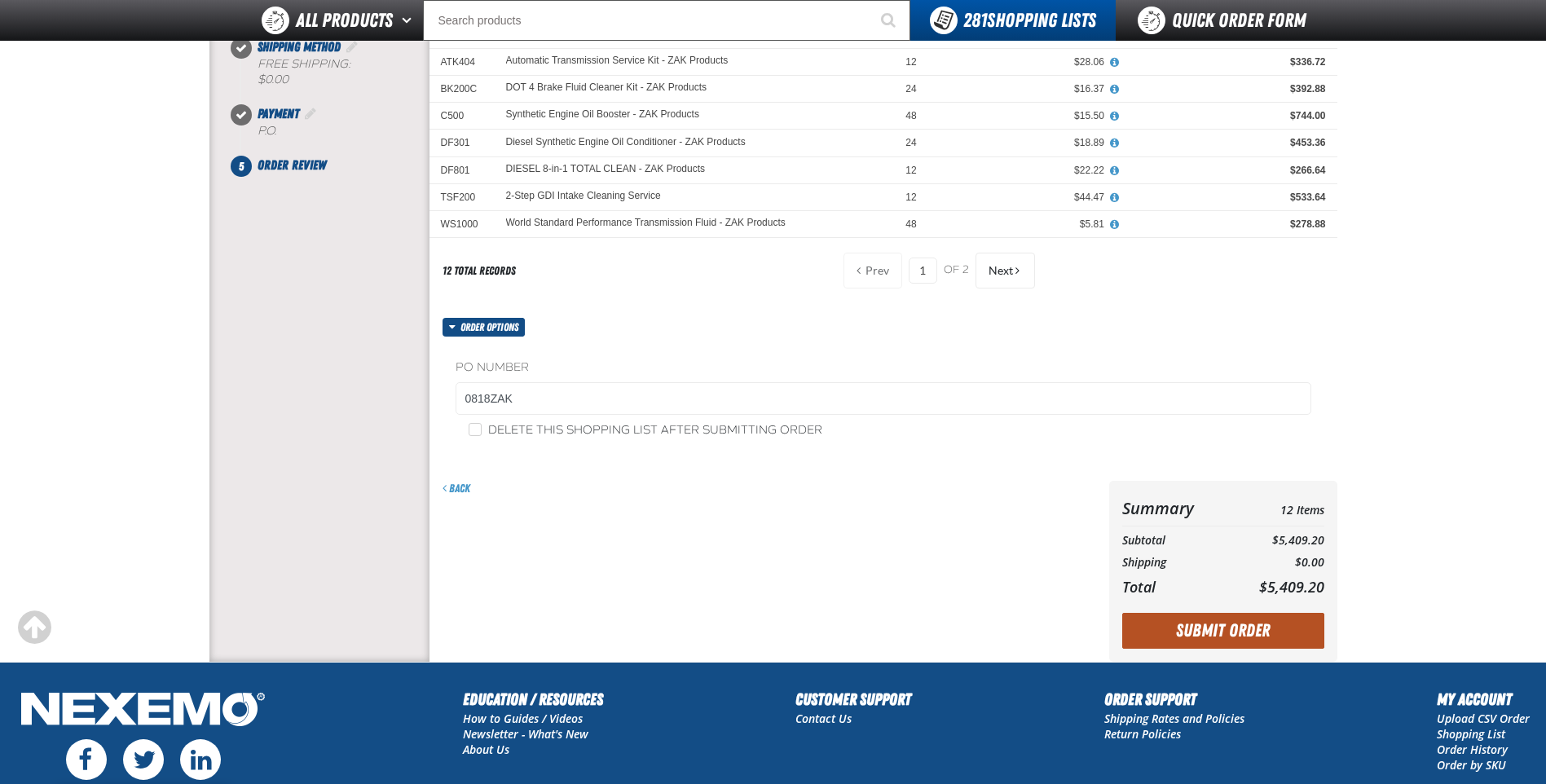
click at [1204, 616] on button "Submit Order" at bounding box center [1223, 630] width 202 height 36
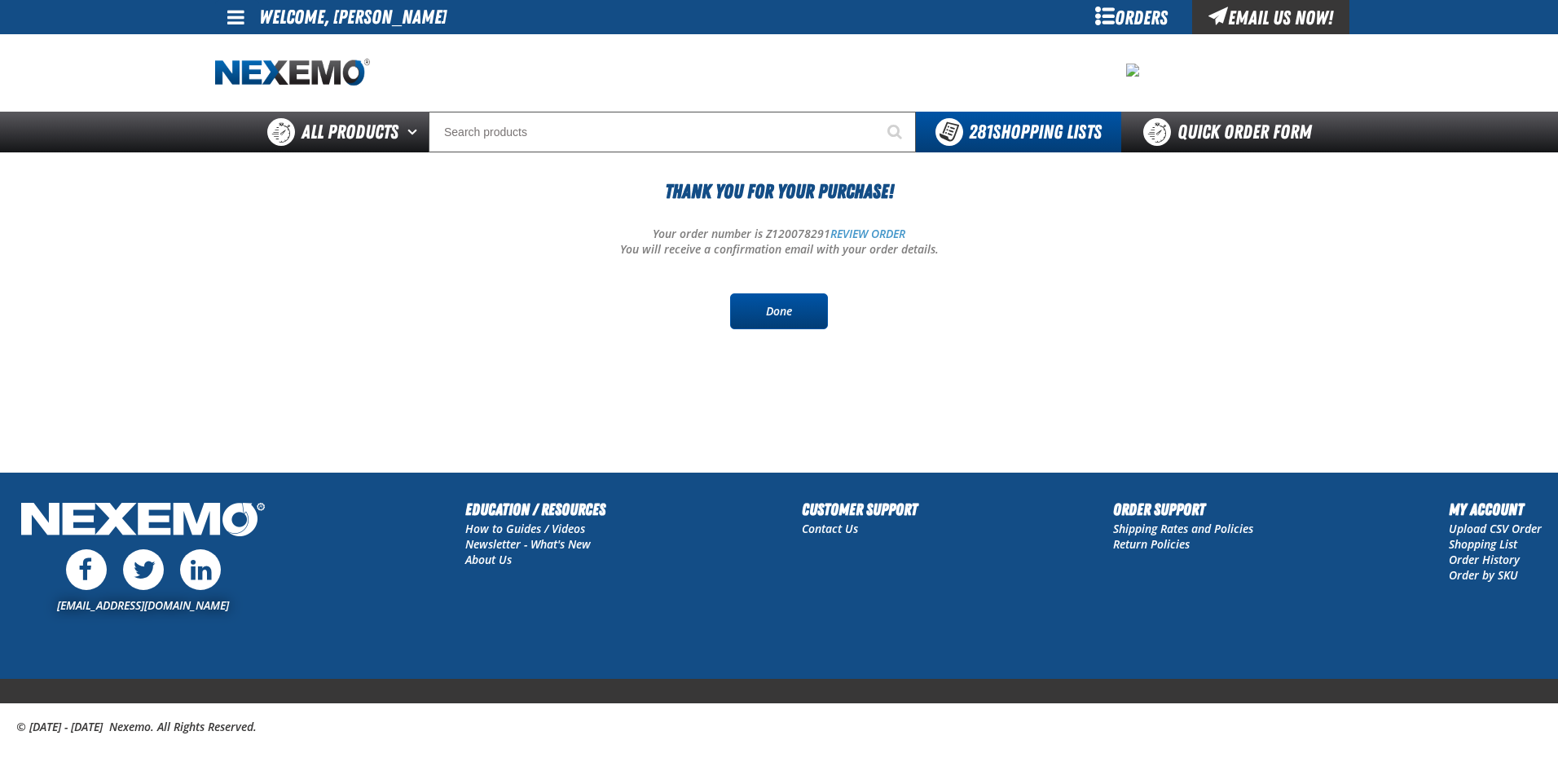
click at [802, 302] on link "Done" at bounding box center [778, 311] width 98 height 36
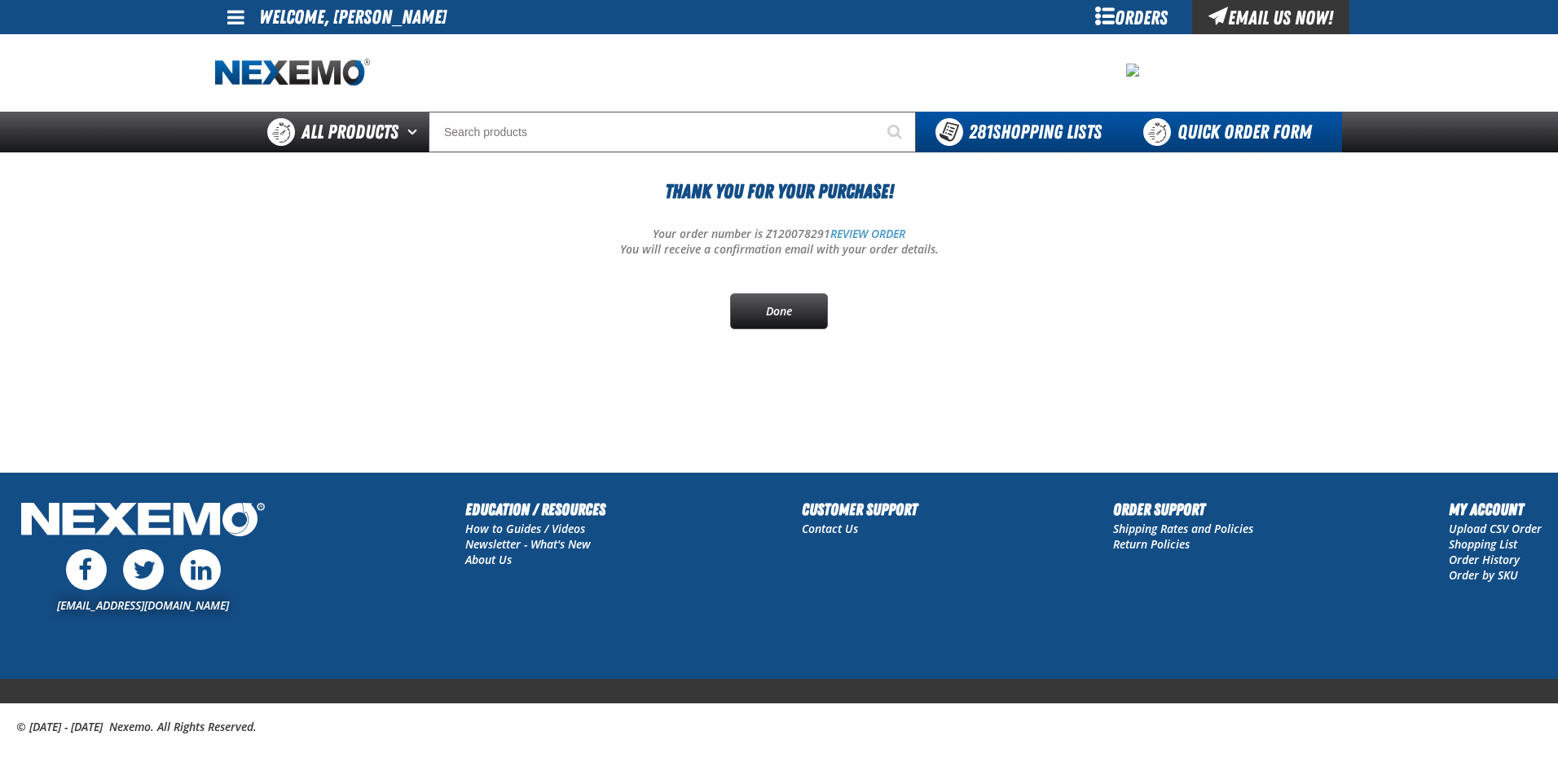
click at [1239, 137] on link "Quick Order Form" at bounding box center [1231, 132] width 221 height 41
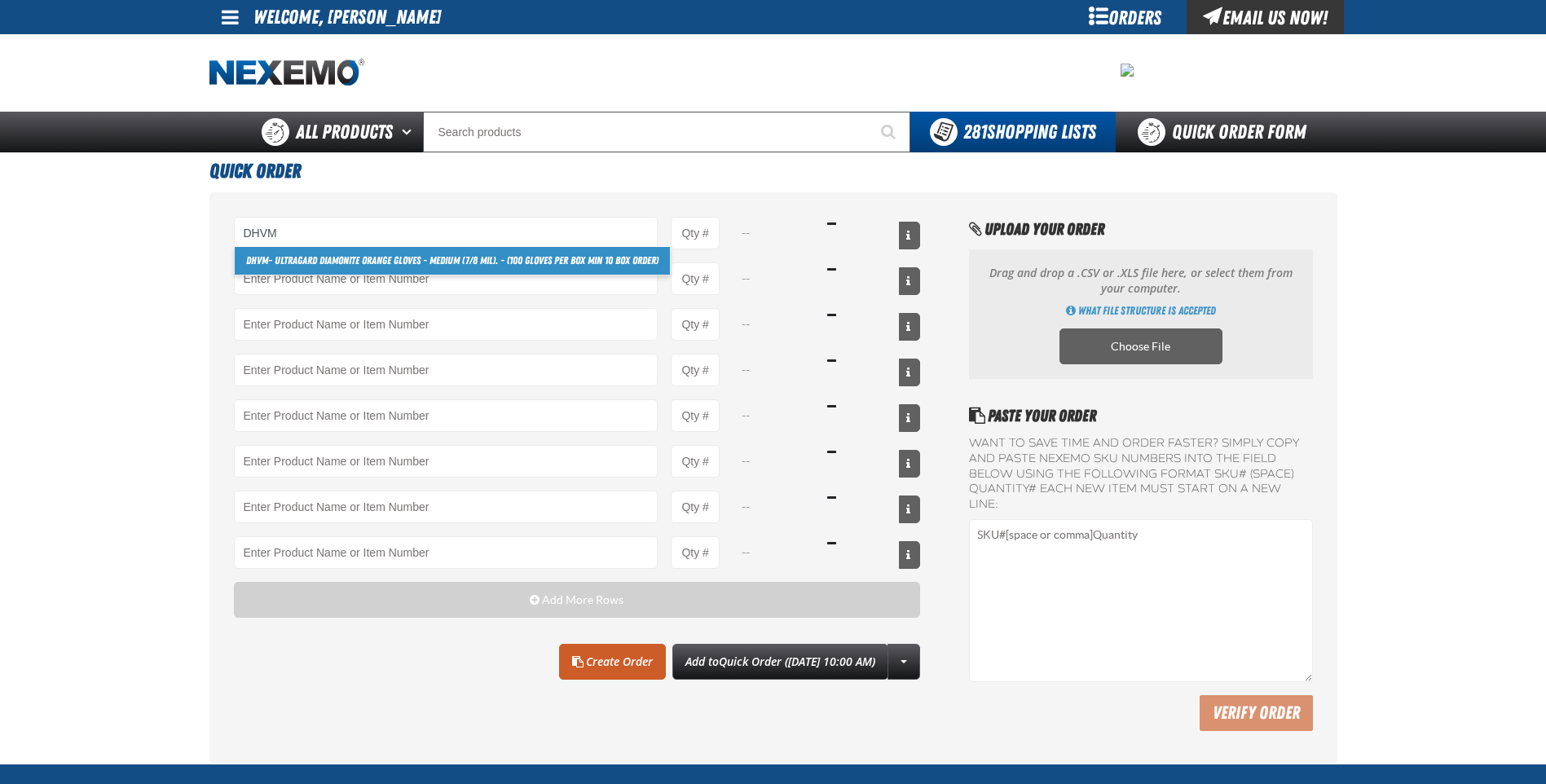
click at [442, 255] on link "DHVM - Ultragard Diamonite Orange Gloves - Medium (7/8 mil). - (100 gloves per …" at bounding box center [452, 260] width 435 height 28
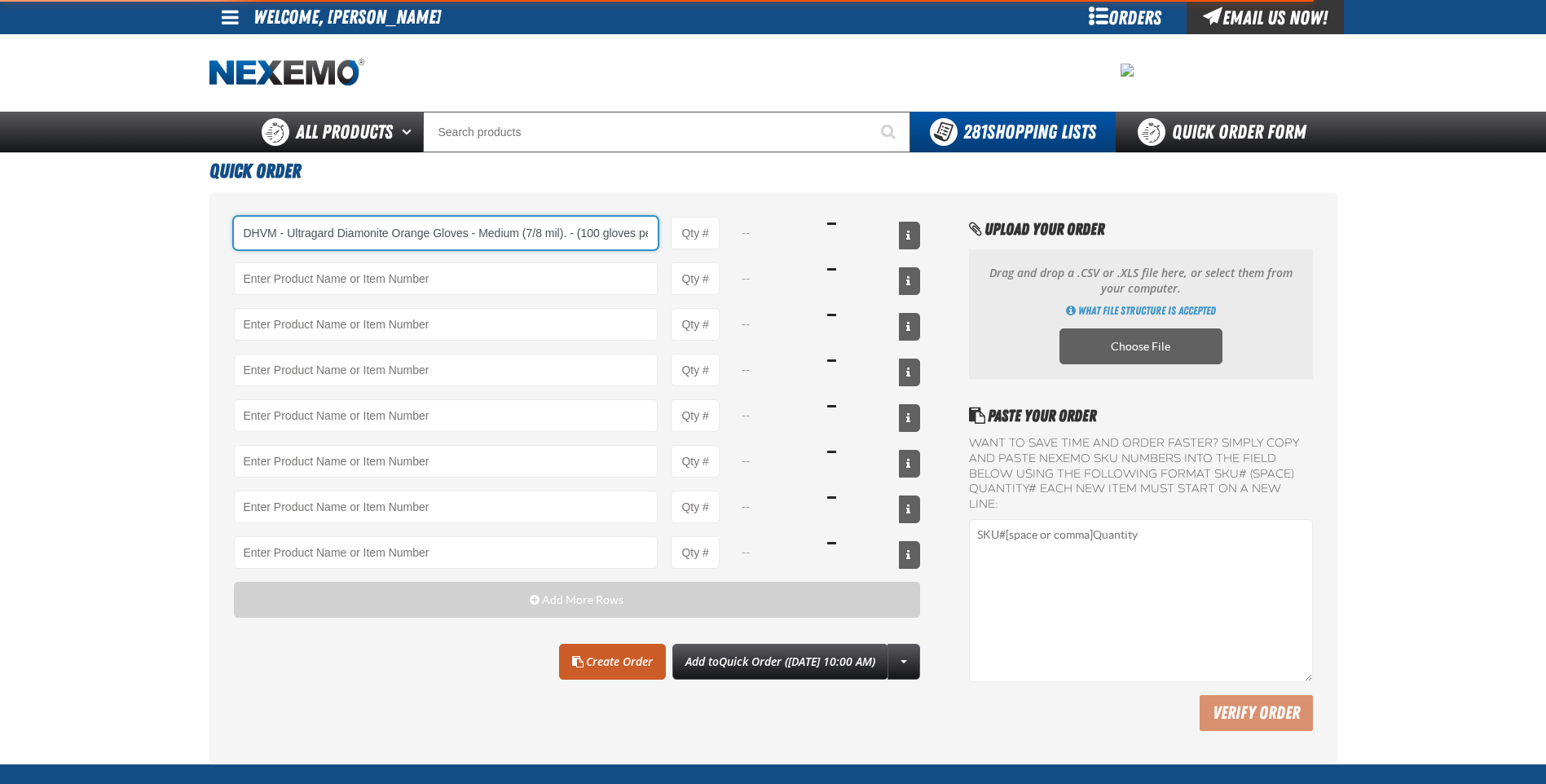
scroll to position [0, 124]
type input "DHVM - Ultragard Diamonite Orange Gloves - Medium (7/8 mil). - (100 gloves per …"
type input "1"
select select "box"
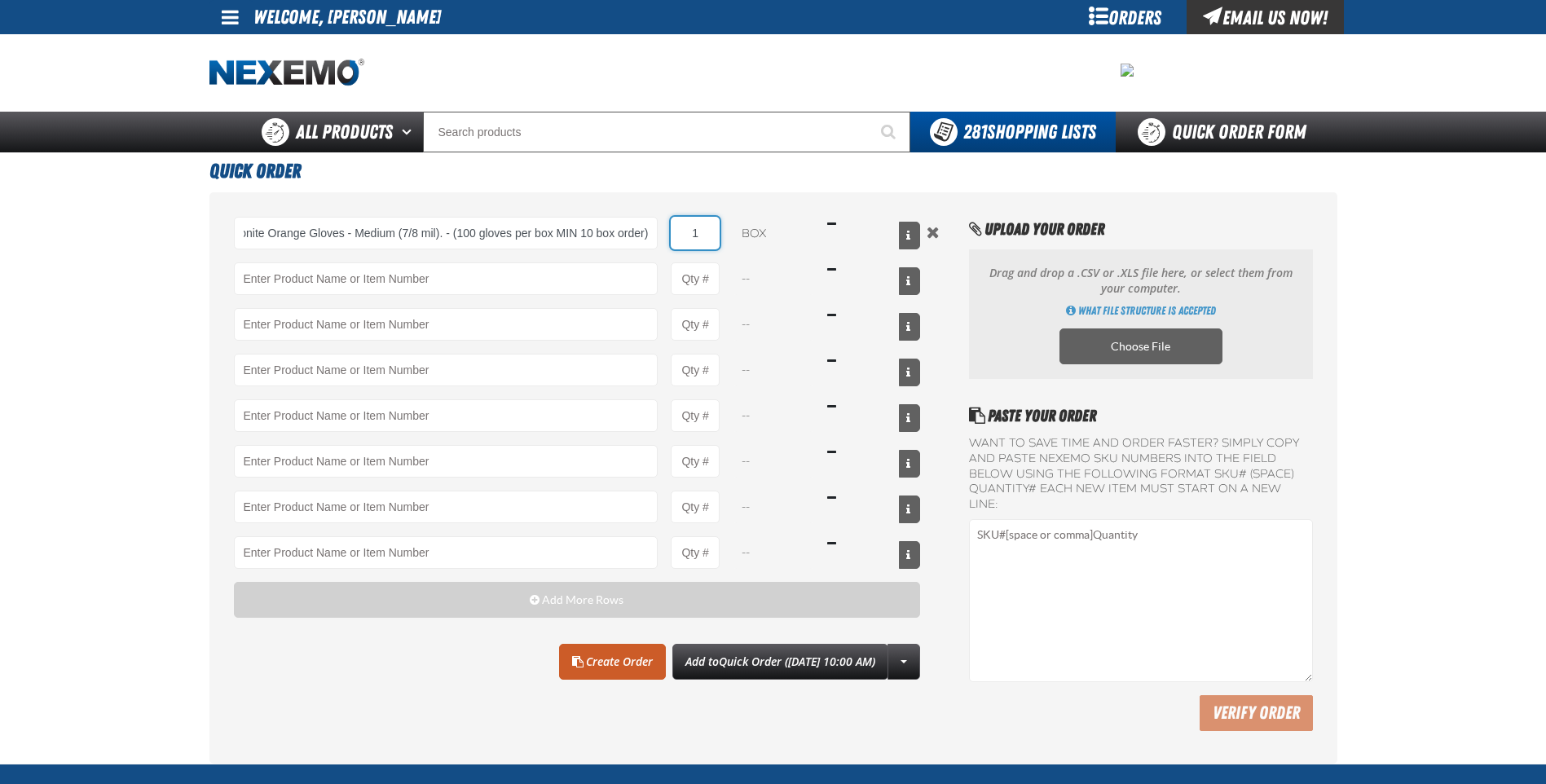
click at [711, 230] on input "1" at bounding box center [695, 233] width 49 height 33
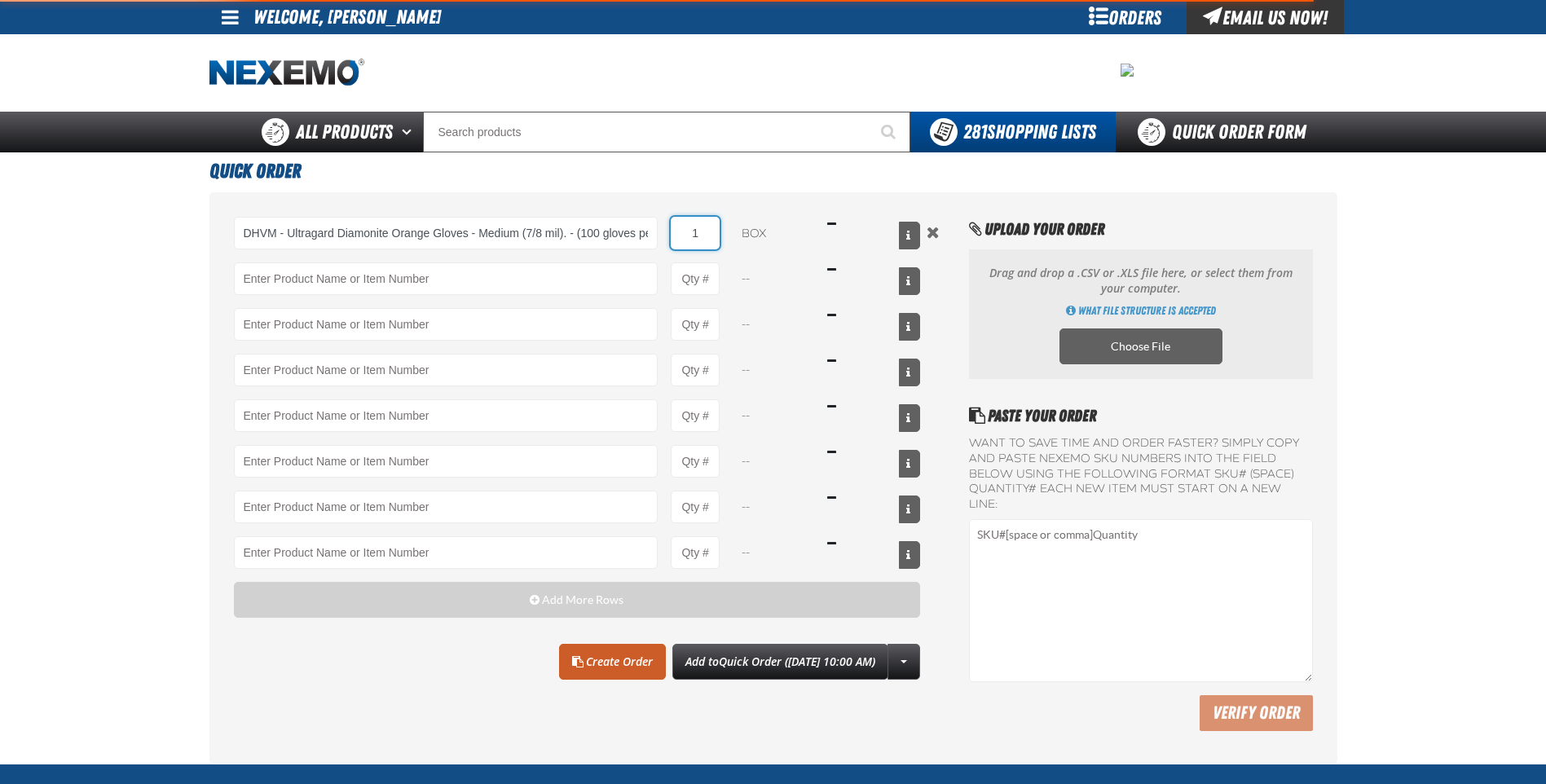
type input "DHVM - Ultragard Diamonite Orange Gloves - Medium (7/8 mil). - (100 gloves per …"
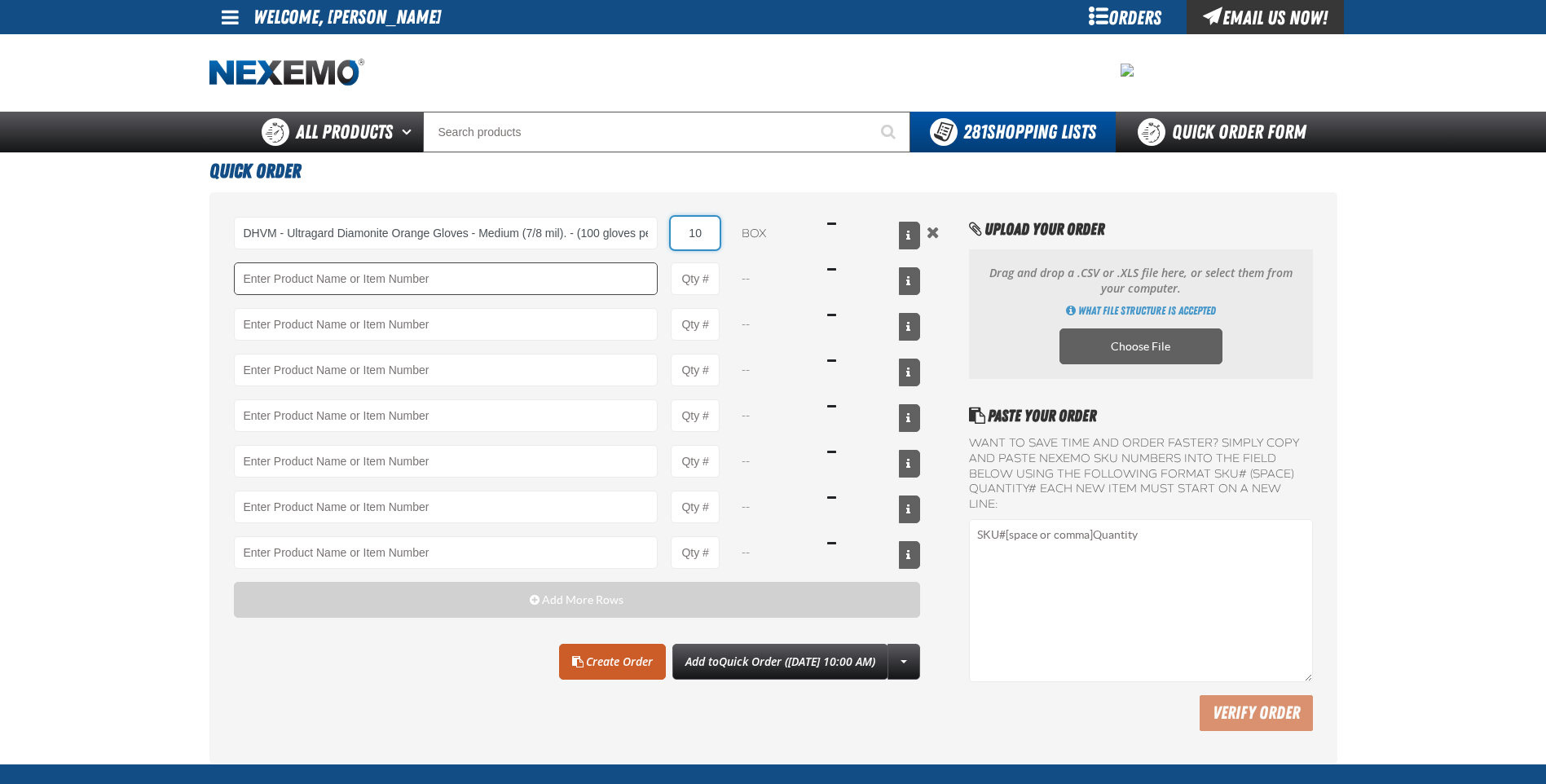
type input "10"
click at [539, 276] on input "Product" at bounding box center [446, 278] width 425 height 33
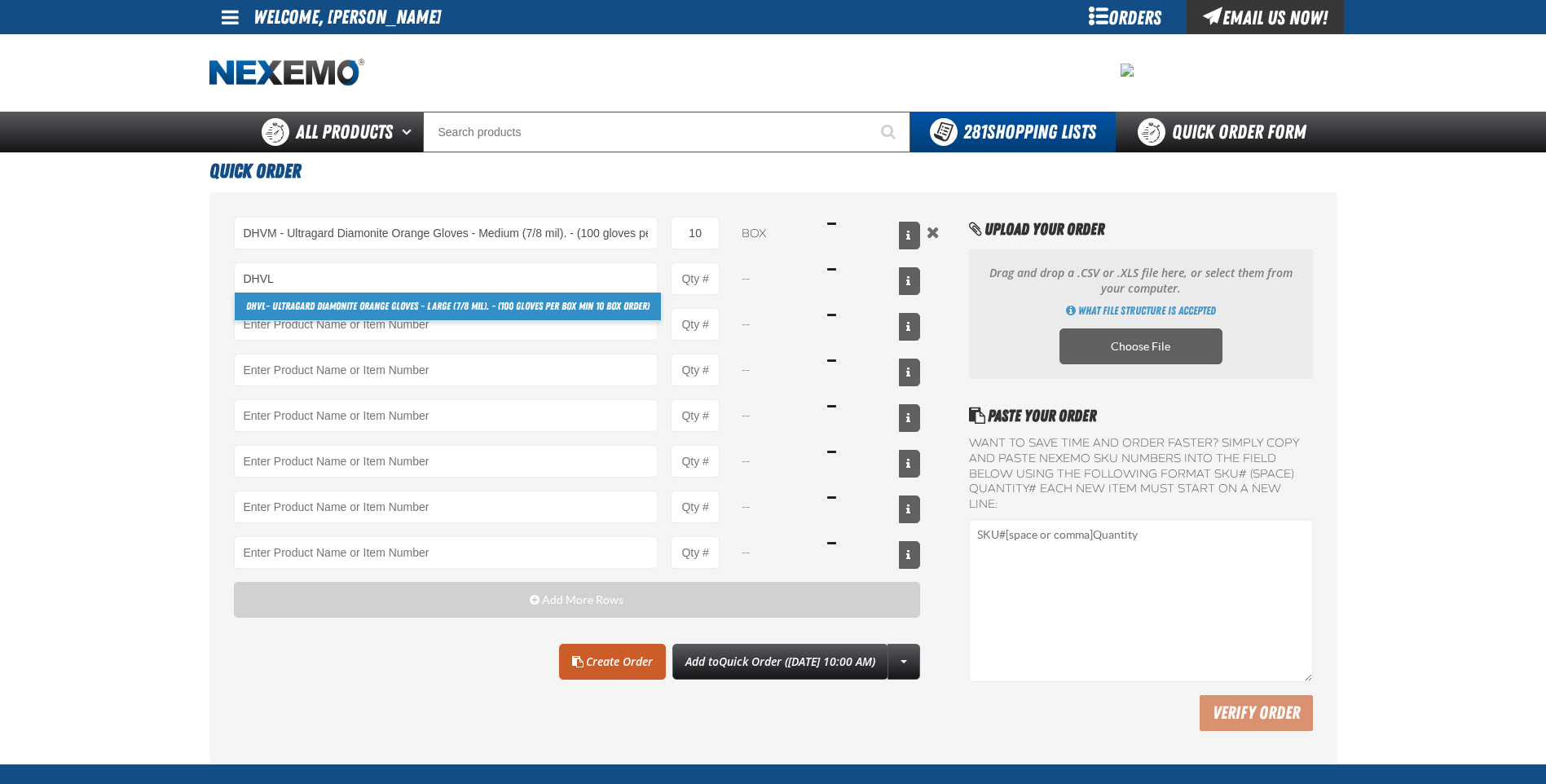
click at [518, 305] on link "DHVL - Ultragard Diamonite Orange Gloves - Large (7/8 mil). - (100 gloves per b…" at bounding box center [447, 306] width 427 height 28
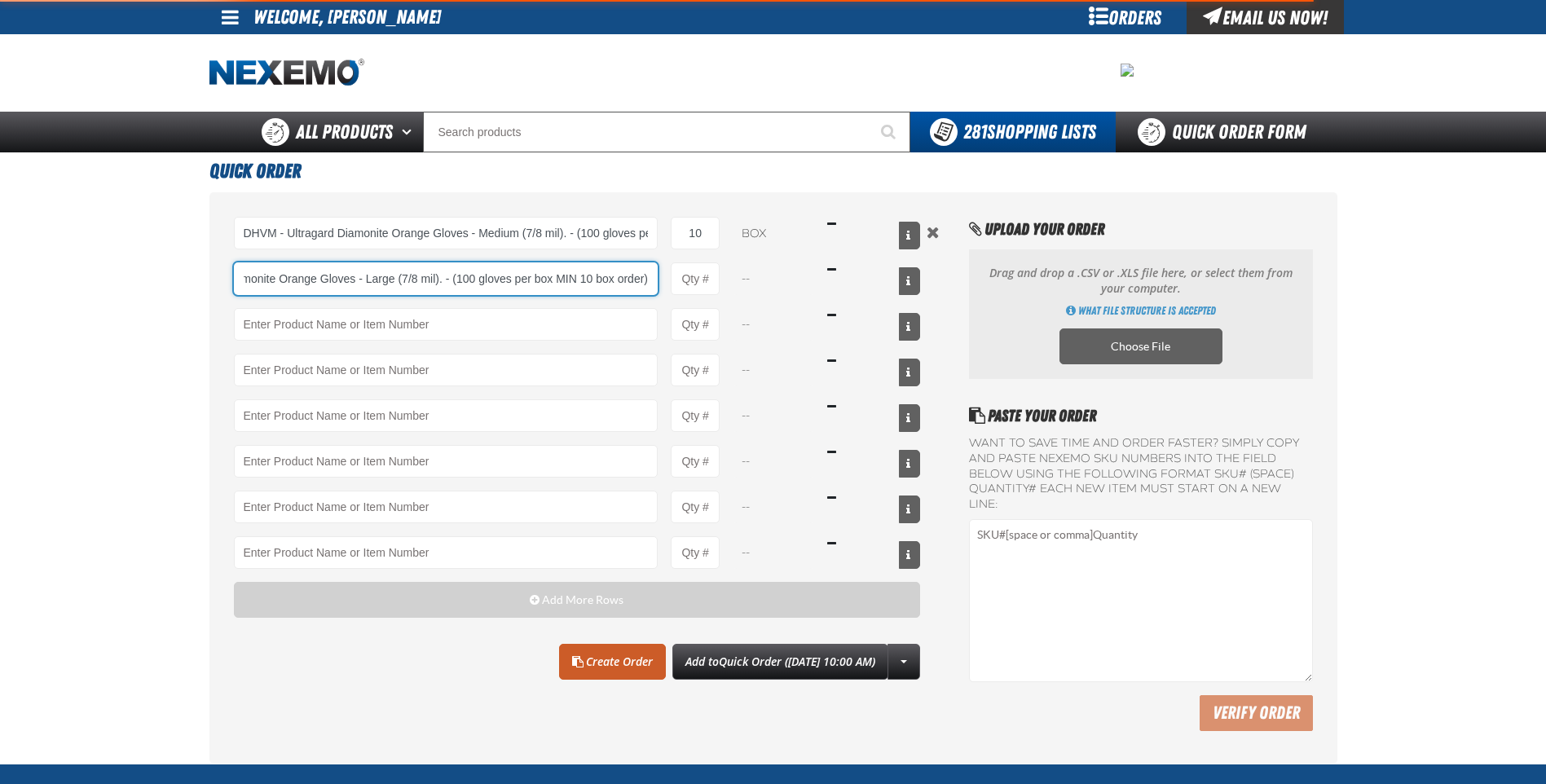
type input "DHVL - Ultragard Diamonite Orange Gloves - Large (7/8 mil). - (100 gloves per b…"
type input "1"
select select "box"
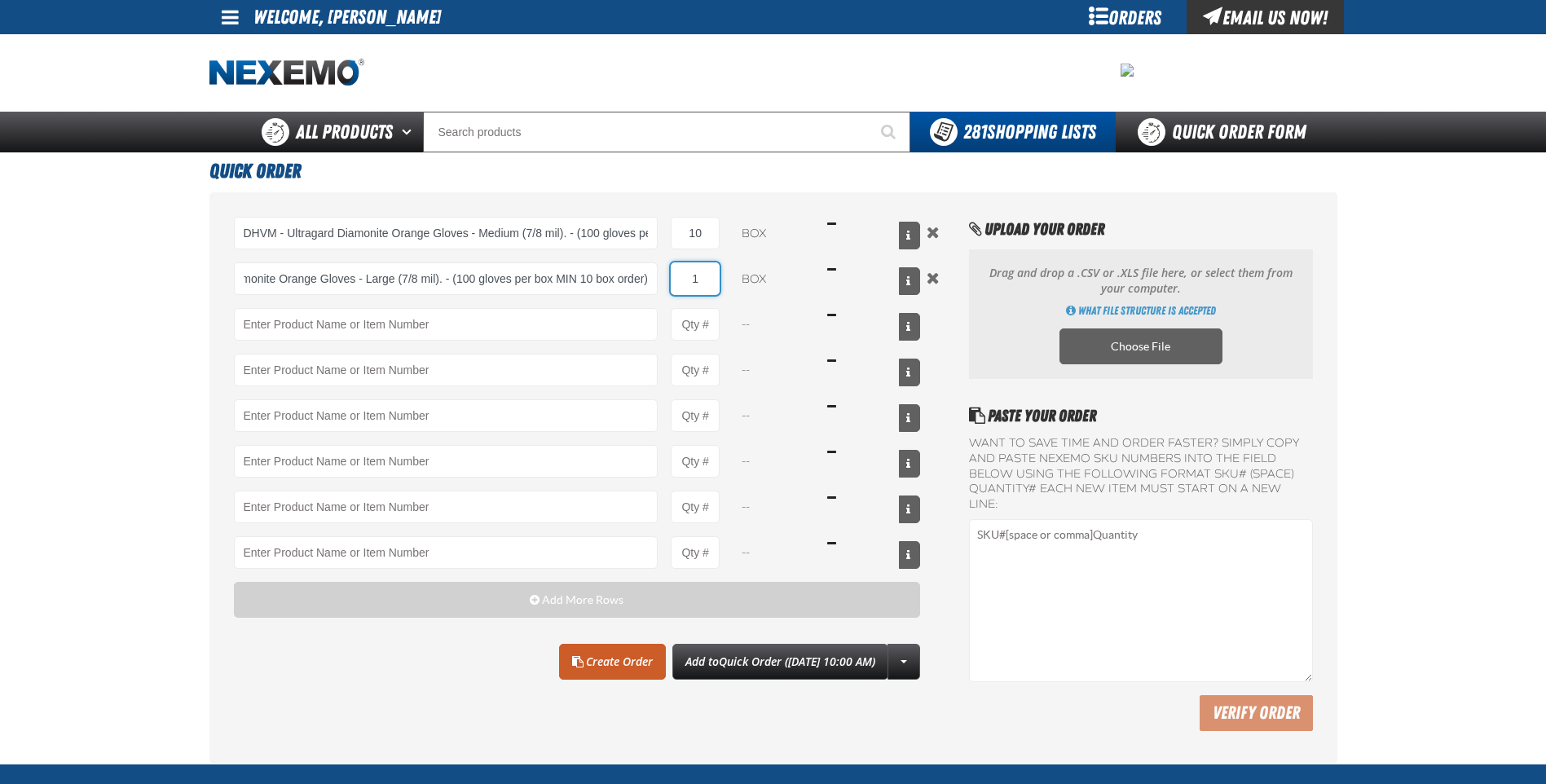
scroll to position [0, 0]
click at [716, 281] on input "1" at bounding box center [695, 278] width 49 height 33
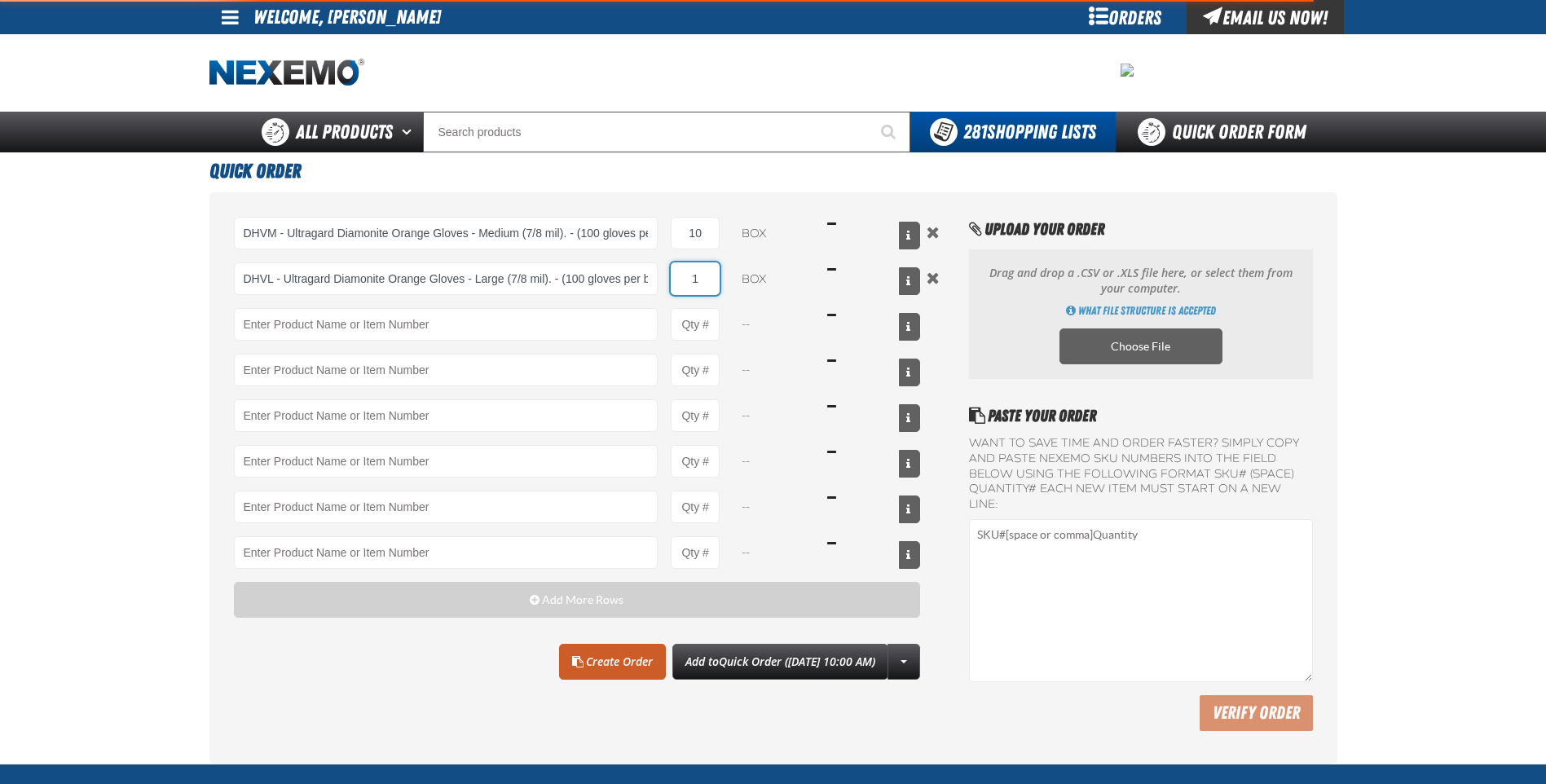
type input "DHVL - Ultragard Diamonite Orange Gloves - Large (7/8 mil). - (100 gloves per b…"
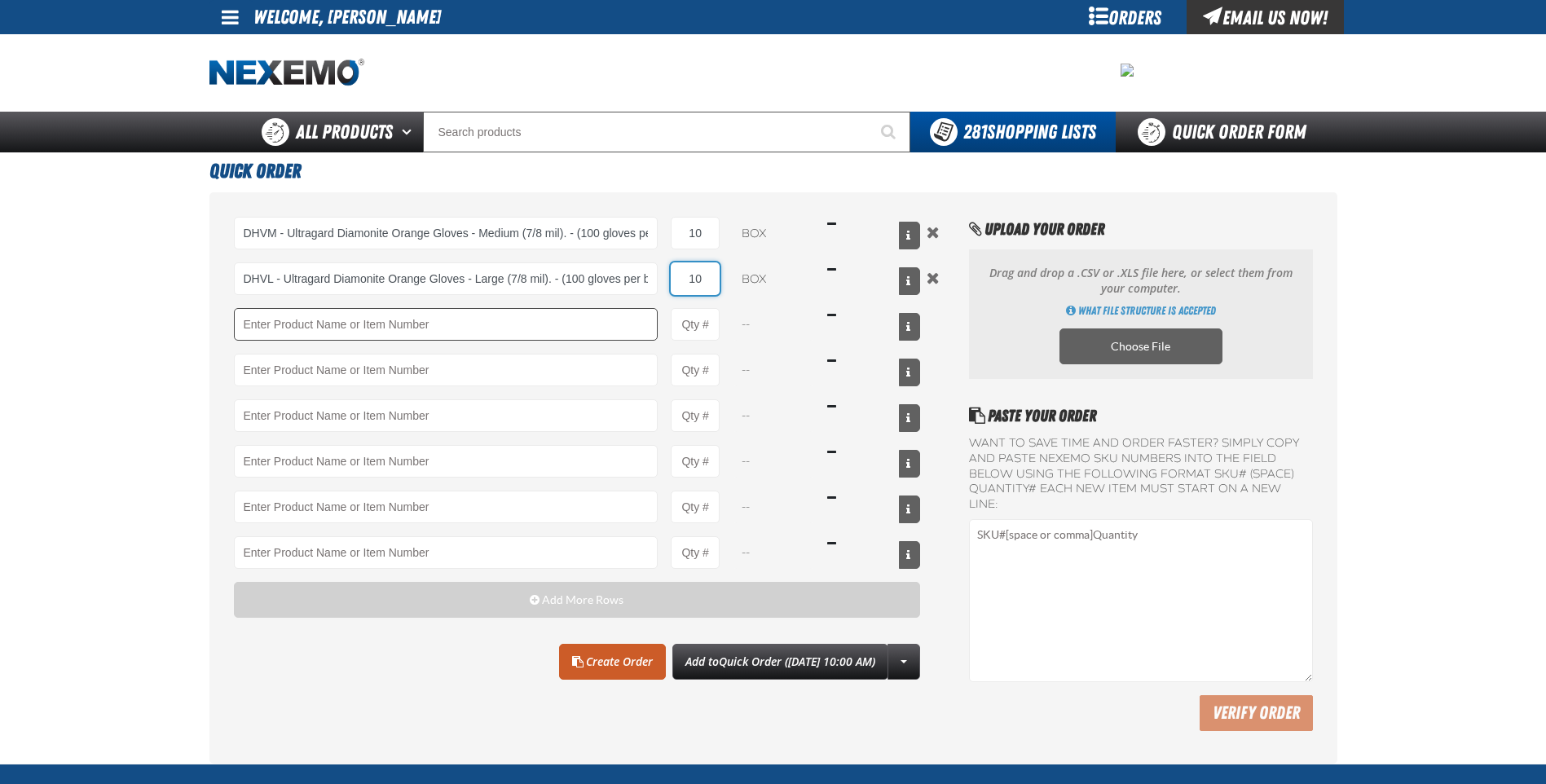
type input "10"
click at [563, 317] on input "Product" at bounding box center [446, 324] width 425 height 33
click at [578, 663] on link "Create Order" at bounding box center [612, 661] width 106 height 36
click at [583, 658] on link "Create Order" at bounding box center [612, 661] width 106 height 36
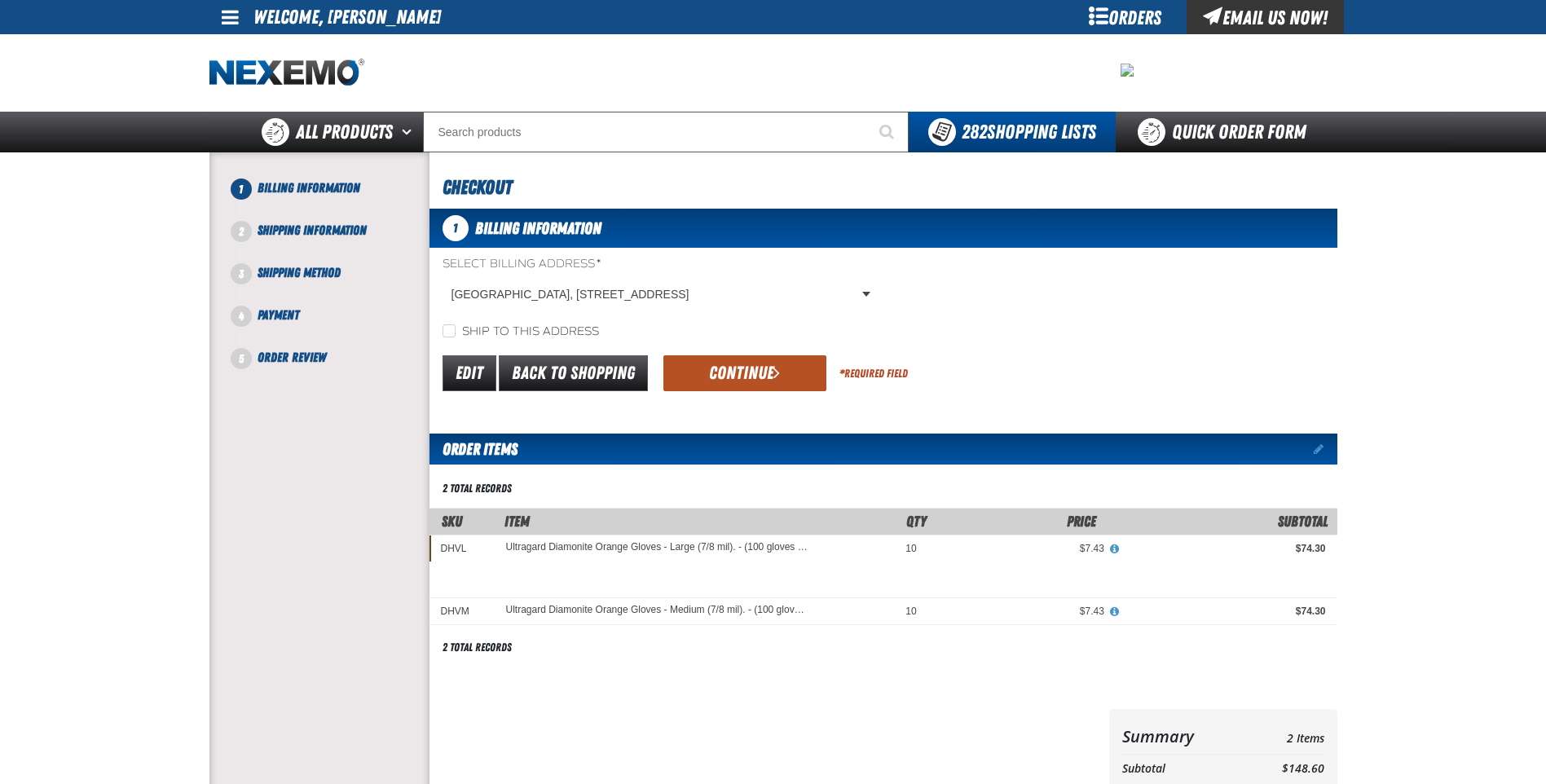
click at [781, 369] on button "Continue" at bounding box center [745, 373] width 163 height 36
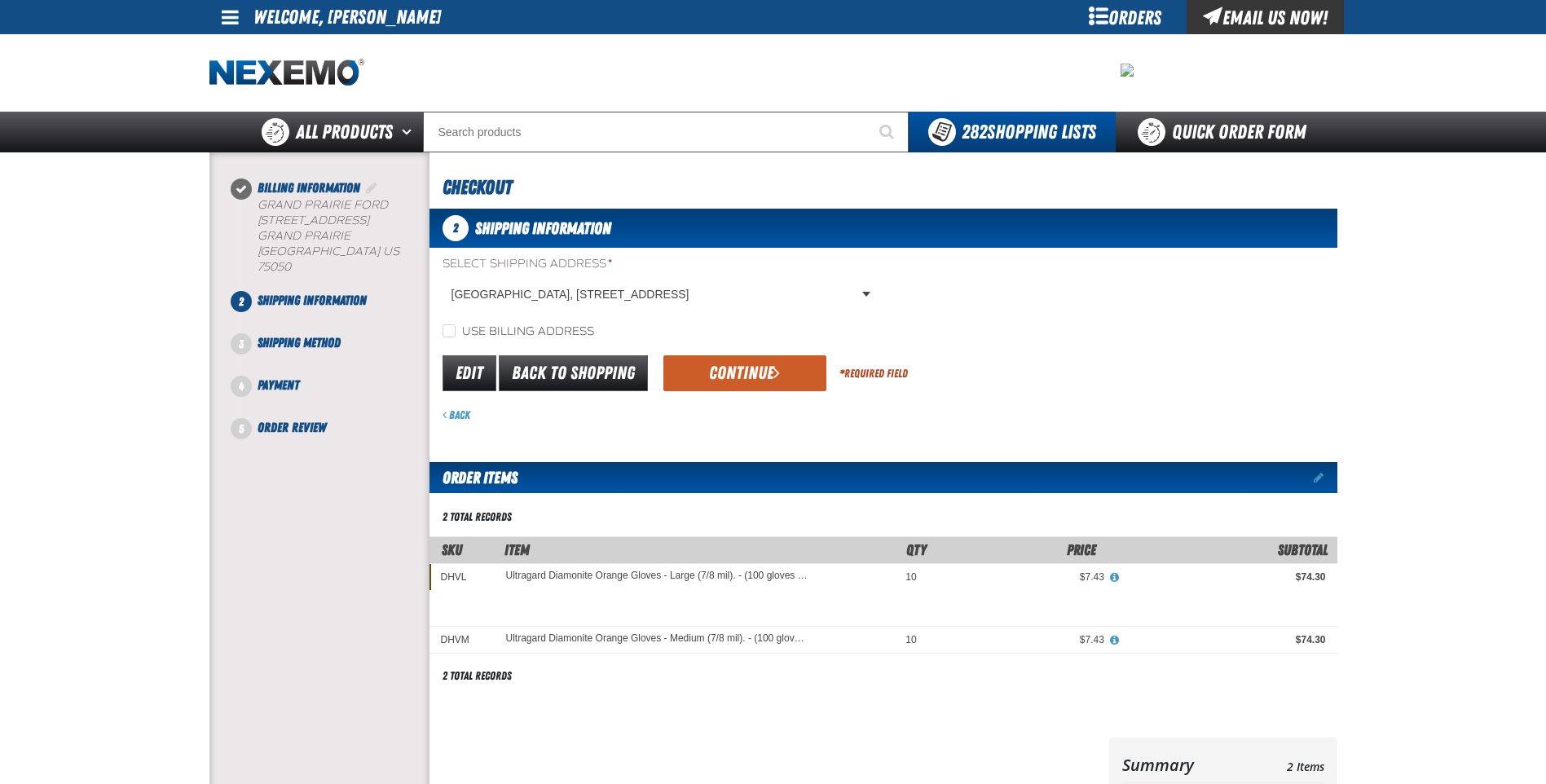
click at [781, 369] on button "Continue" at bounding box center [745, 373] width 163 height 36
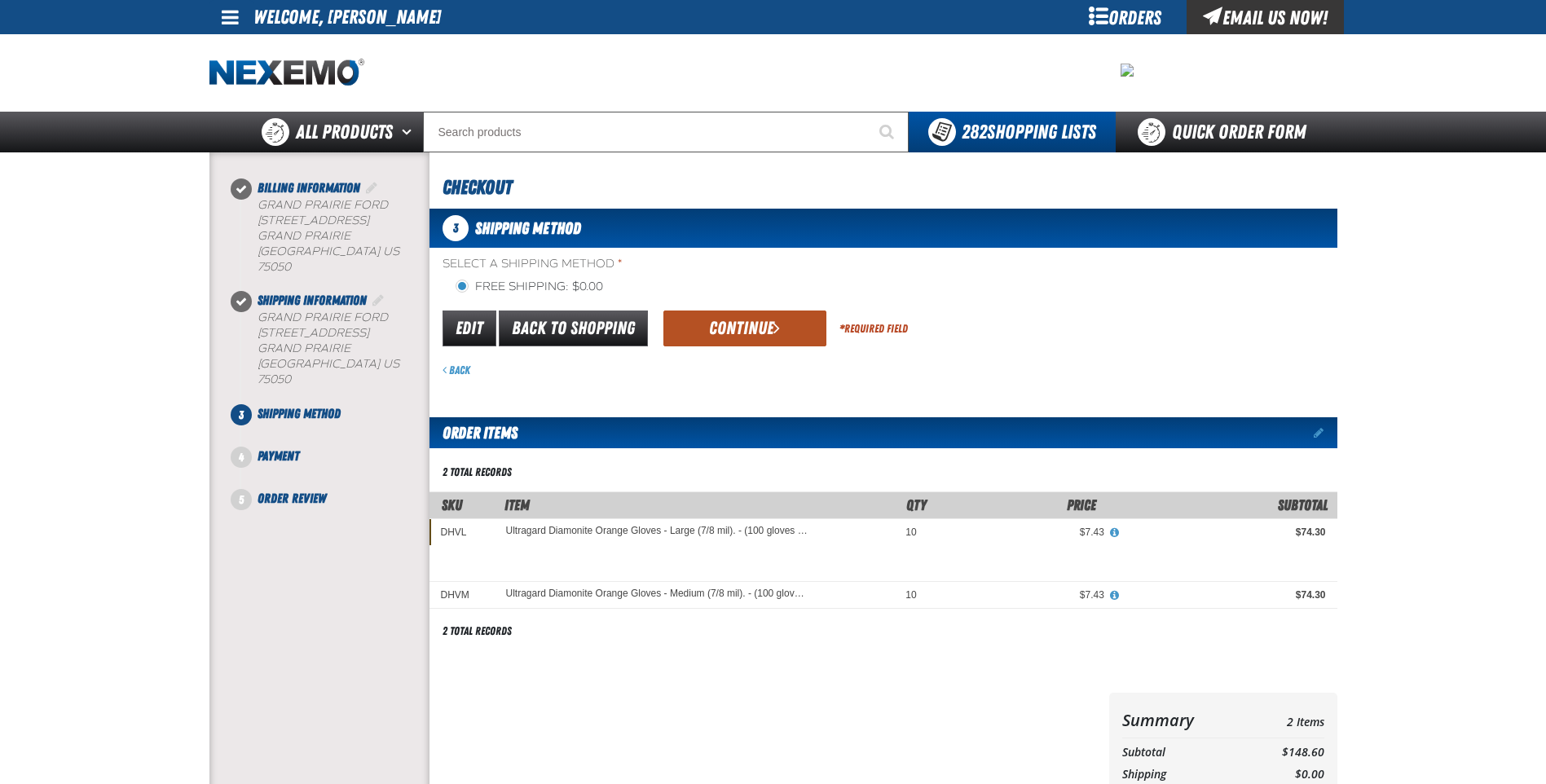
click at [727, 324] on button "Continue" at bounding box center [745, 328] width 163 height 36
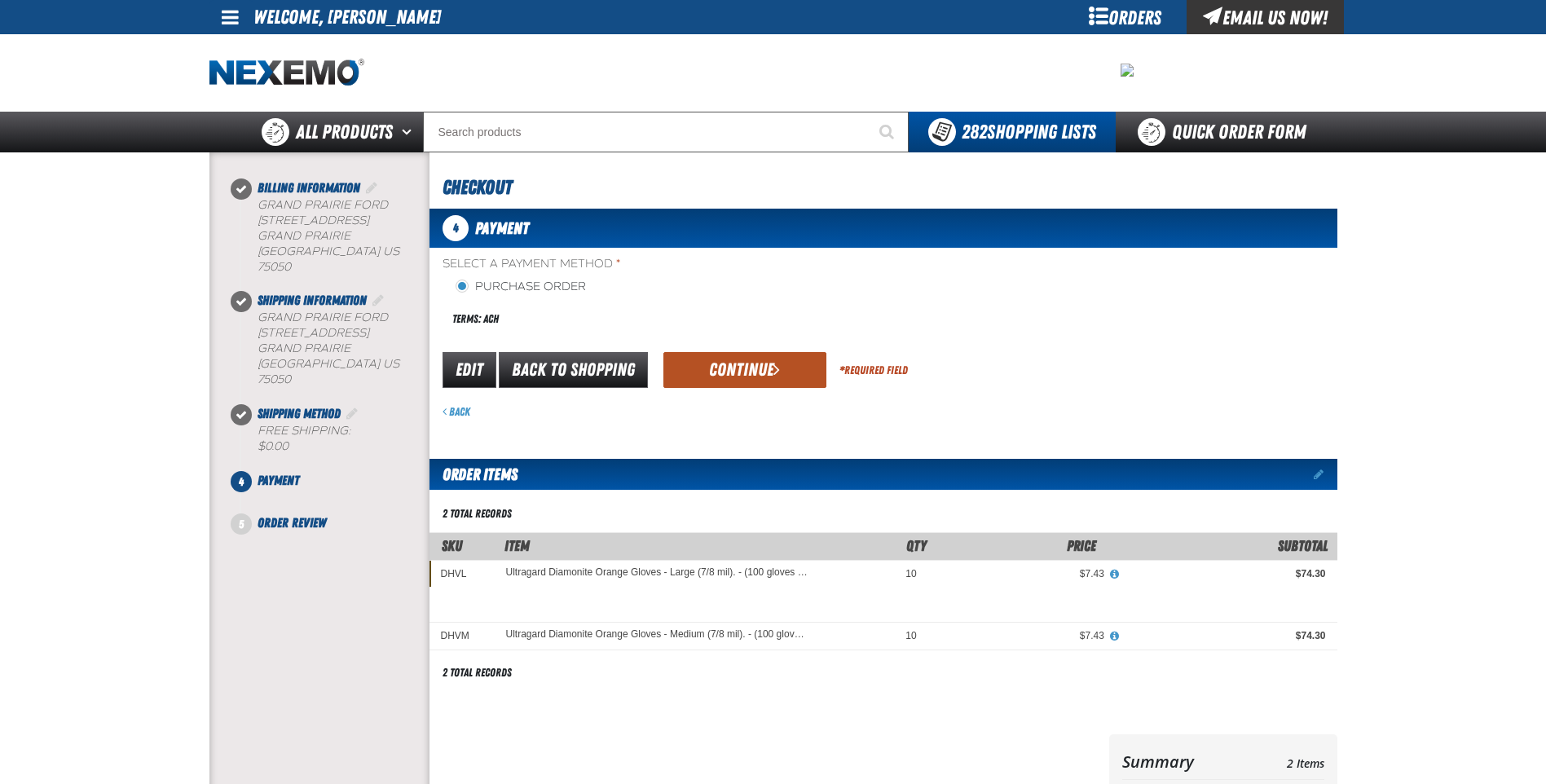
click at [742, 374] on button "Continue" at bounding box center [745, 369] width 163 height 36
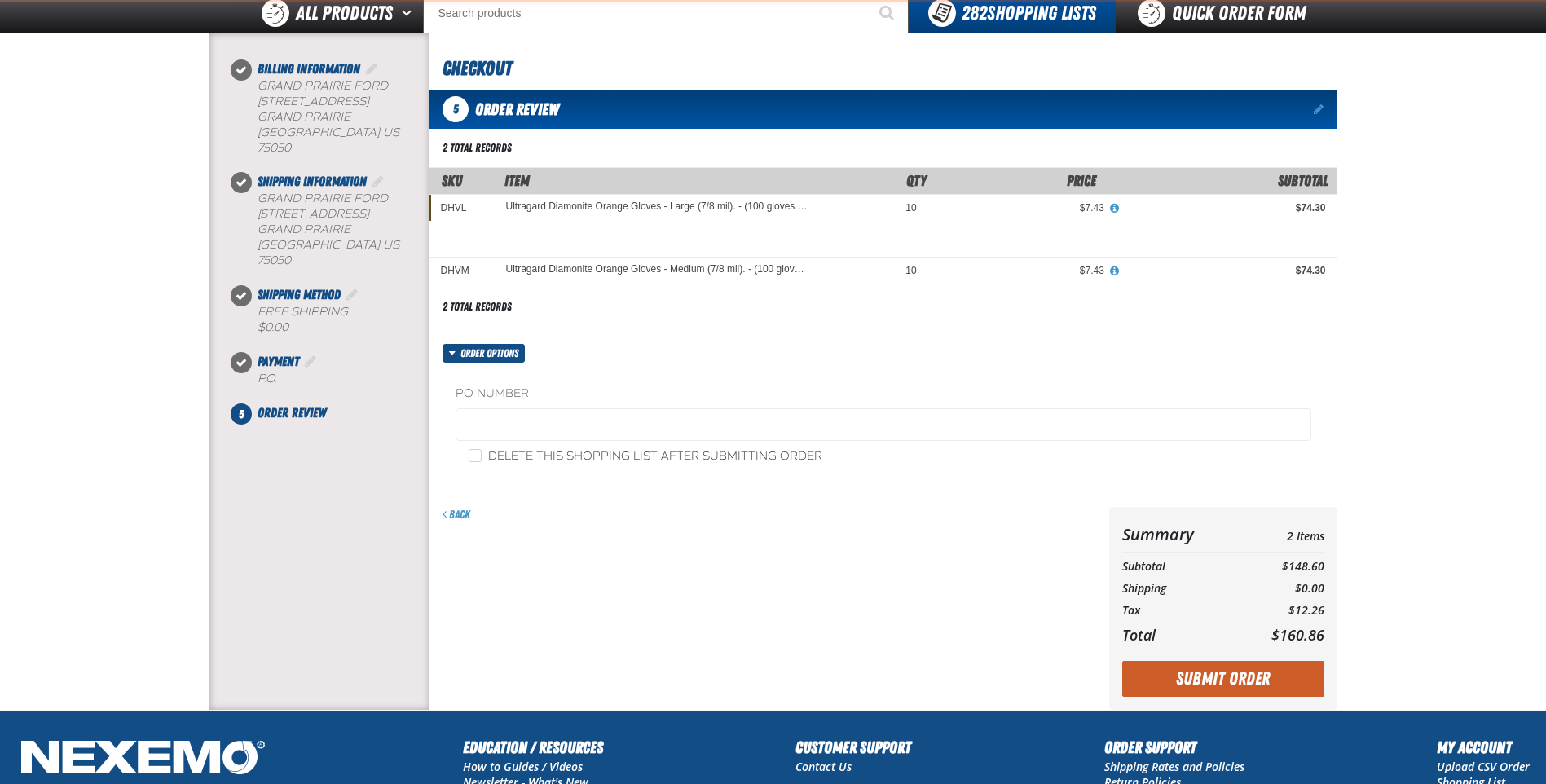
scroll to position [315, 0]
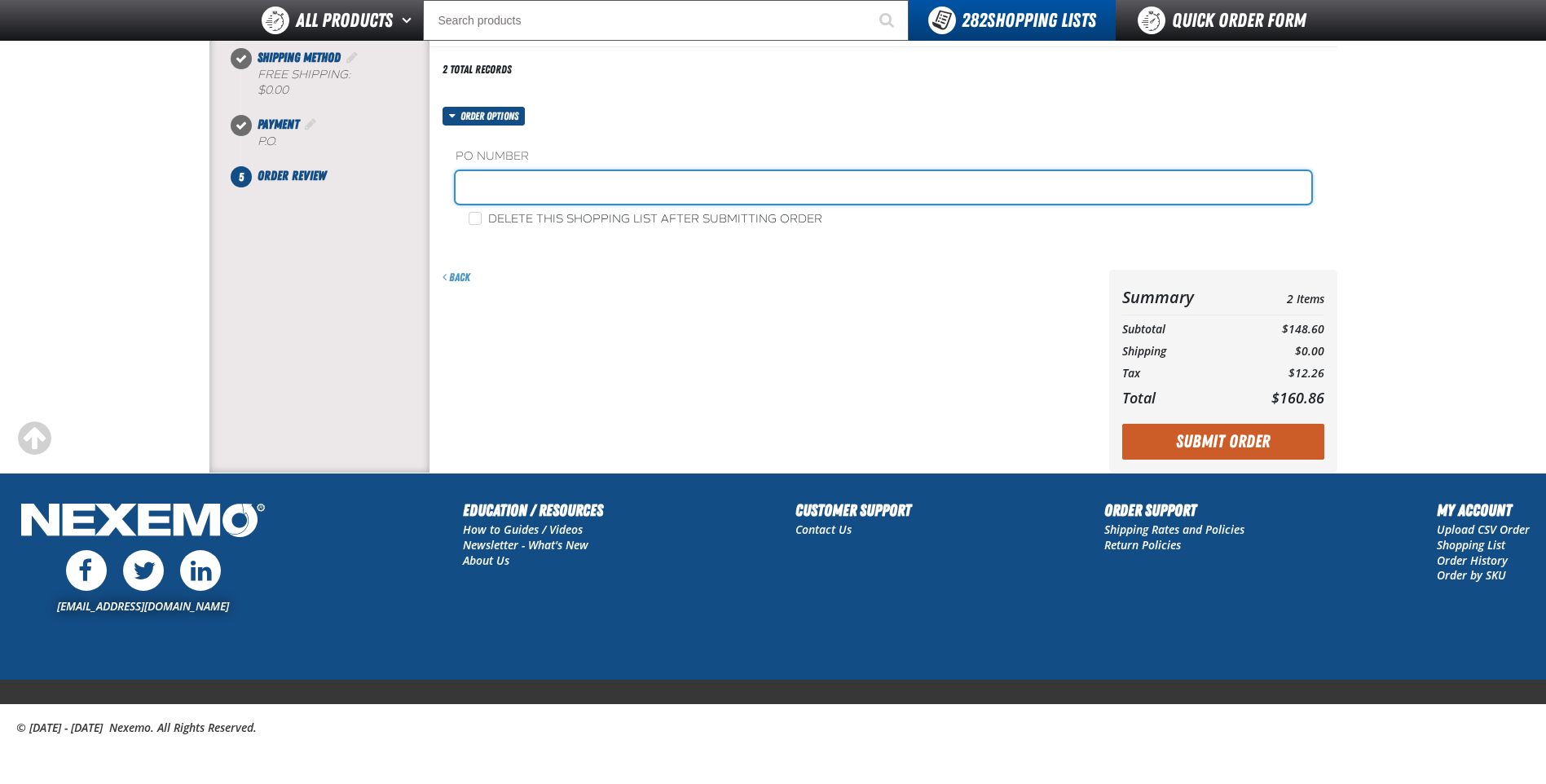
click at [582, 193] on input "text" at bounding box center [883, 187] width 856 height 33
type input "0818JR"
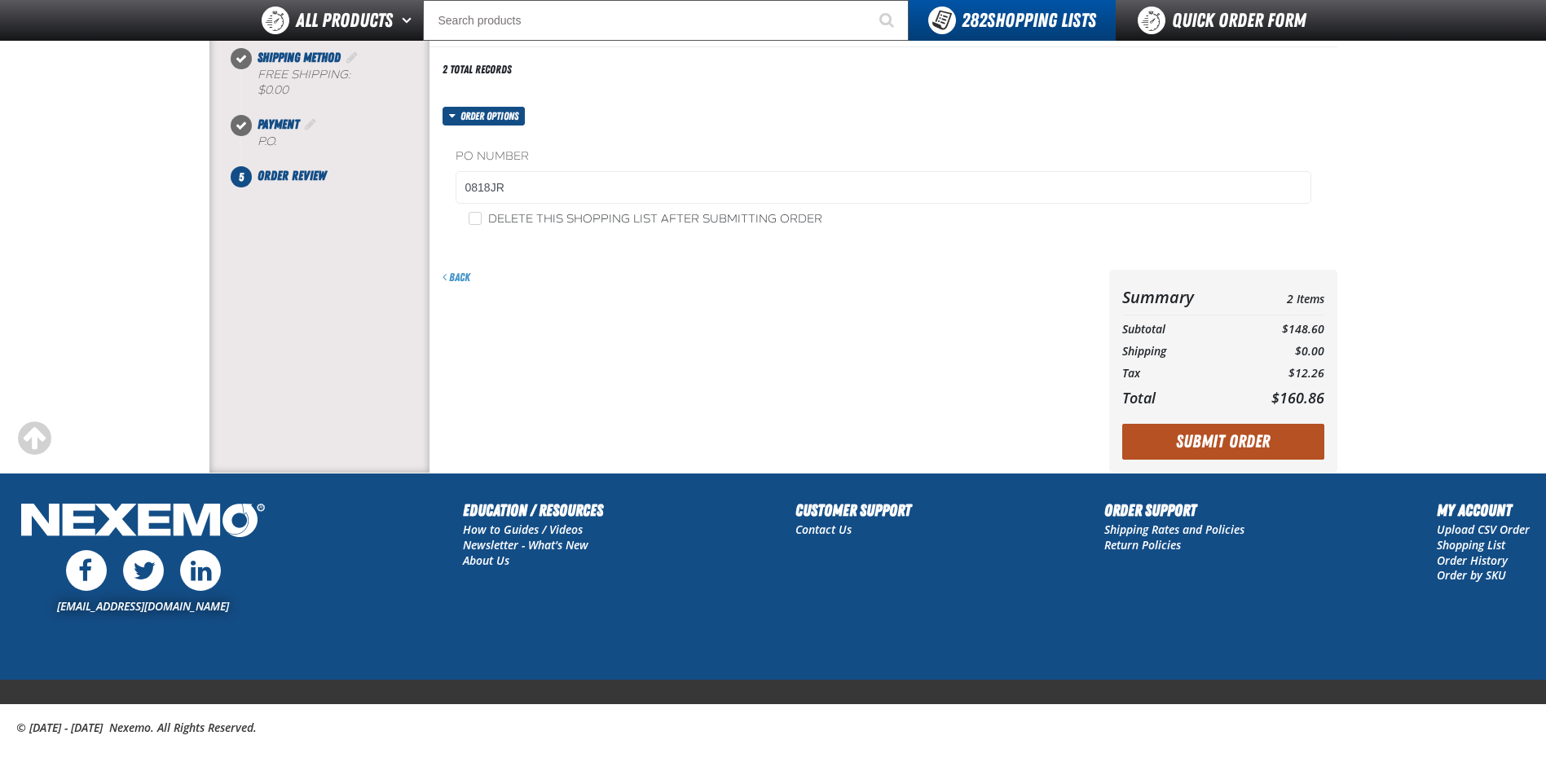
click at [1238, 441] on button "Submit Order" at bounding box center [1223, 441] width 202 height 36
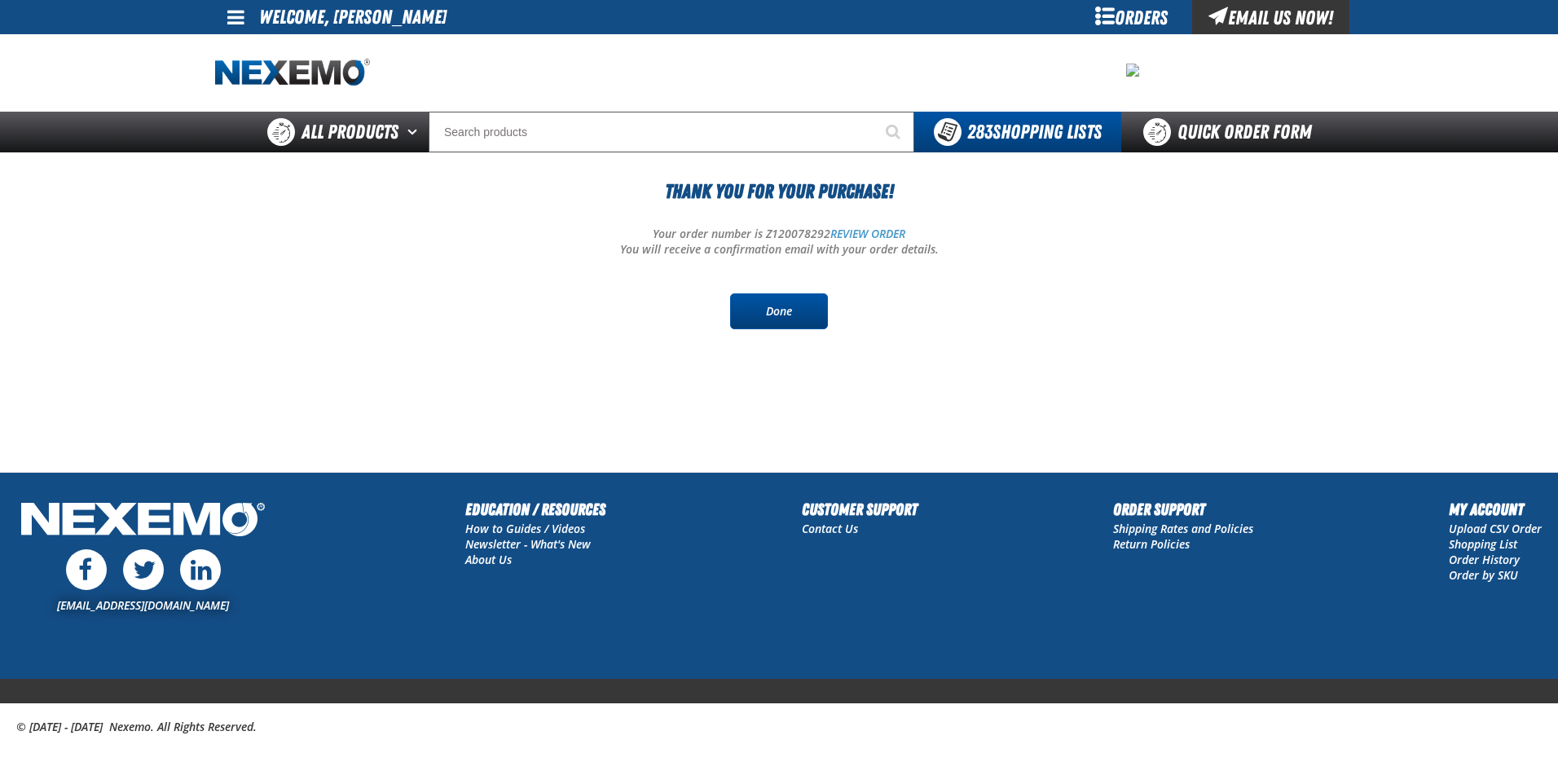
click at [791, 300] on link "Done" at bounding box center [778, 311] width 98 height 36
click at [1144, 8] on div "Orders" at bounding box center [1131, 17] width 122 height 34
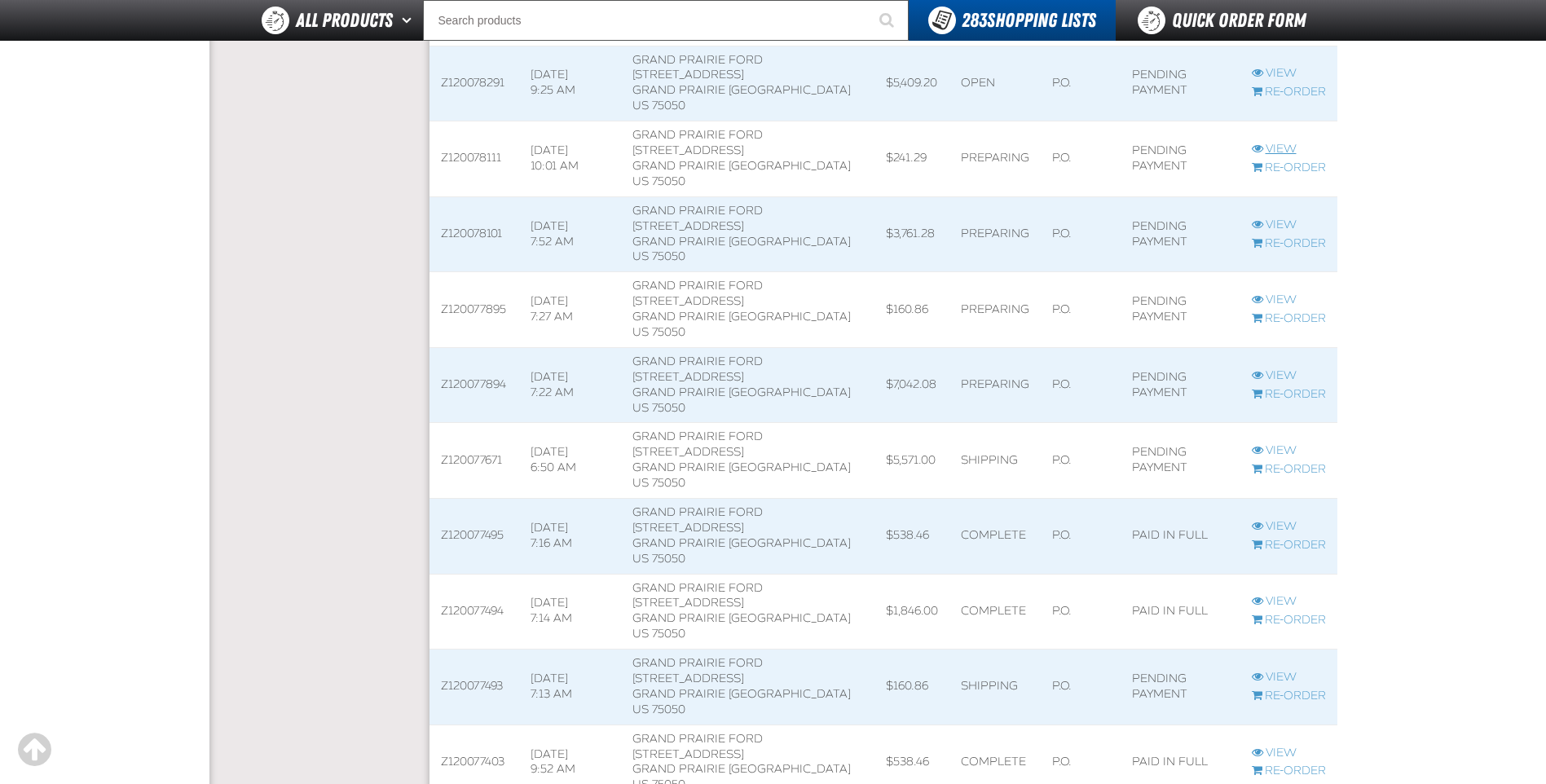
scroll to position [733, 0]
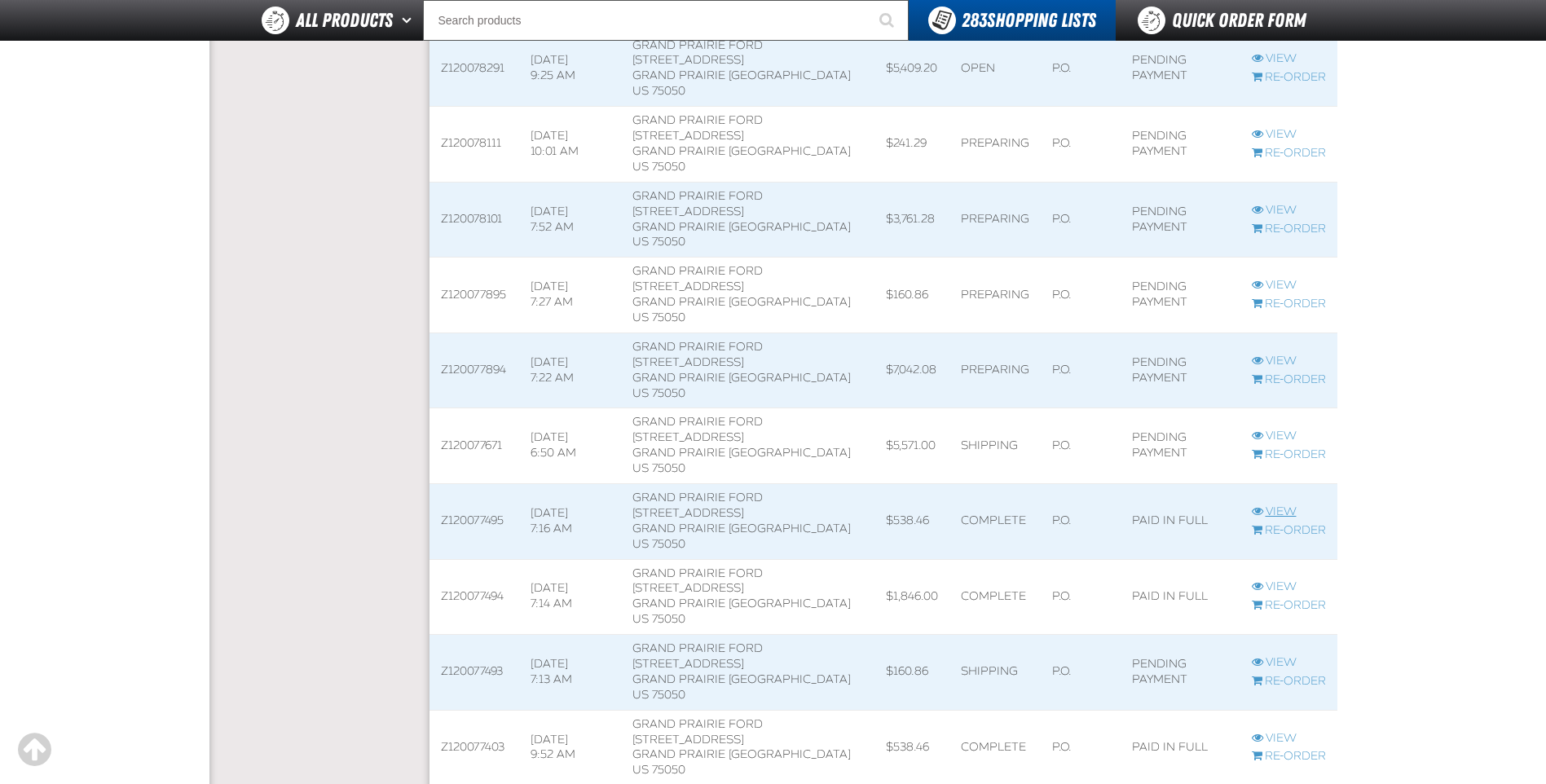
click at [1288, 504] on link "View" at bounding box center [1289, 512] width 75 height 15
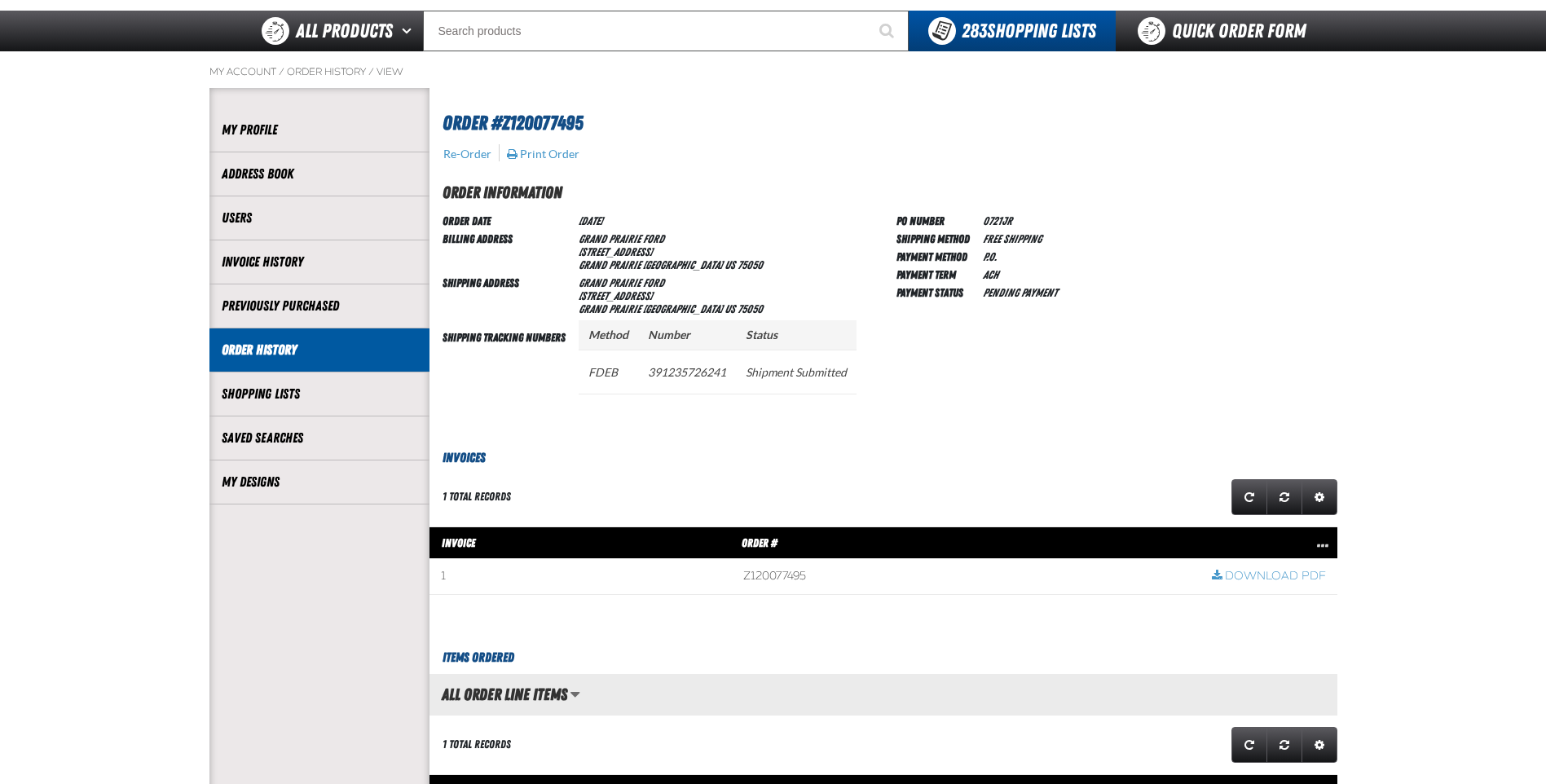
scroll to position [326, 0]
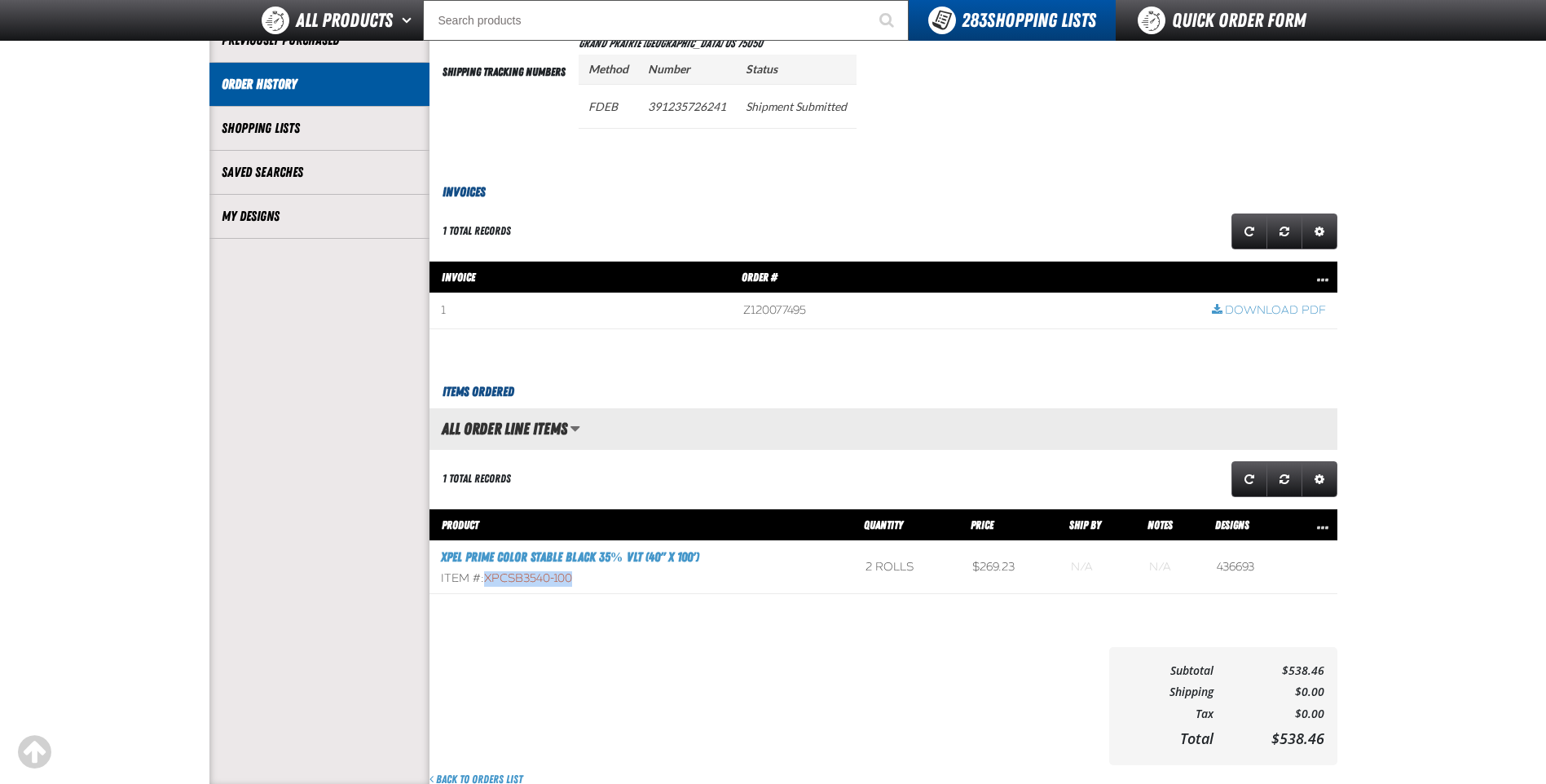
drag, startPoint x: 588, startPoint y: 576, endPoint x: 489, endPoint y: 572, distance: 99.1
click at [489, 572] on div "Item #: XPCSB3540-100" at bounding box center [642, 579] width 402 height 15
drag, startPoint x: 489, startPoint y: 572, endPoint x: 506, endPoint y: 573, distance: 17.0
copy span "XPCSB3540-100"
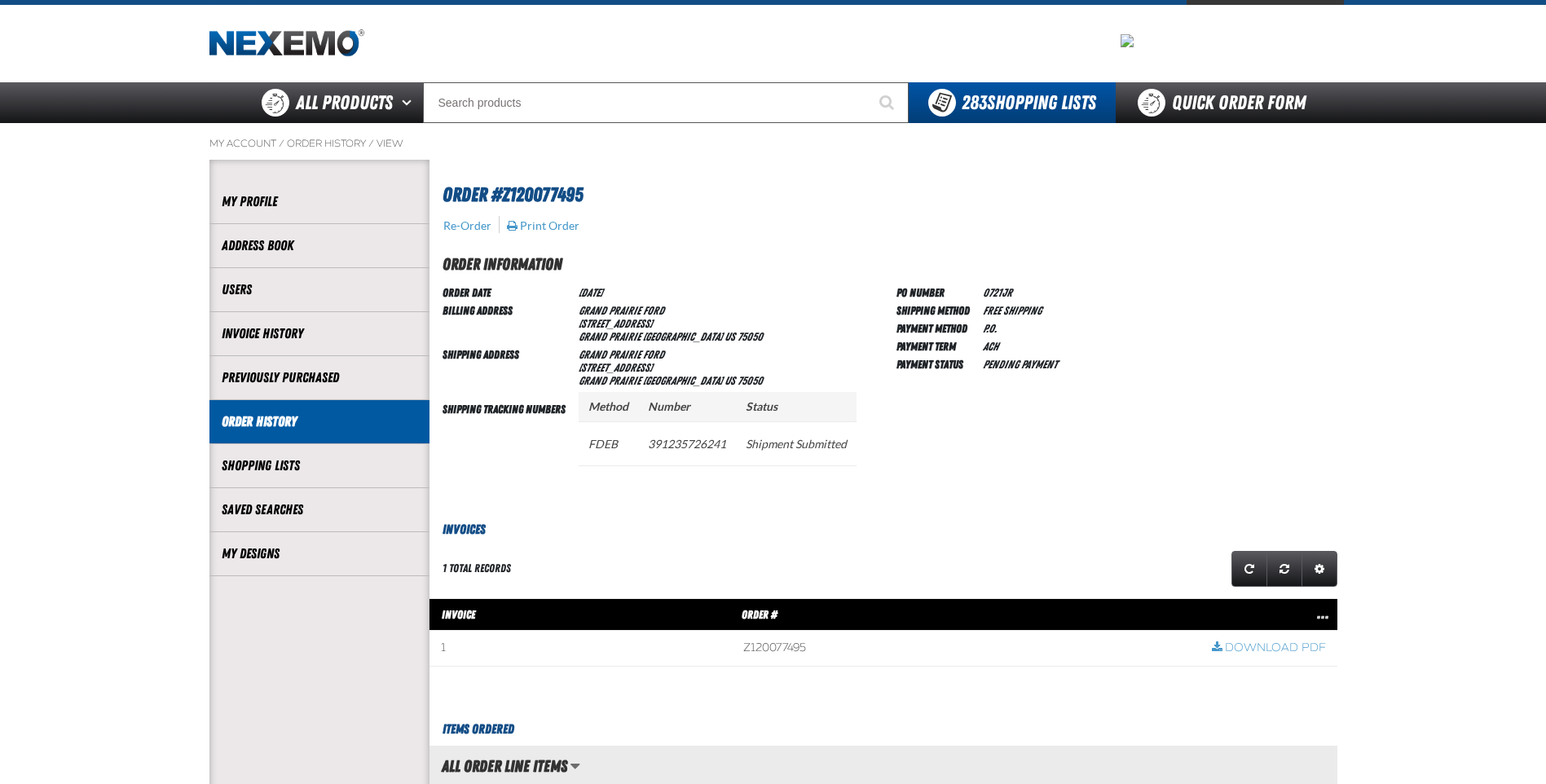
scroll to position [0, 0]
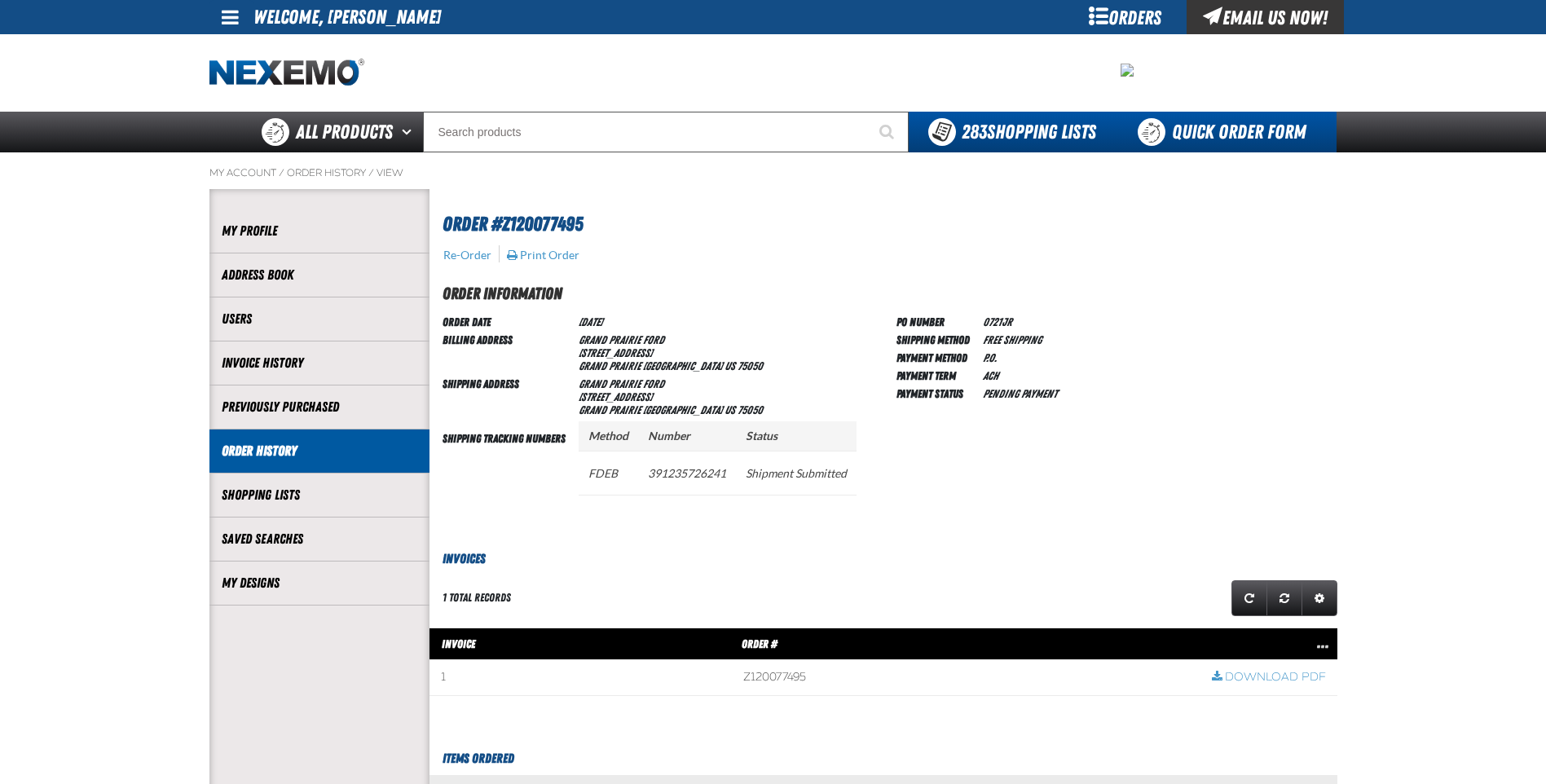
click at [1246, 126] on link "Quick Order Form" at bounding box center [1227, 132] width 221 height 41
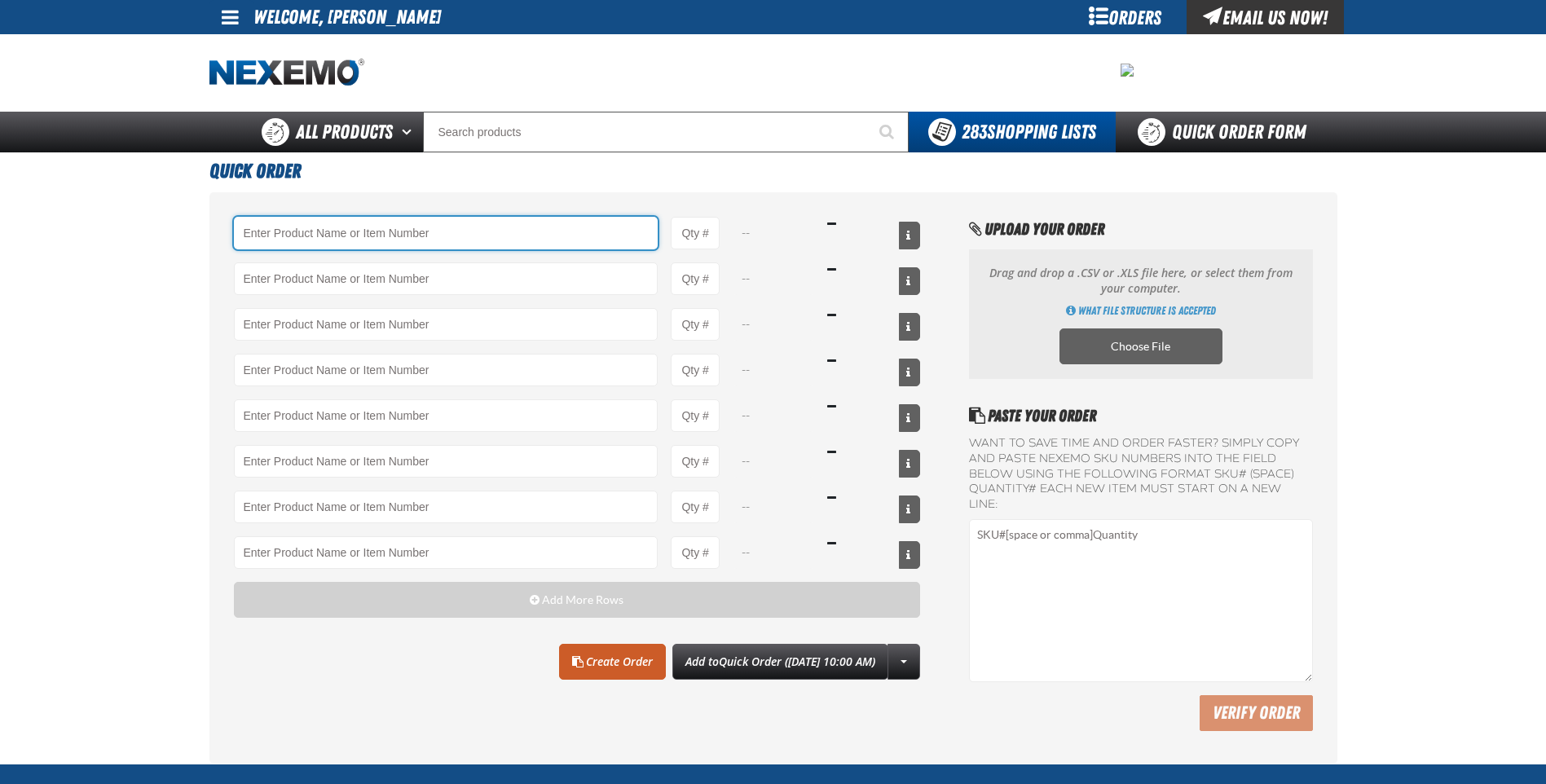
paste input "XPCSB3540-100"
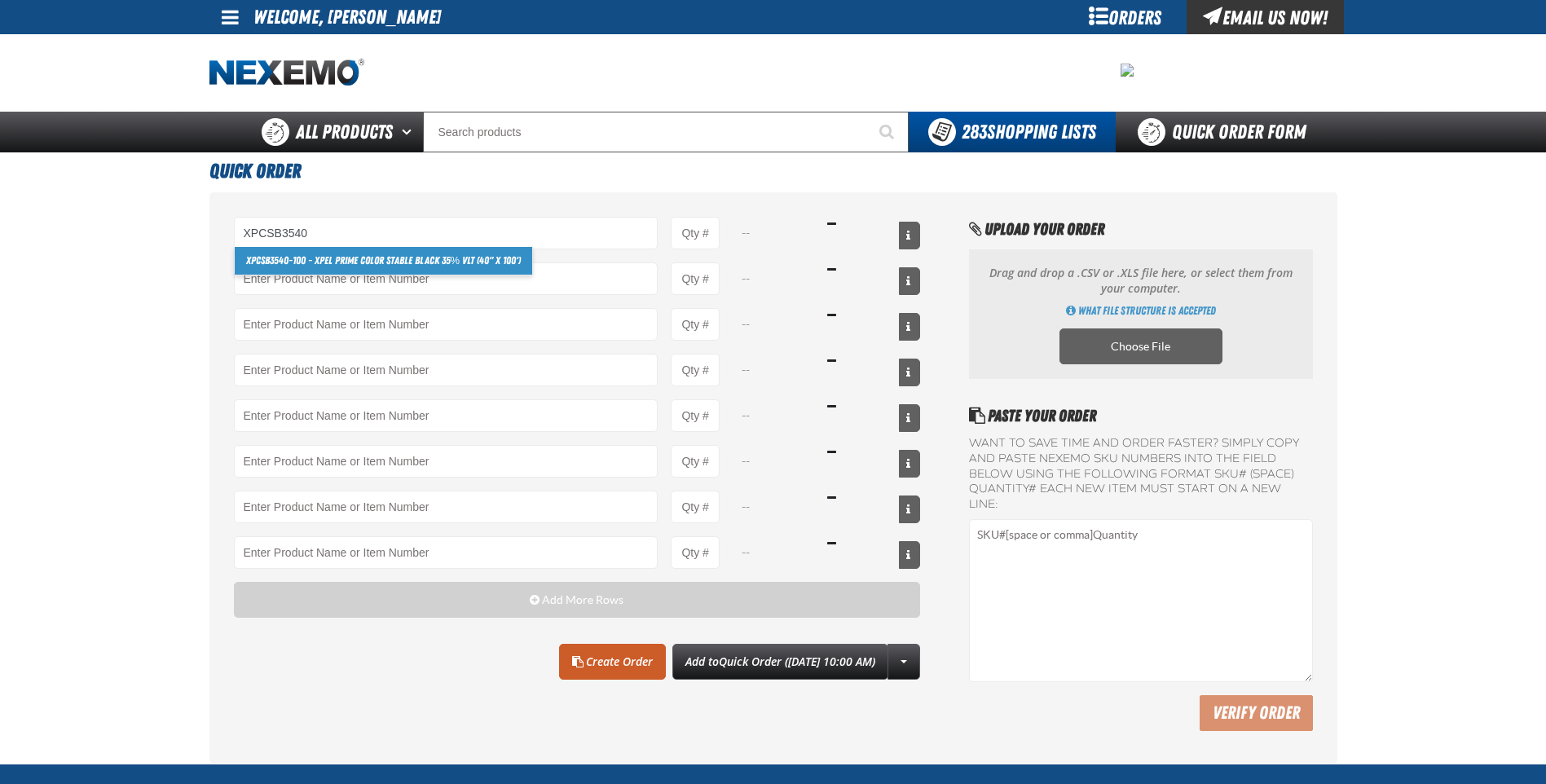
click at [388, 264] on link "XPCSB3540 -100 - XPEL PRIME Color Stable Black 35% VLT (40" x 100')" at bounding box center [384, 260] width 298 height 28
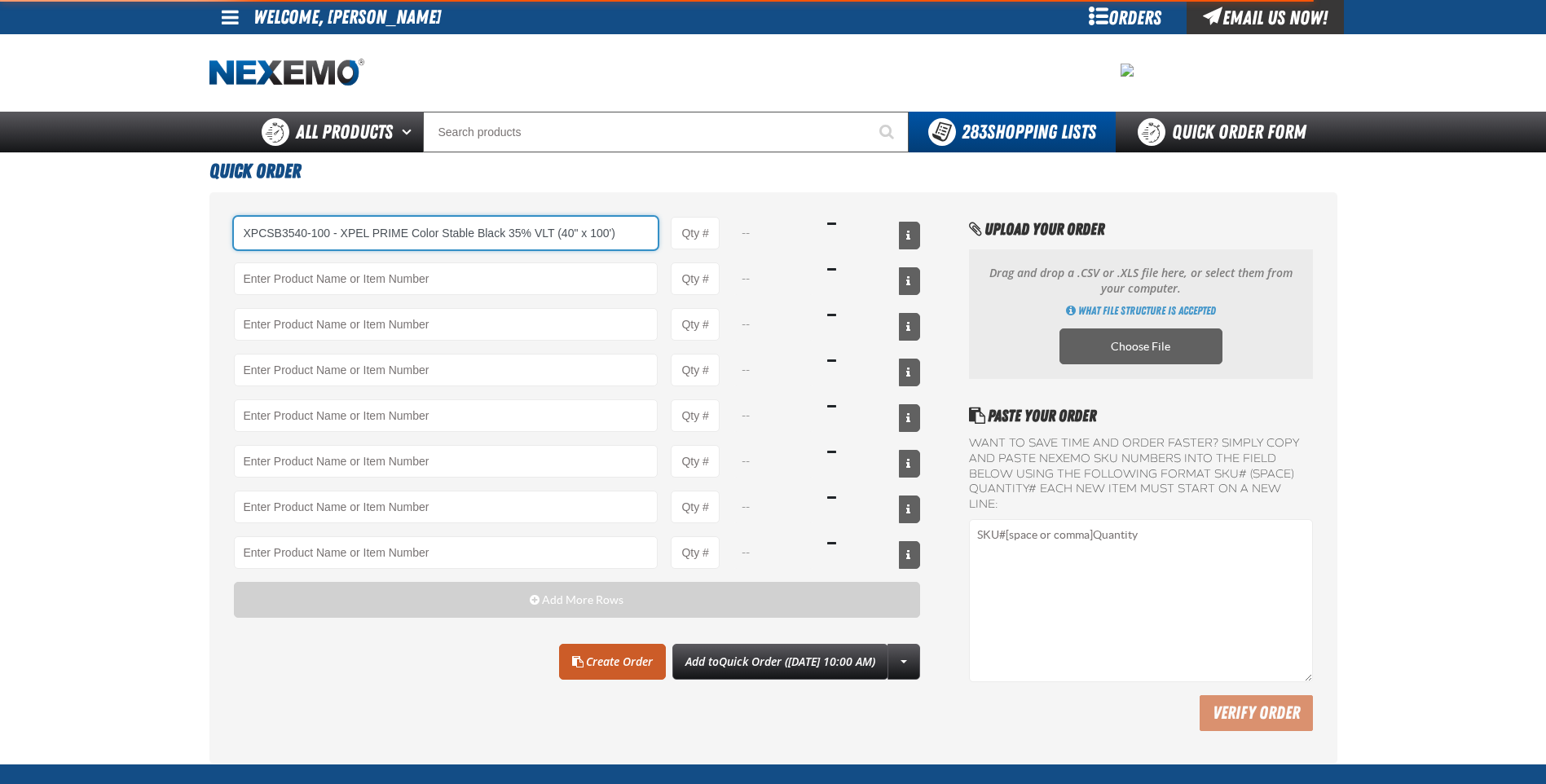
type input "XPCSB3540-100 - XPEL PRIME Color Stable Black 35% VLT (40&quot; x 100&#x27;)"
type input "1"
select select "roll"
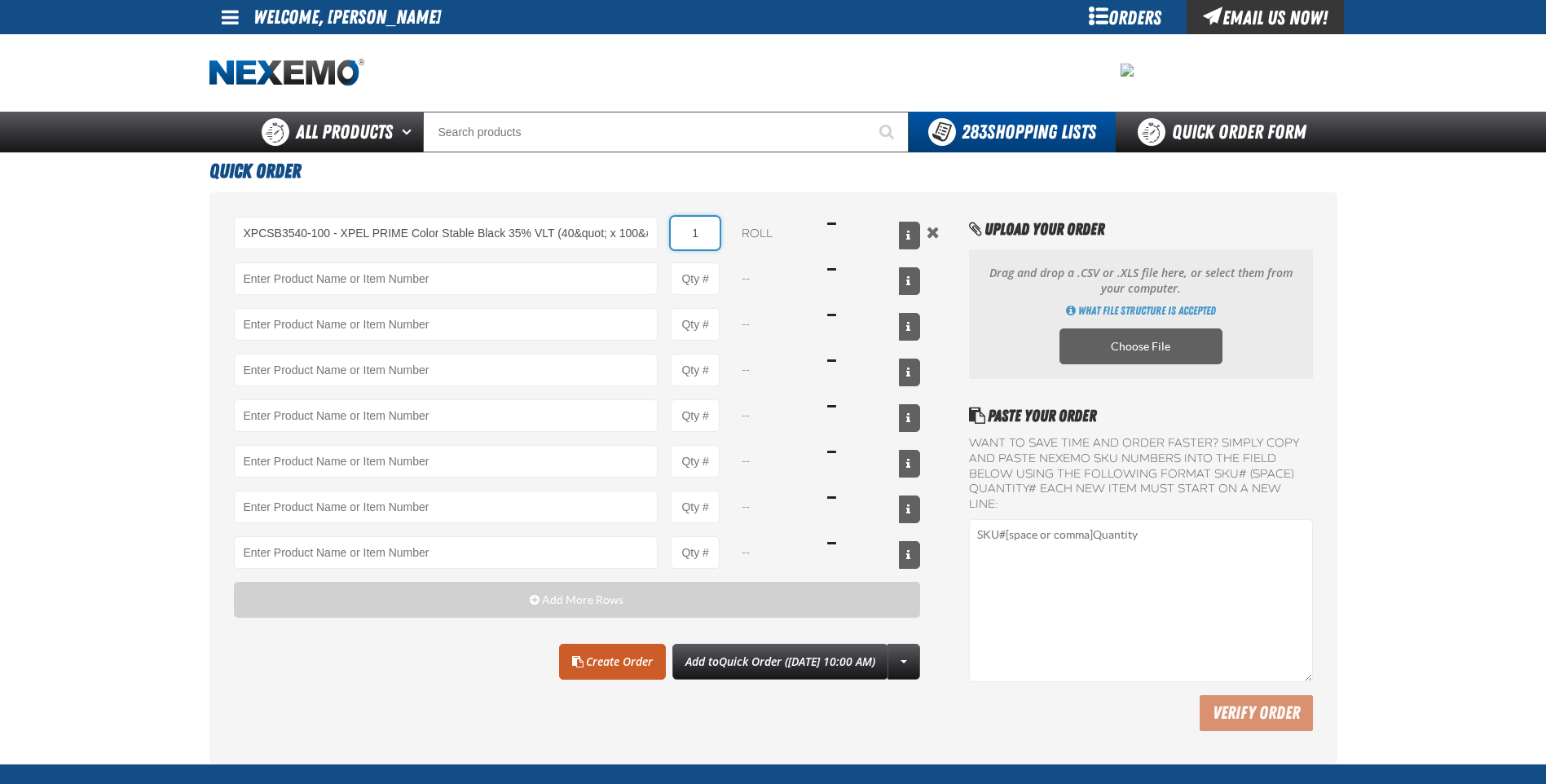
click at [705, 237] on input "1" at bounding box center [695, 233] width 49 height 33
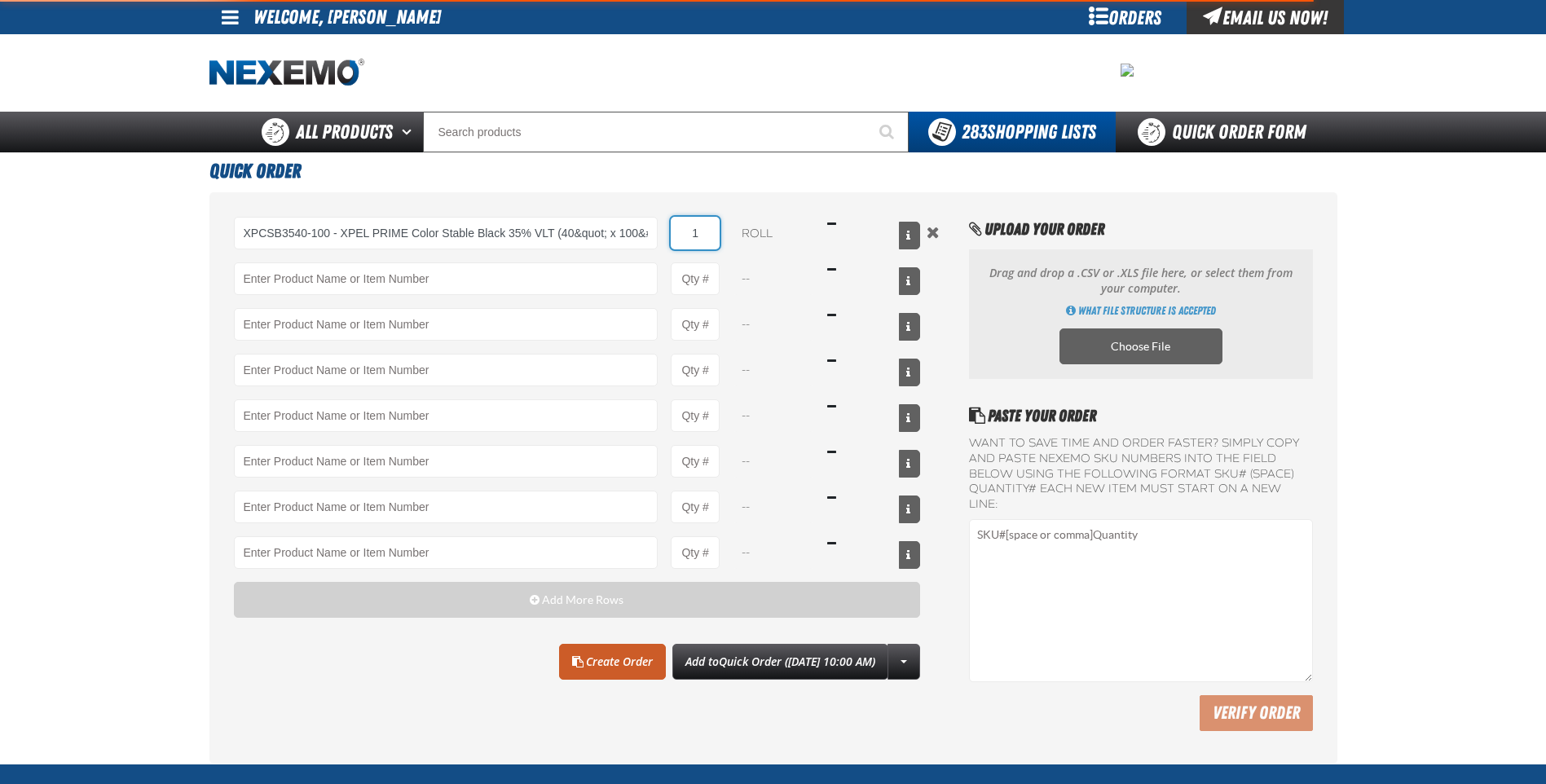
click at [705, 237] on input "1" at bounding box center [695, 233] width 49 height 33
type input "XPCSB3540-100 - XPEL PRIME Color Stable Black 35% VLT (40&quot; x 100&#x27;)"
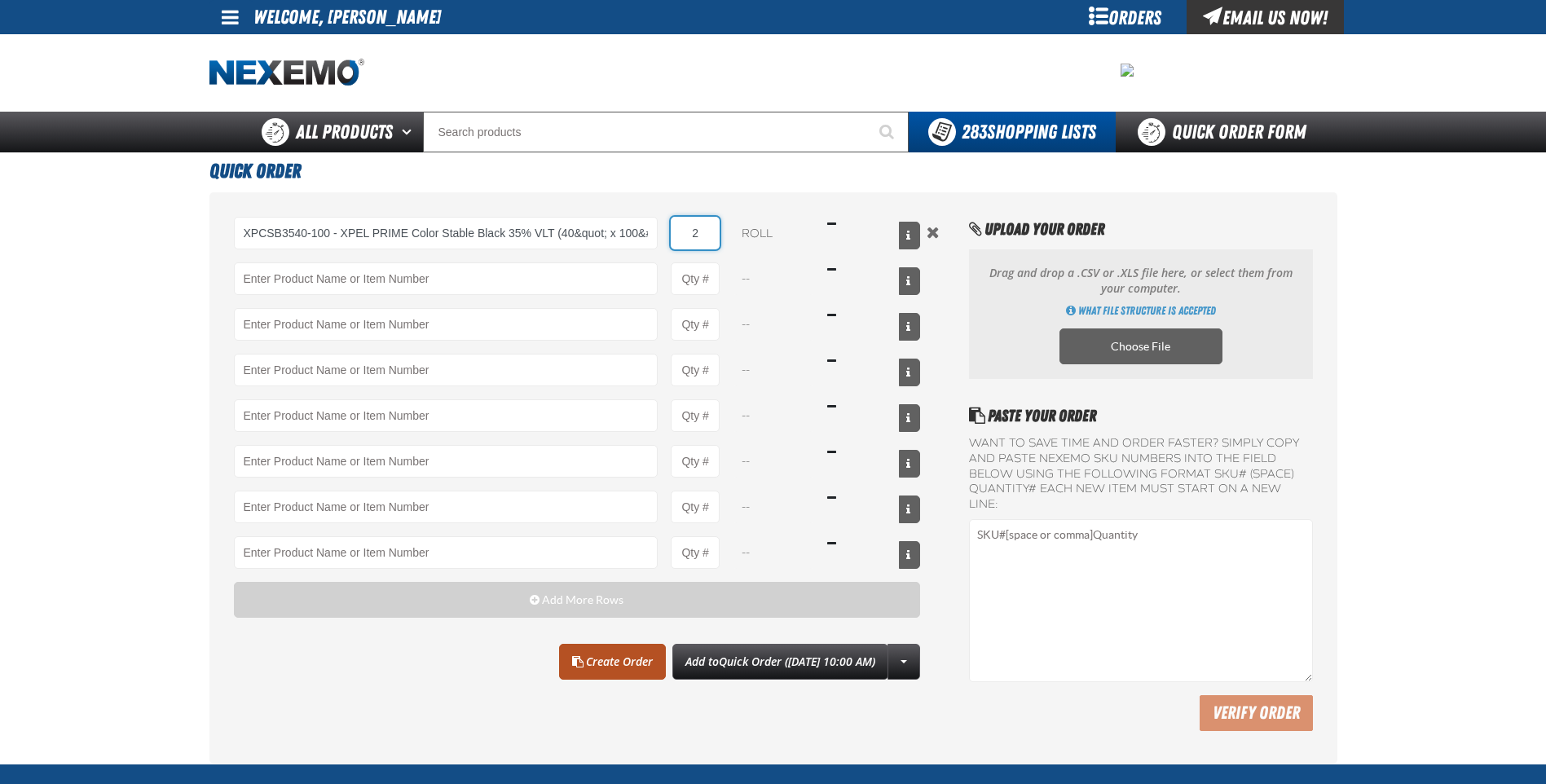
type input "2"
click at [607, 653] on link "Create Order" at bounding box center [612, 661] width 106 height 36
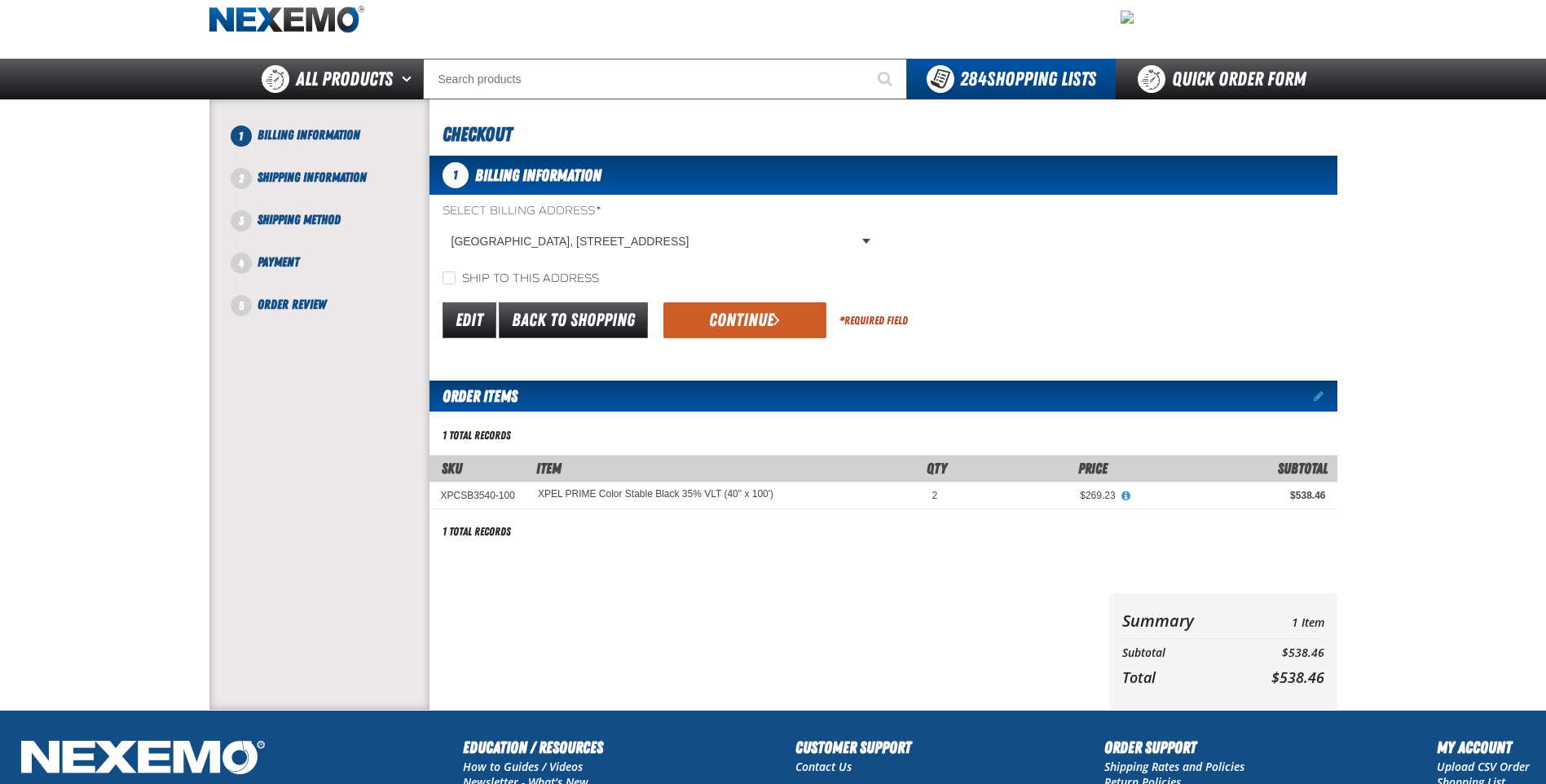
scroll to position [81, 0]
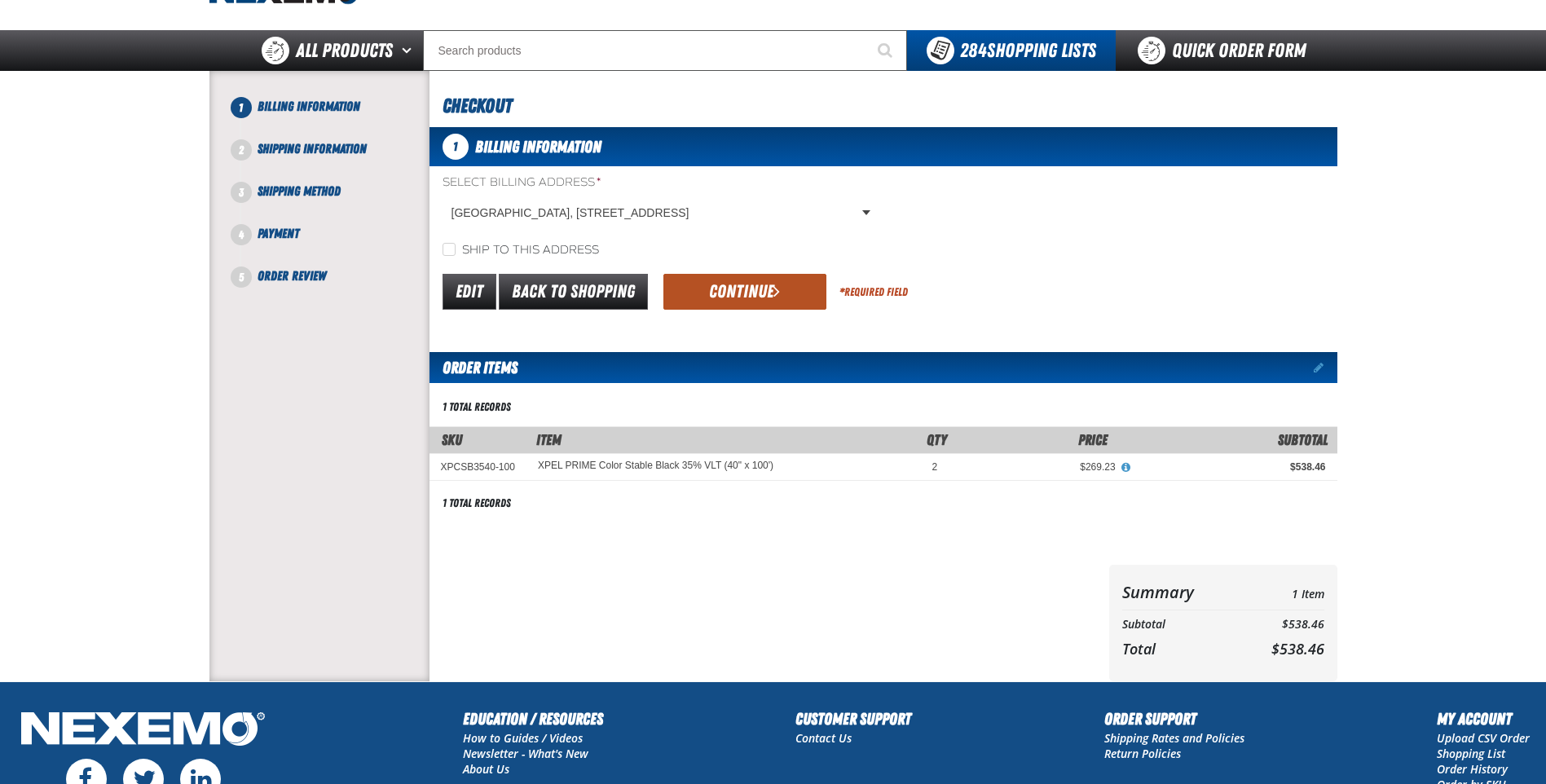
click at [776, 290] on span "submit" at bounding box center [777, 291] width 7 height 18
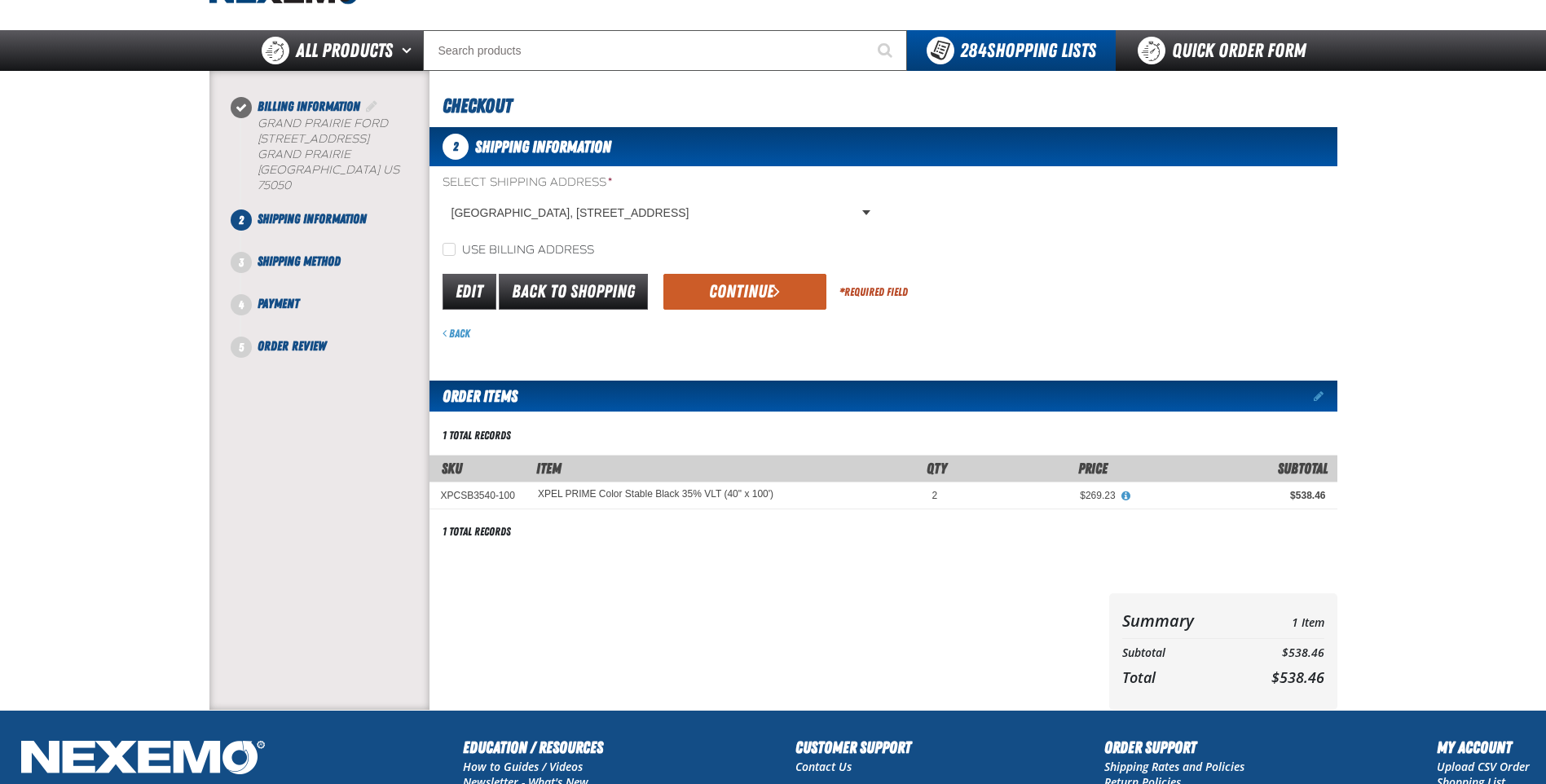
click at [776, 290] on span "submit" at bounding box center [777, 291] width 7 height 18
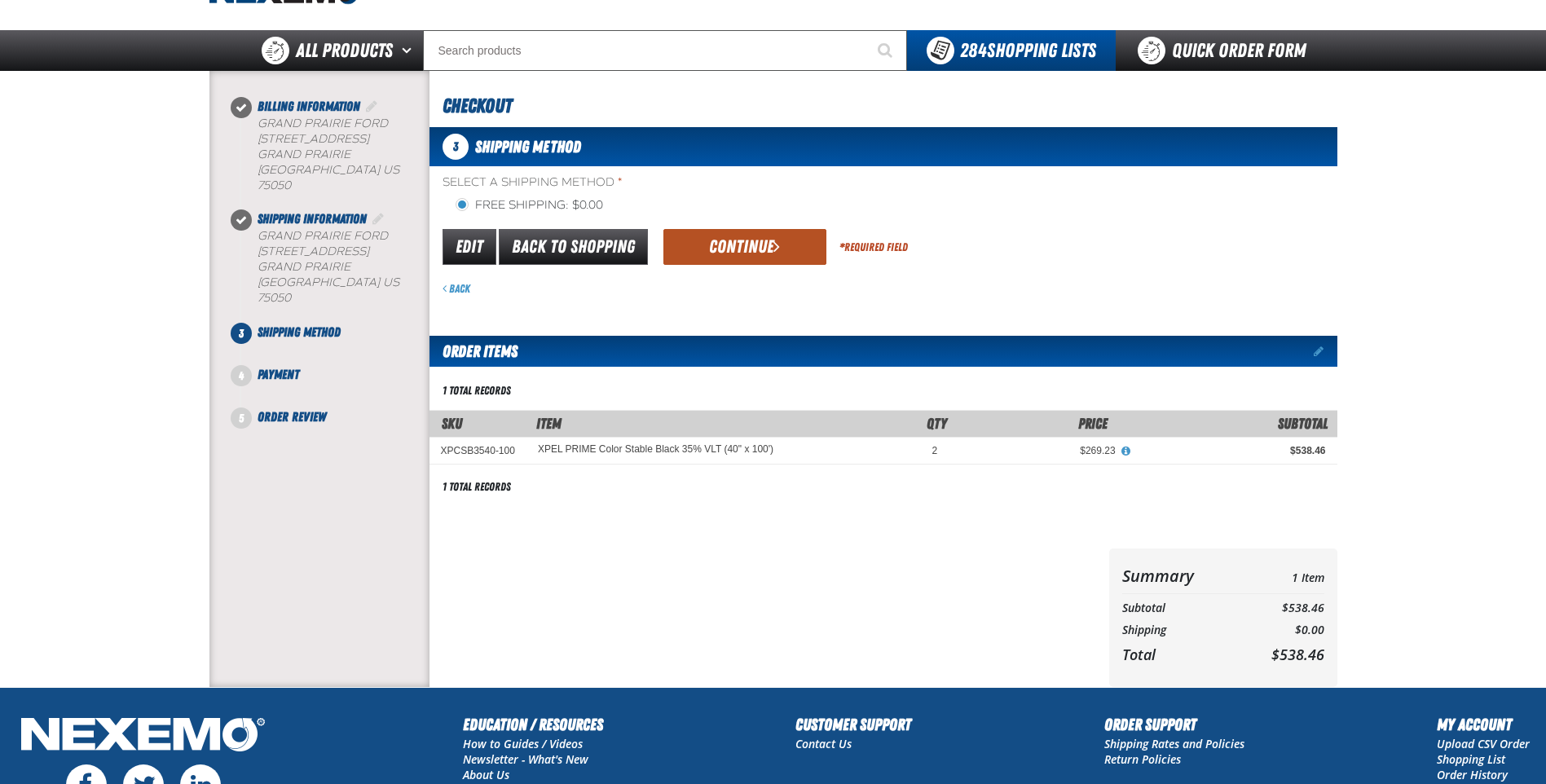
click at [752, 251] on button "Continue" at bounding box center [745, 246] width 163 height 36
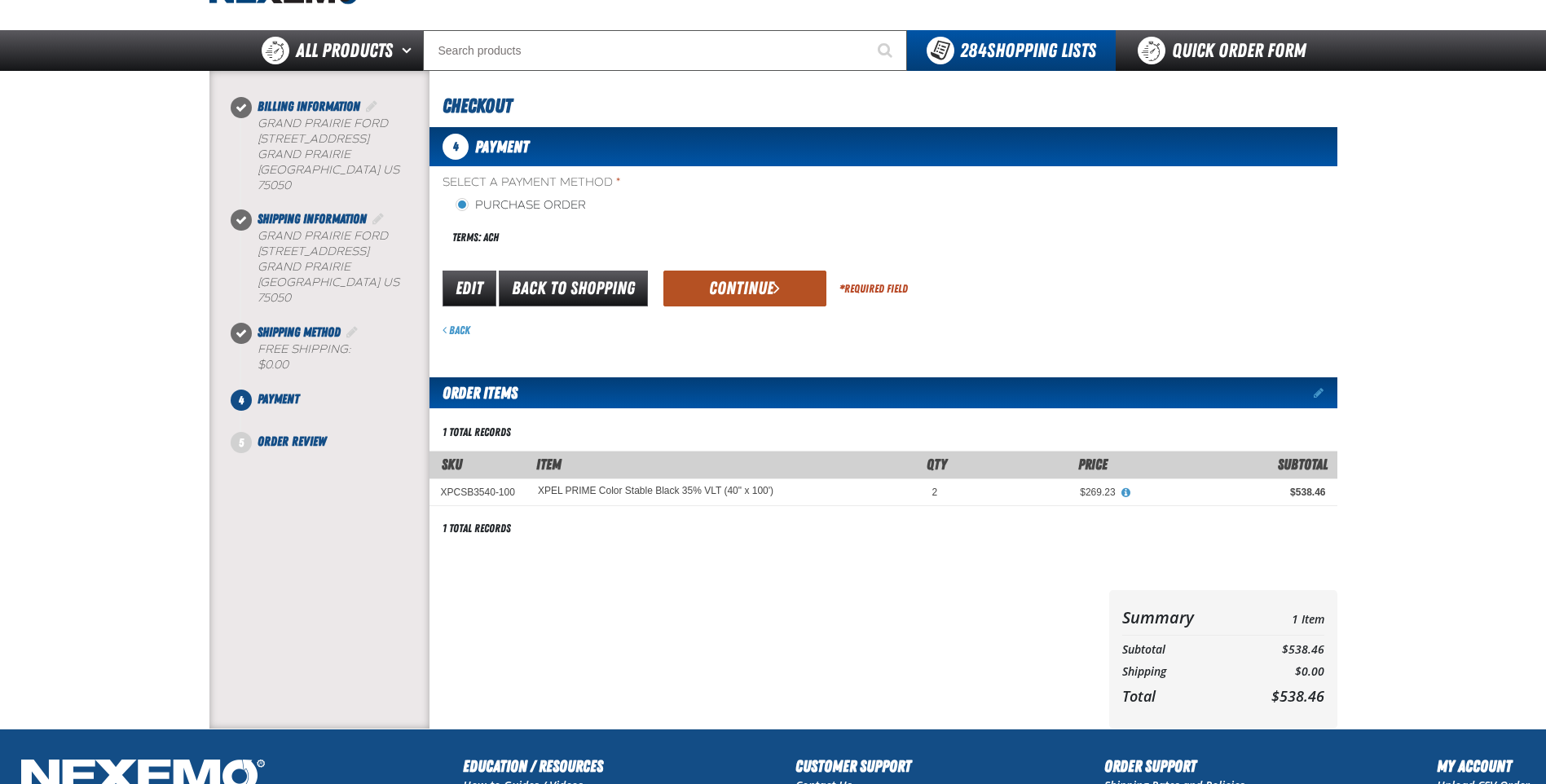
click at [778, 289] on span "submit" at bounding box center [777, 287] width 7 height 18
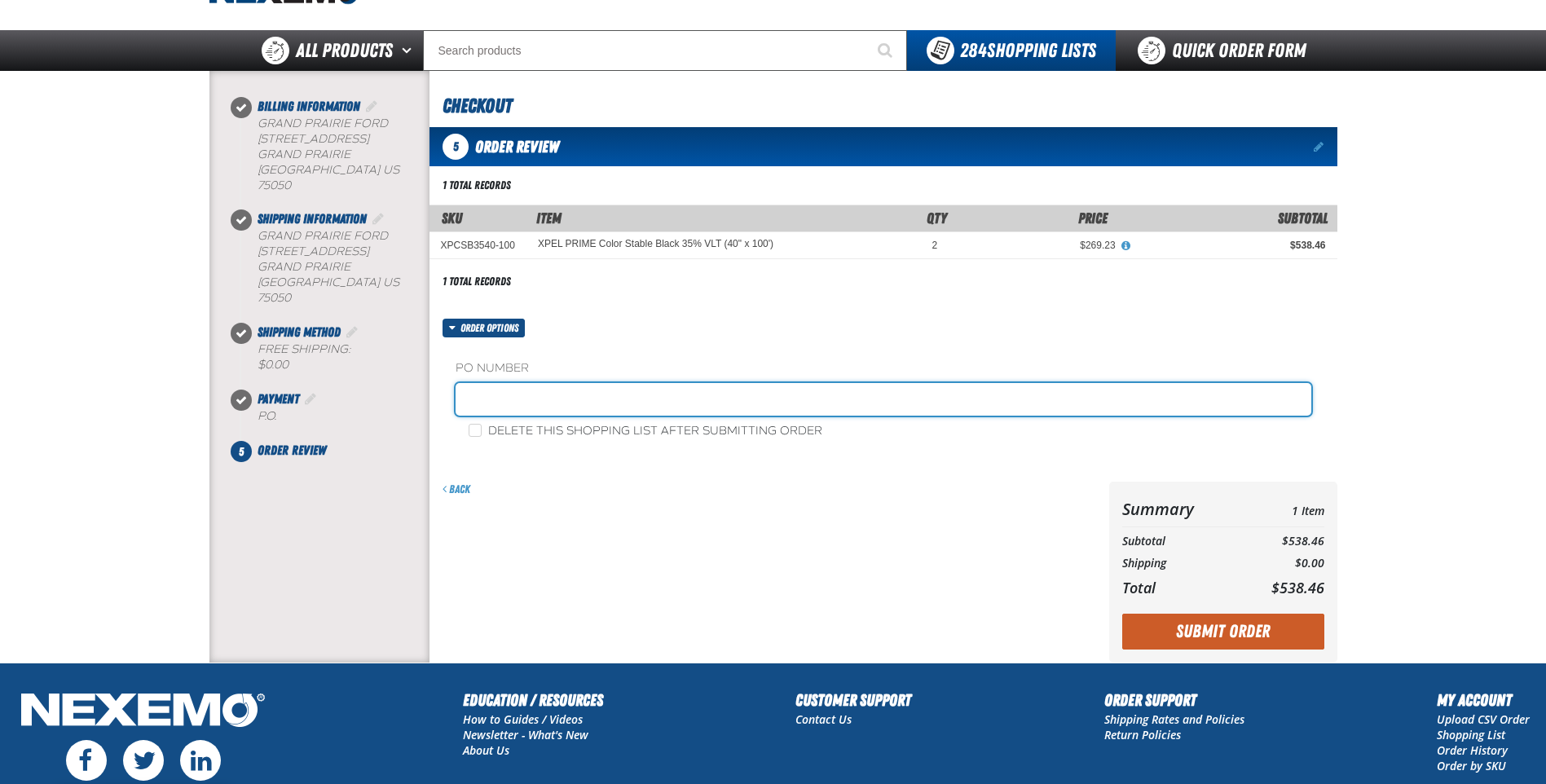
click at [617, 408] on input "text" at bounding box center [883, 399] width 856 height 33
type input "0818JR"
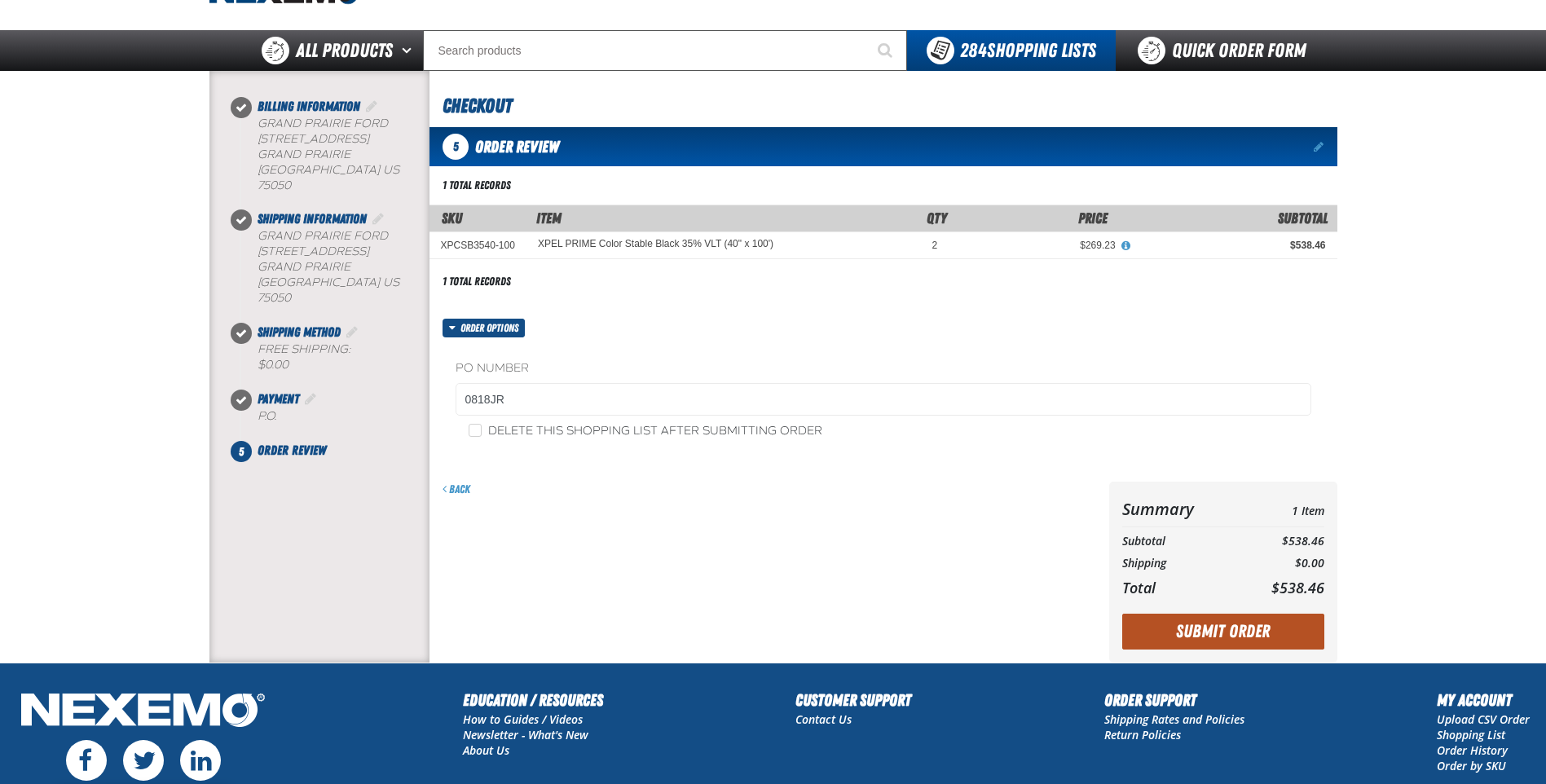
click at [1215, 621] on button "Submit Order" at bounding box center [1223, 631] width 202 height 36
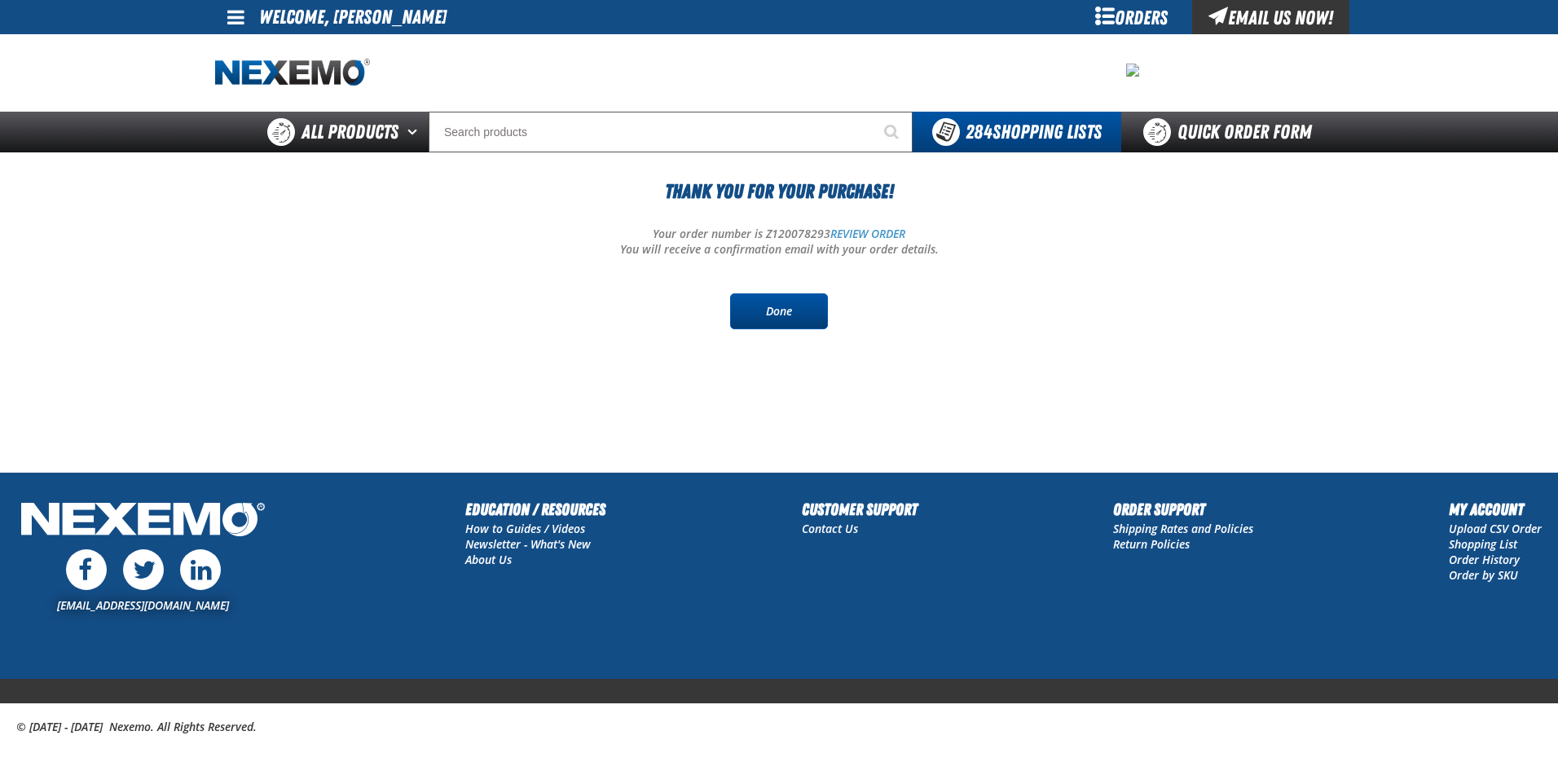
click at [773, 318] on link "Done" at bounding box center [778, 311] width 98 height 36
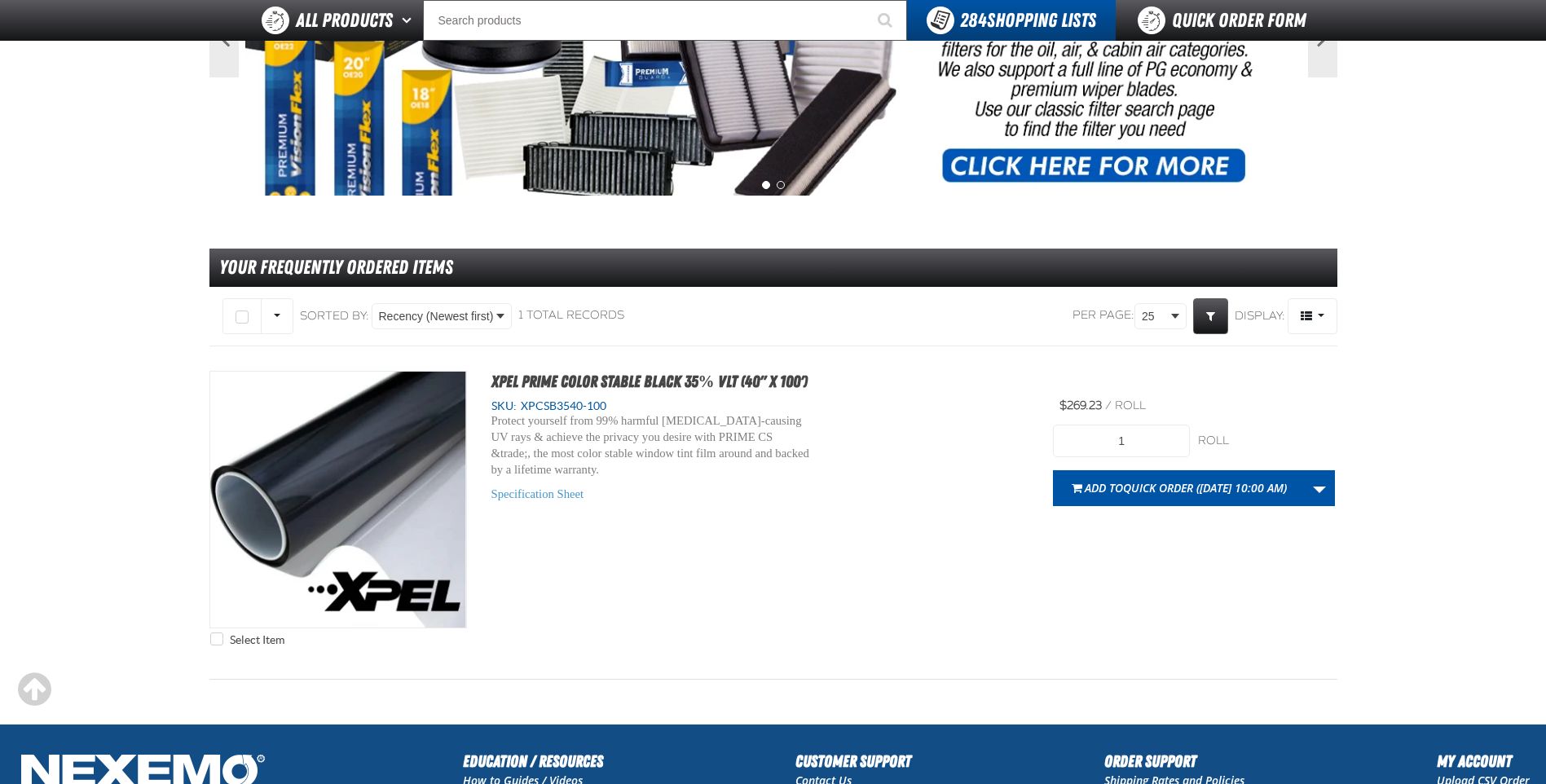
scroll to position [245, 0]
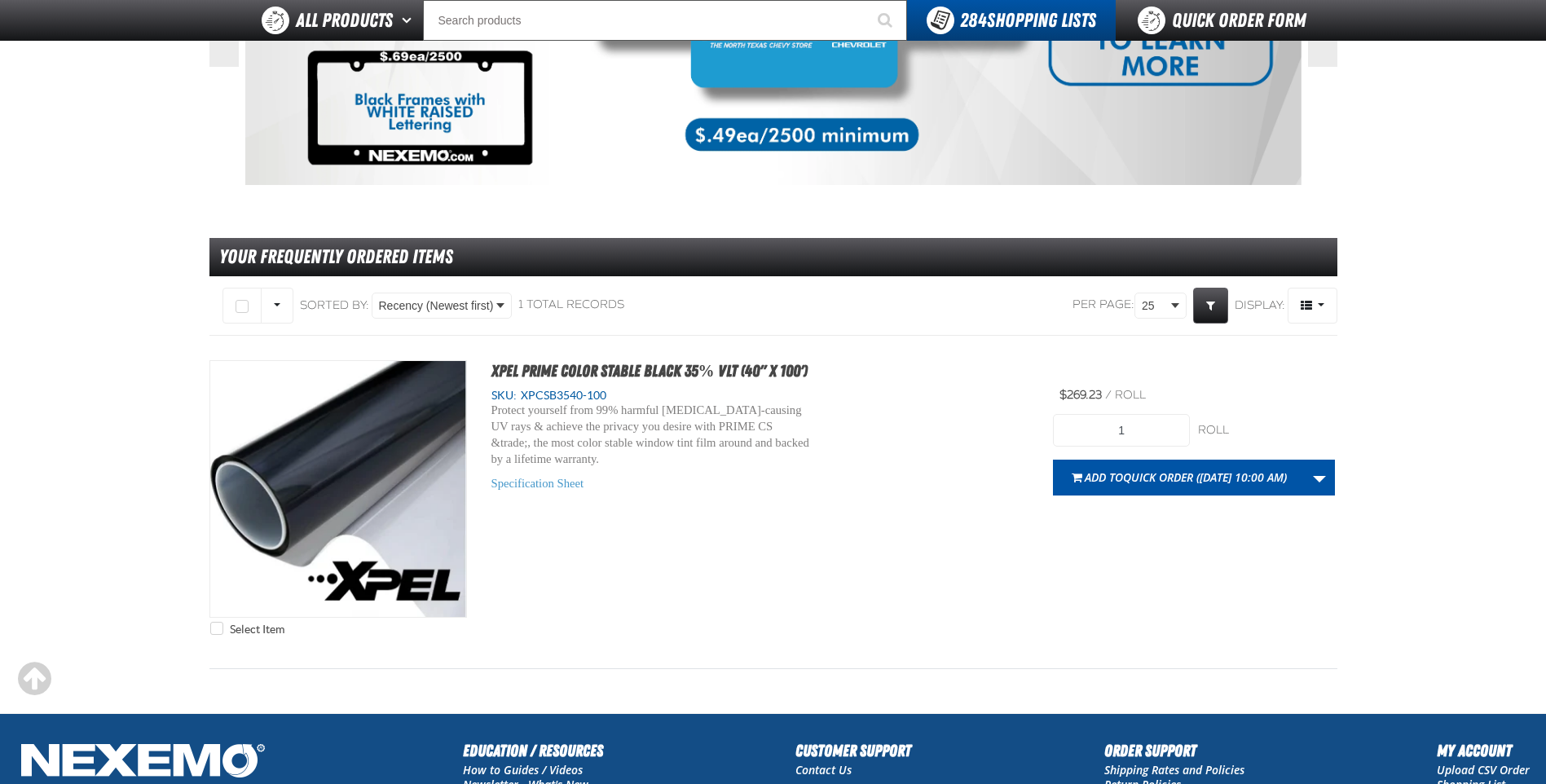
click at [87, 175] on main "Previous Next 1 2 Your Frequently Ordered Items" at bounding box center [773, 290] width 1546 height 846
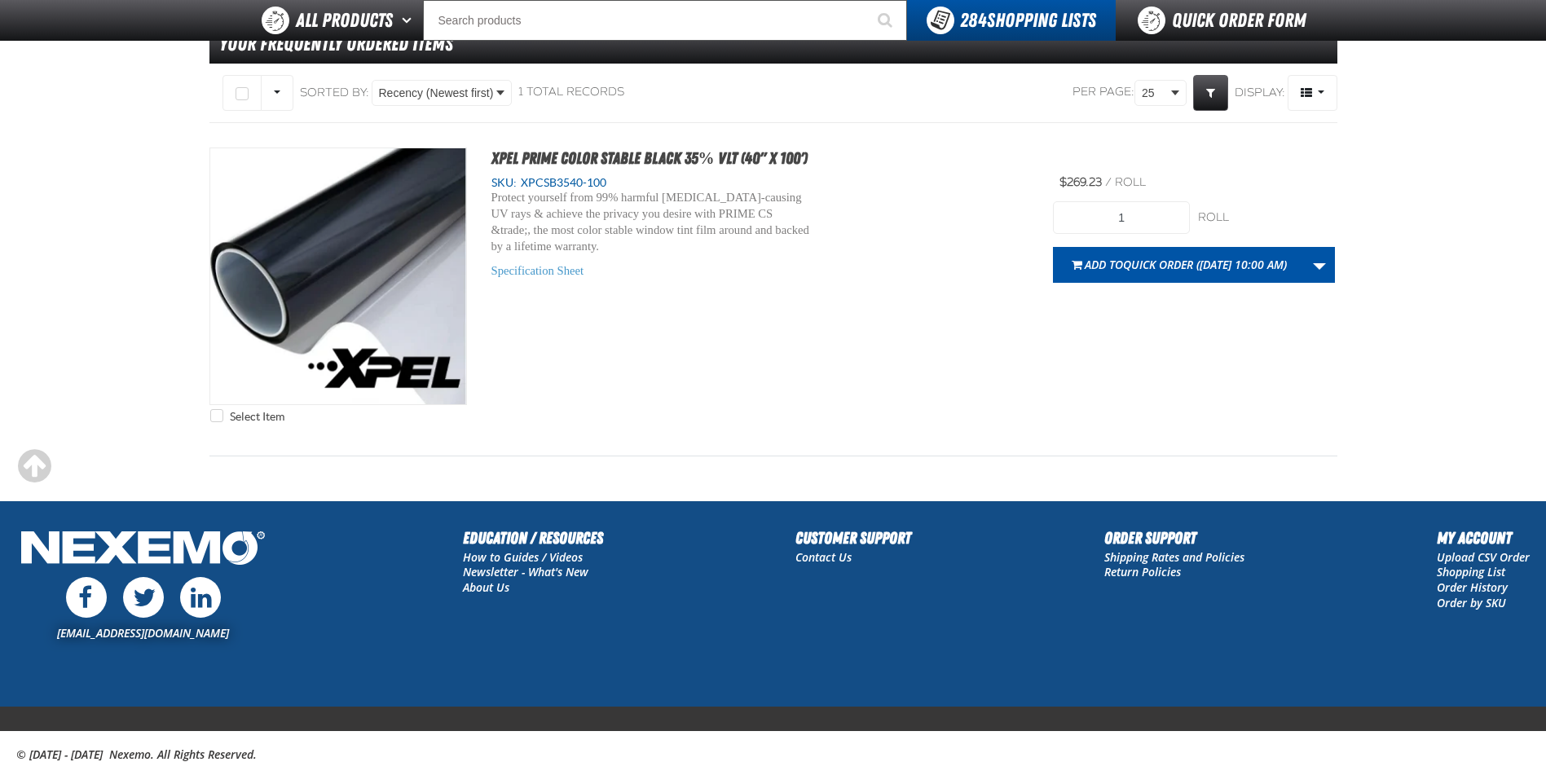
scroll to position [485, 0]
